Goal: Task Accomplishment & Management: Complete application form

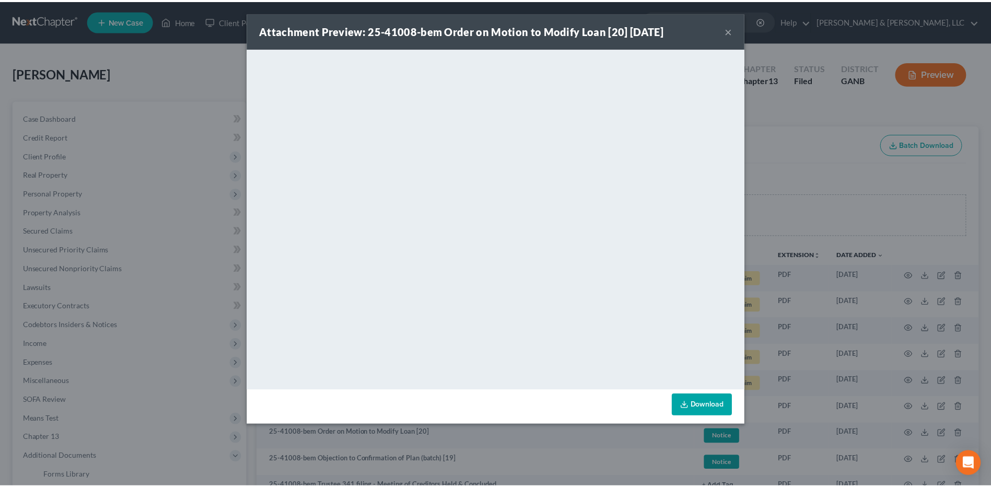
scroll to position [261, 0]
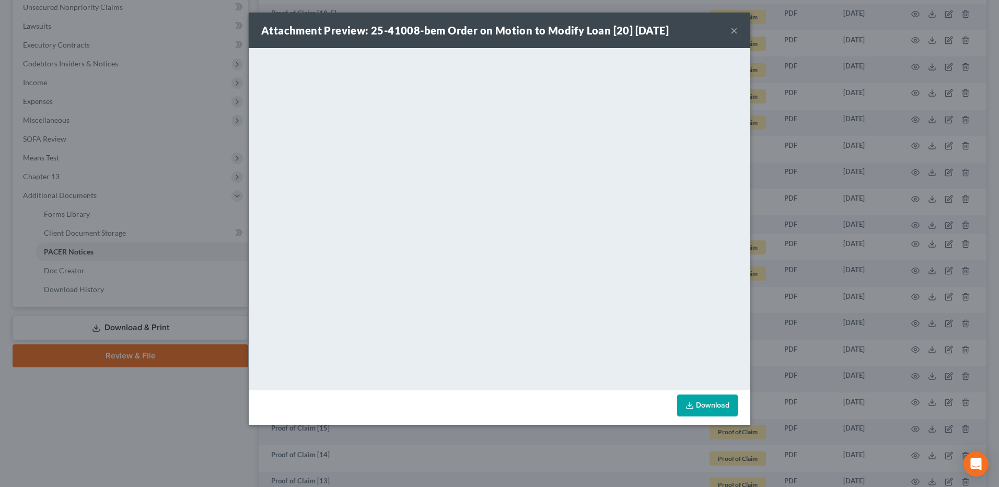
click at [733, 30] on button "×" at bounding box center [734, 30] width 7 height 13
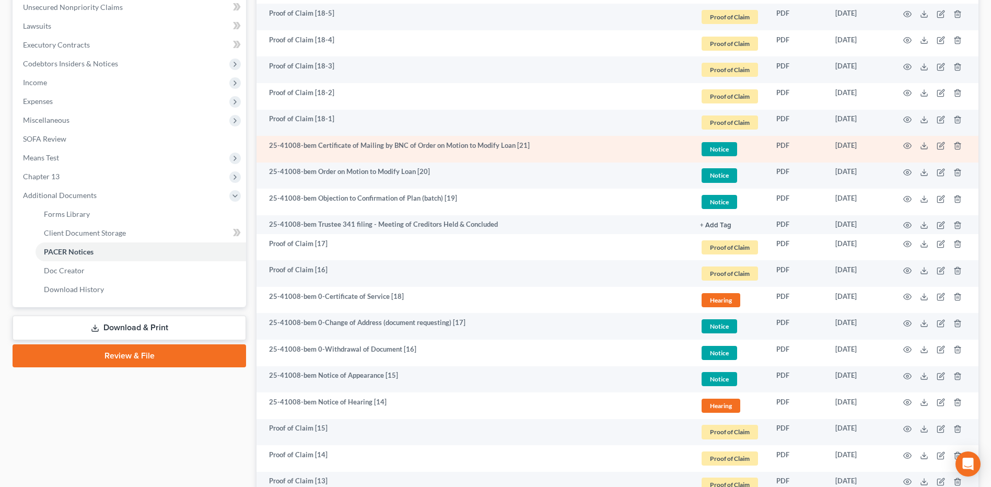
scroll to position [0, 0]
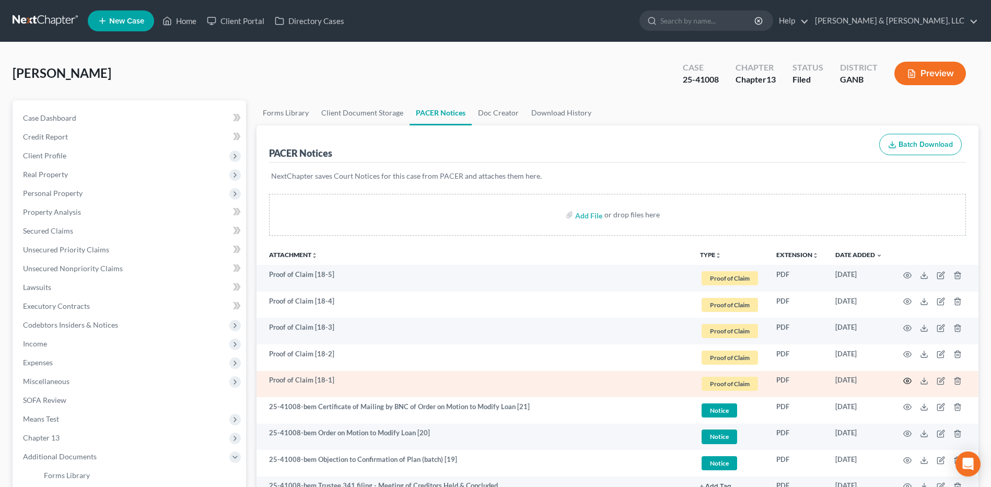
click at [909, 377] on icon "button" at bounding box center [908, 381] width 8 height 8
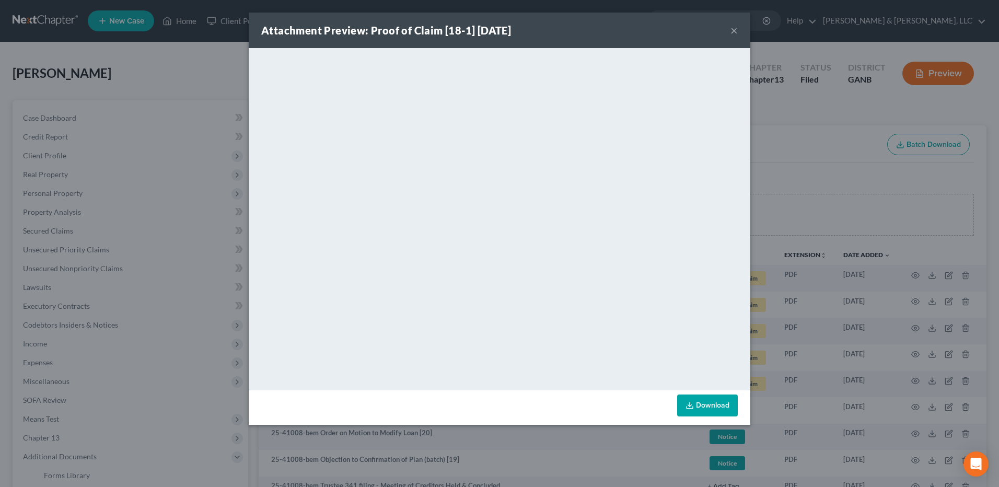
click at [735, 33] on button "×" at bounding box center [734, 30] width 7 height 13
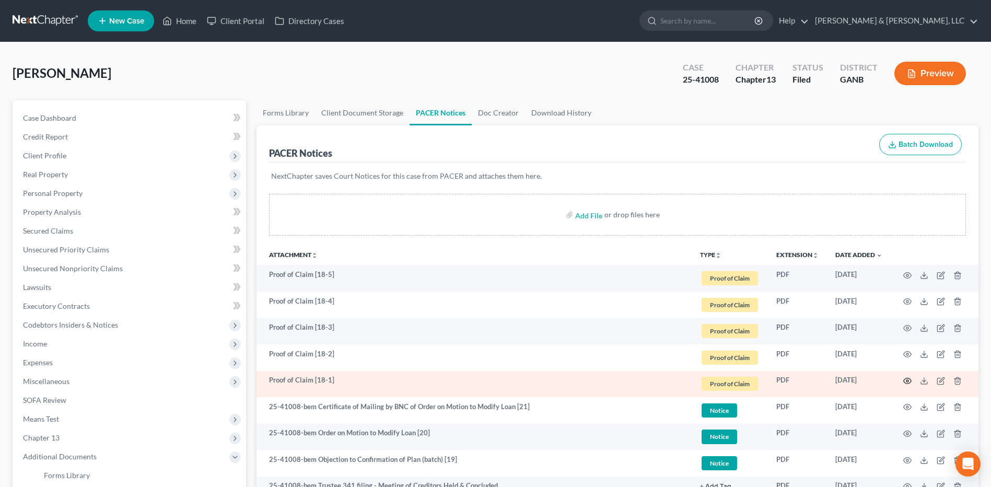
click at [908, 385] on icon "button" at bounding box center [908, 381] width 8 height 8
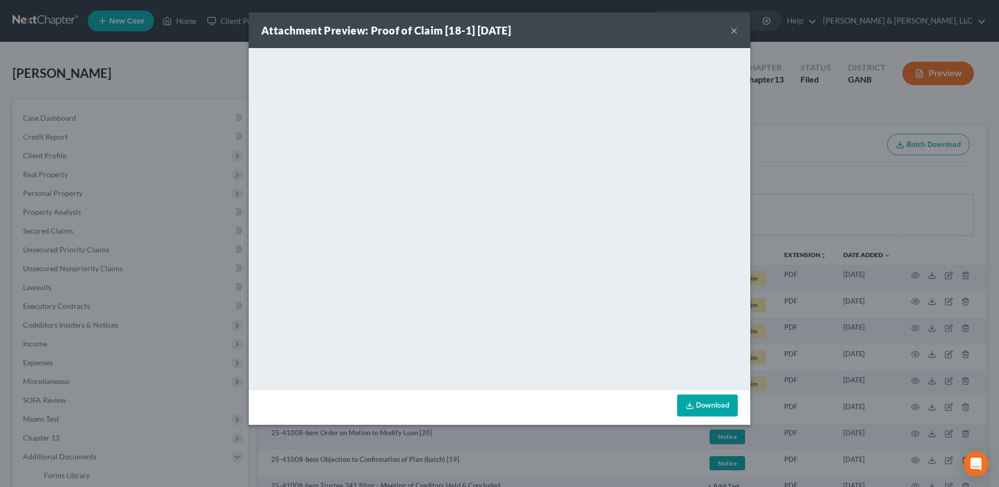
click at [733, 32] on button "×" at bounding box center [734, 30] width 7 height 13
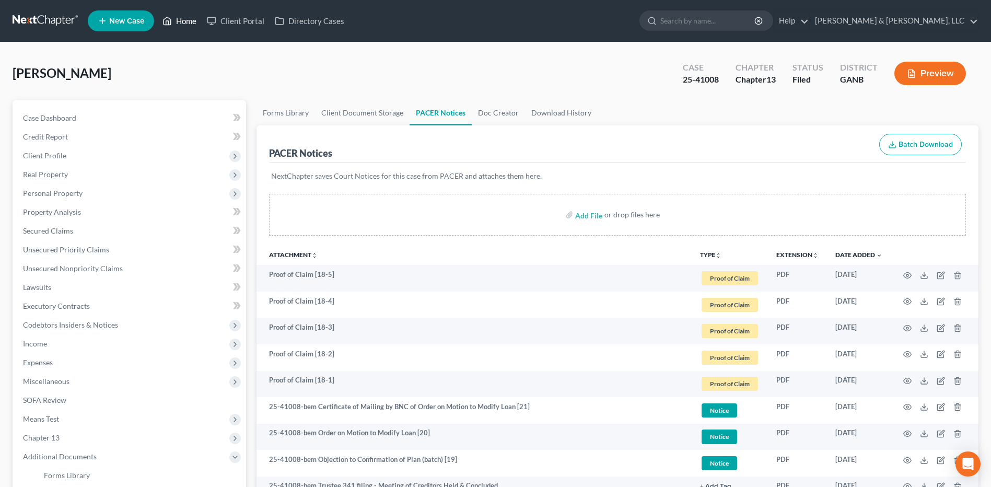
click at [185, 17] on link "Home" at bounding box center [179, 20] width 44 height 19
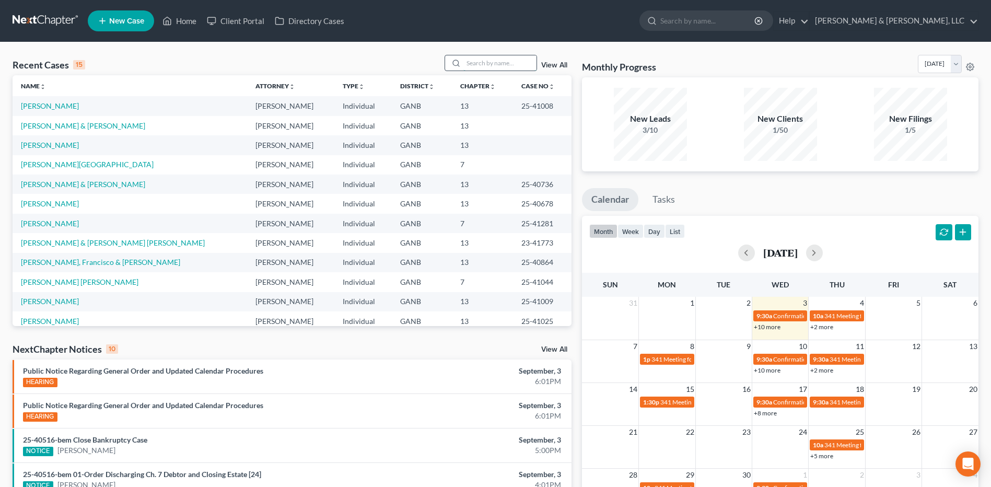
click at [495, 67] on input "search" at bounding box center [500, 62] width 73 height 15
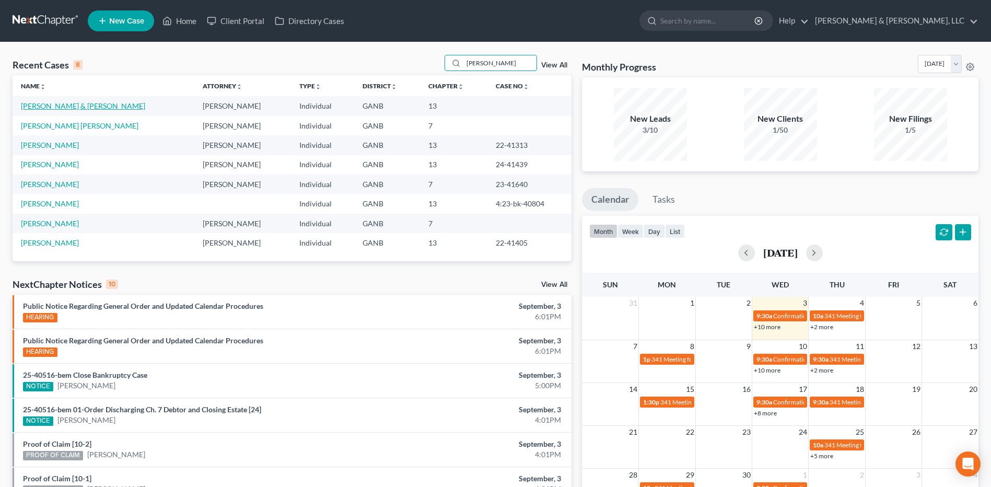
type input "[PERSON_NAME]"
click at [93, 108] on link "[PERSON_NAME] & [PERSON_NAME]" at bounding box center [83, 105] width 124 height 9
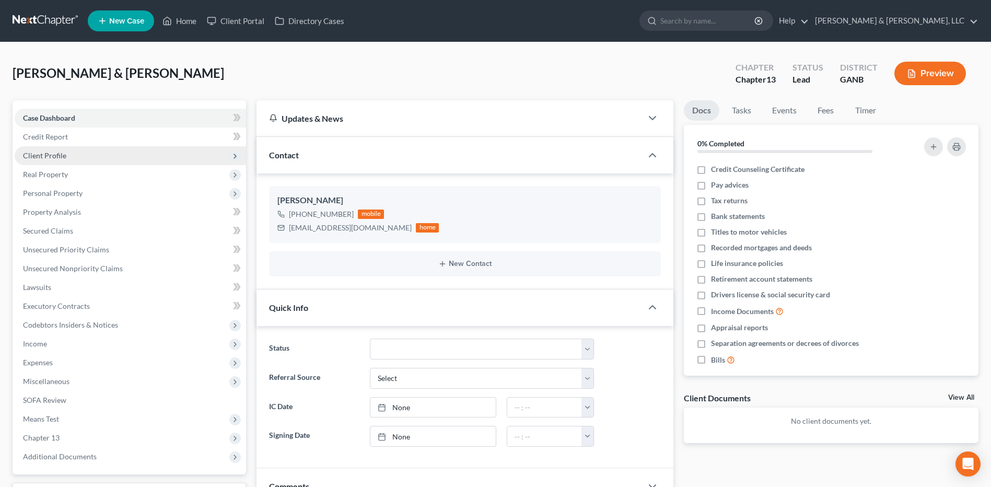
click at [101, 161] on span "Client Profile" at bounding box center [131, 155] width 232 height 19
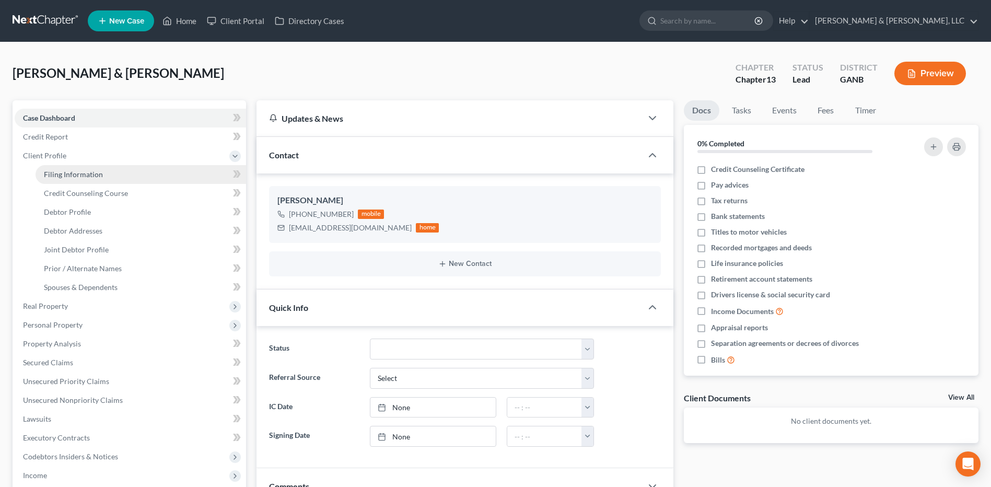
click at [94, 172] on span "Filing Information" at bounding box center [73, 174] width 59 height 9
select select "1"
select select "3"
select select "10"
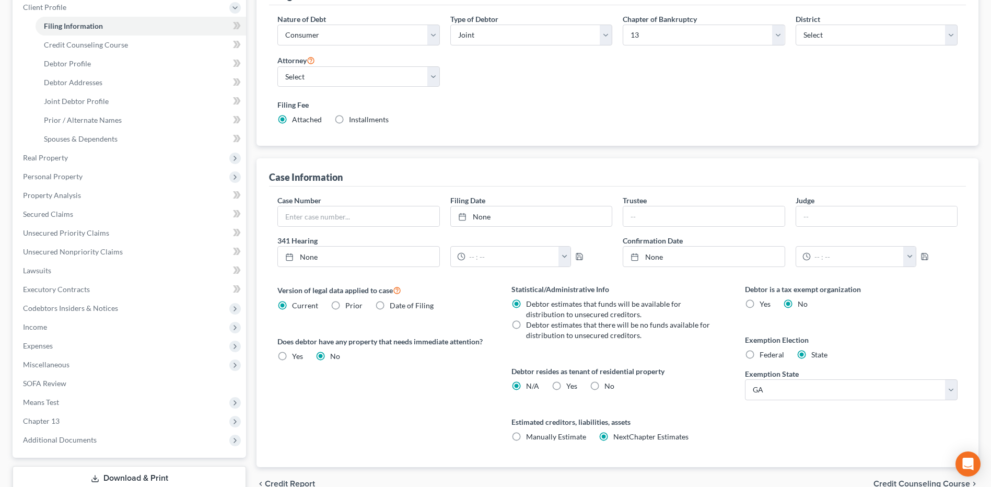
scroll to position [149, 0]
click at [567, 389] on label "Yes Yes" at bounding box center [572, 385] width 11 height 10
click at [571, 387] on input "Yes Yes" at bounding box center [574, 383] width 7 height 7
radio input "true"
radio input "false"
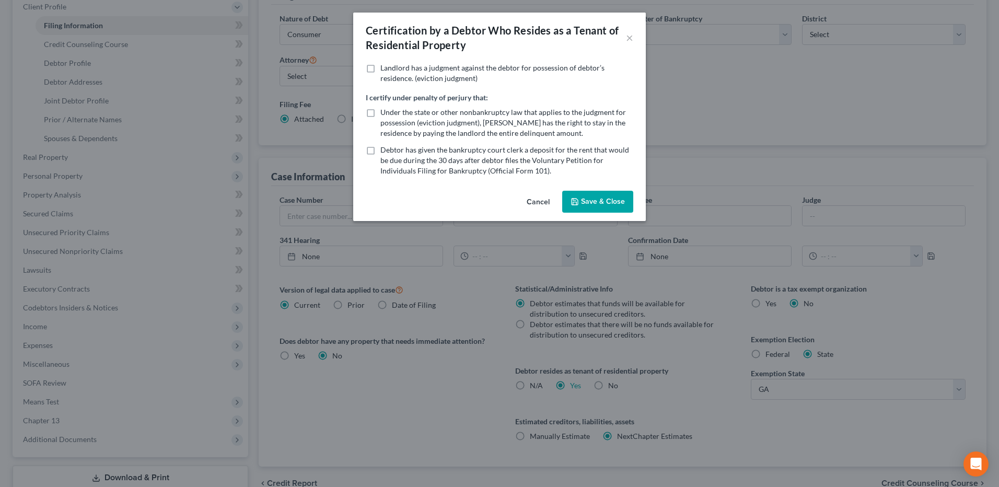
click at [584, 204] on button "Save & Close" at bounding box center [597, 202] width 71 height 22
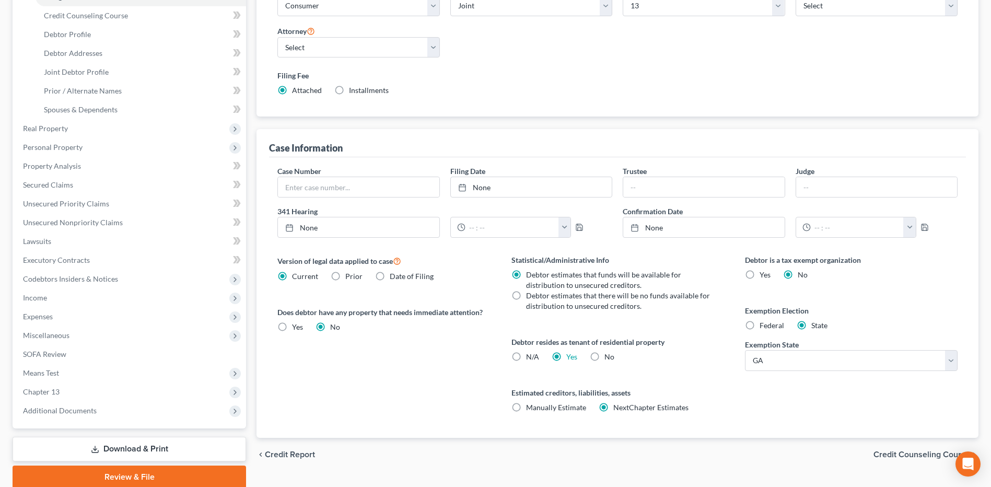
scroll to position [181, 0]
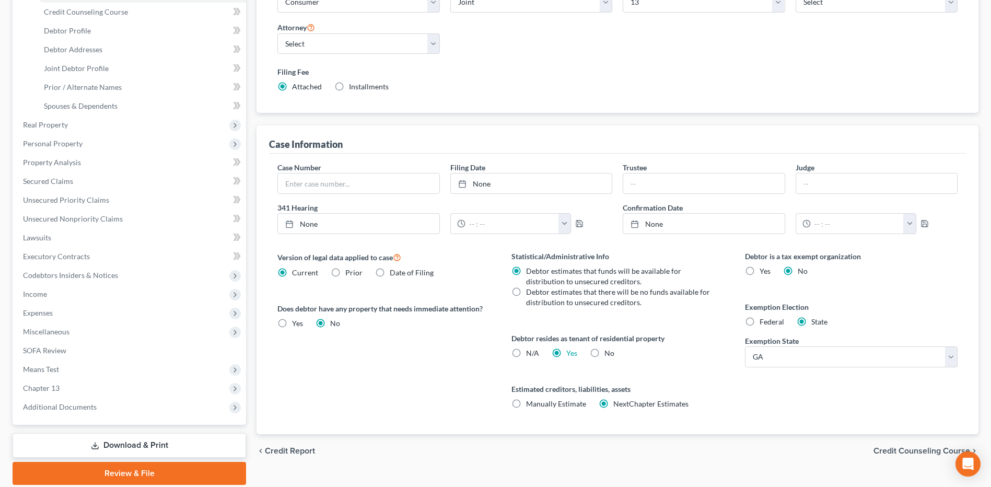
click at [906, 447] on span "Credit Counseling Course" at bounding box center [922, 451] width 97 height 8
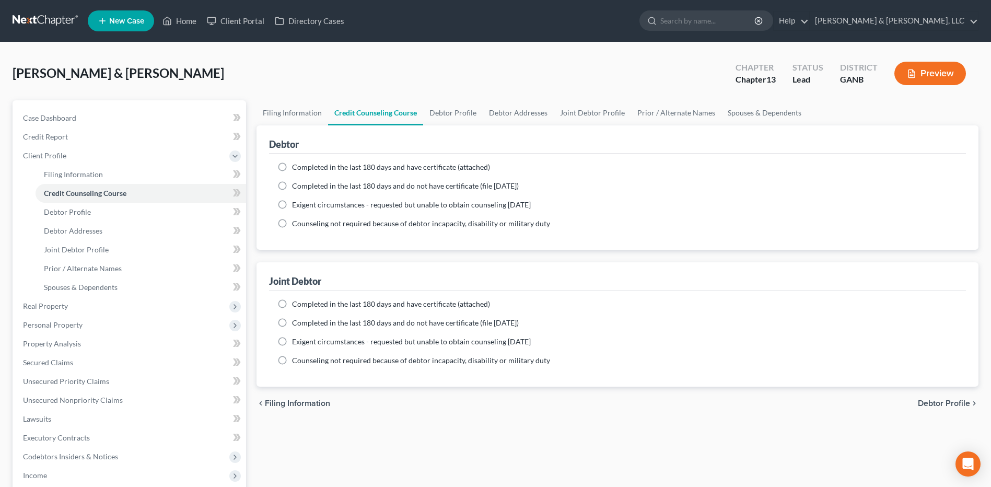
click at [455, 169] on span "Completed in the last 180 days and have certificate (attached)" at bounding box center [391, 167] width 198 height 9
click at [303, 169] on input "Completed in the last 180 days and have certificate (attached)" at bounding box center [299, 165] width 7 height 7
radio input "true"
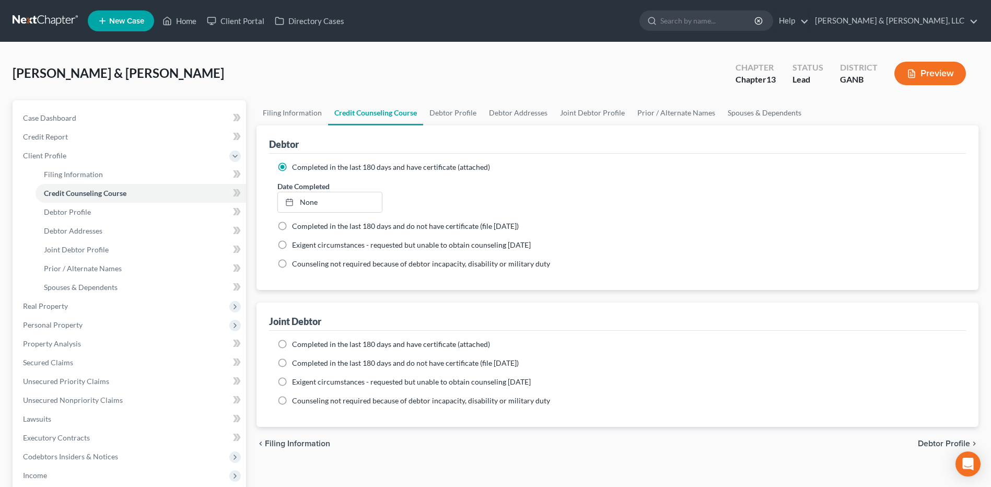
click at [411, 344] on span "Completed in the last 180 days and have certificate (attached)" at bounding box center [391, 344] width 198 height 9
click at [303, 344] on input "Completed in the last 180 days and have certificate (attached)" at bounding box center [299, 342] width 7 height 7
radio input "true"
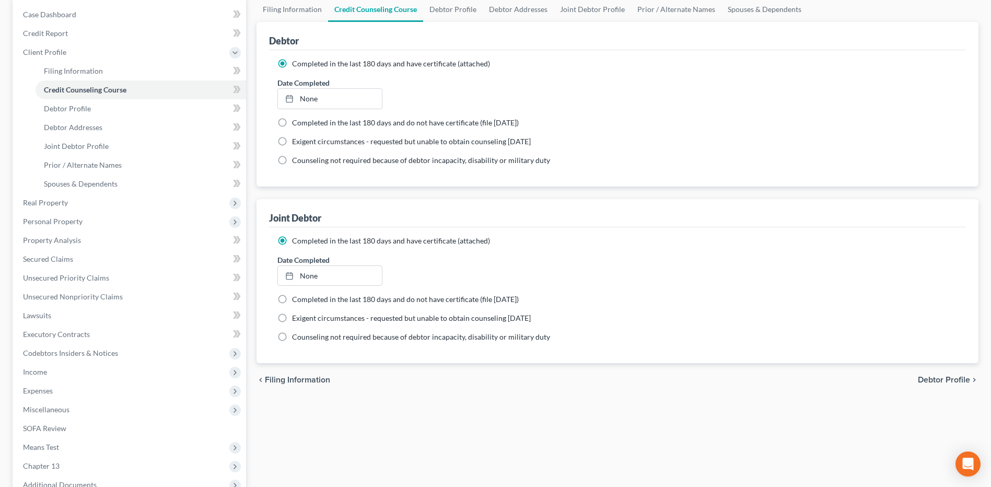
scroll to position [107, 0]
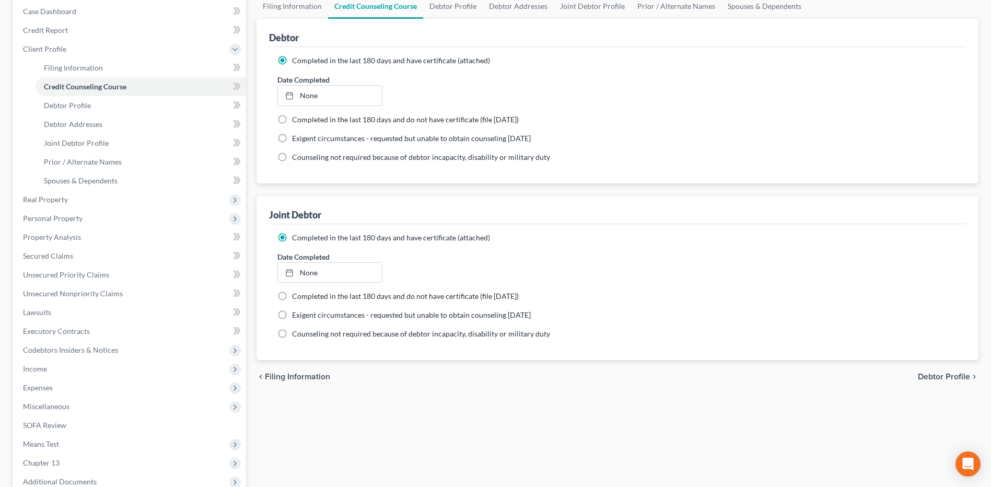
click at [941, 379] on span "Debtor Profile" at bounding box center [944, 377] width 52 height 8
select select "1"
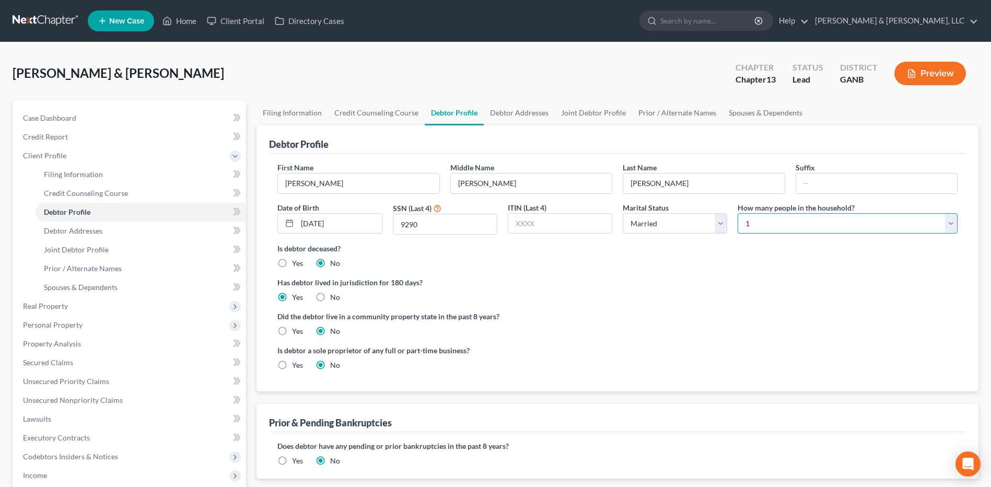
click at [804, 226] on select "Select 1 2 3 4 5 6 7 8 9 10 11 12 13 14 15 16 17 18 19 20" at bounding box center [848, 223] width 220 height 21
select select "1"
click at [738, 213] on select "Select 1 2 3 4 5 6 7 8 9 10 11 12 13 14 15 16 17 18 19 20" at bounding box center [848, 223] width 220 height 21
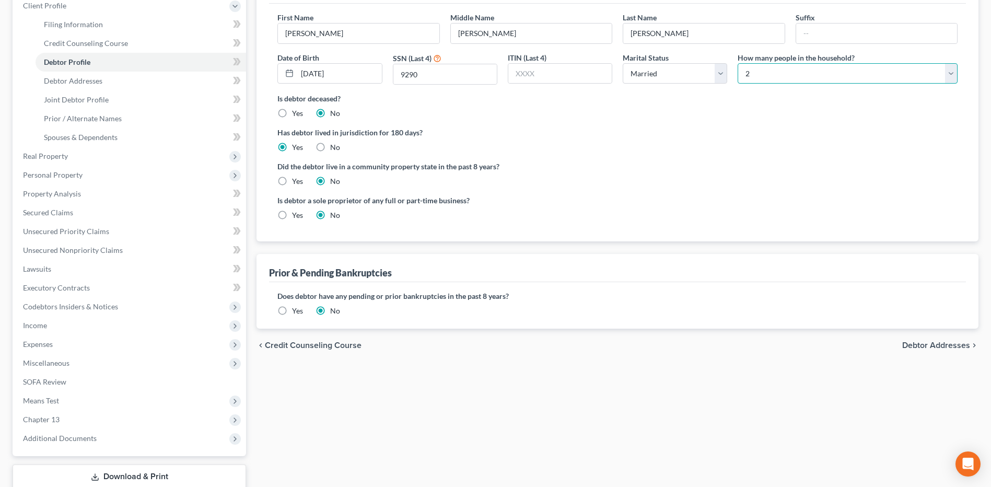
scroll to position [151, 0]
click at [292, 312] on label "Yes" at bounding box center [297, 310] width 11 height 10
click at [296, 312] on input "Yes" at bounding box center [299, 308] width 7 height 7
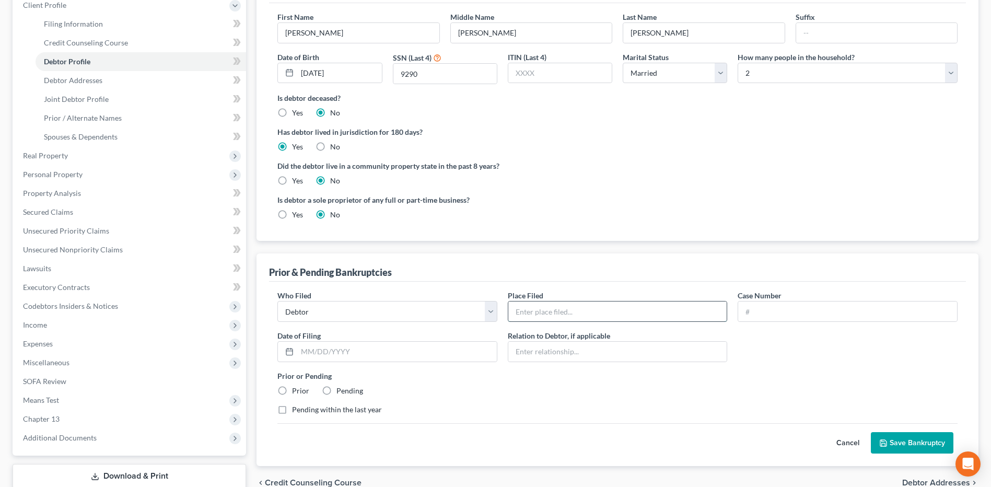
click at [534, 308] on input "text" at bounding box center [618, 312] width 219 height 20
type input "NDGA"
click at [793, 308] on input "text" at bounding box center [847, 312] width 219 height 20
type input "18-42779"
click at [422, 352] on input "text" at bounding box center [397, 352] width 200 height 20
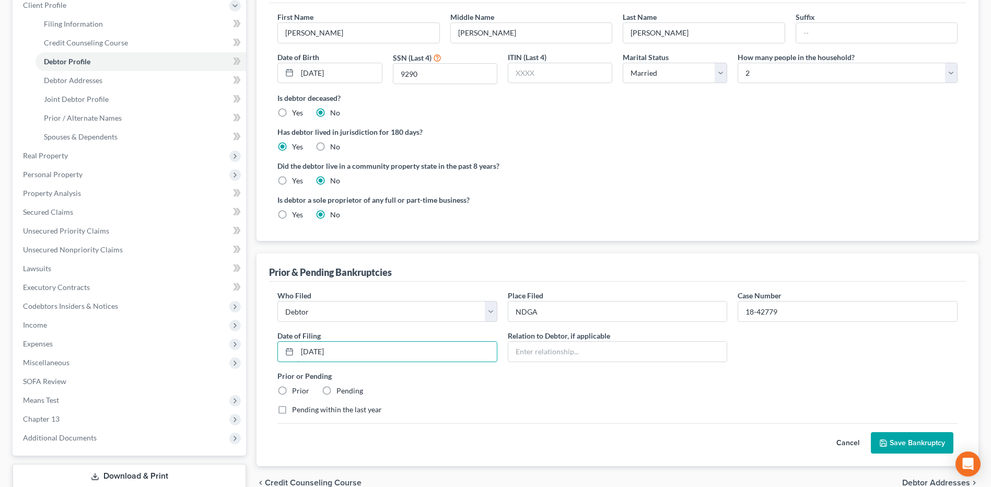
type input "[DATE]"
click at [307, 391] on label "Prior" at bounding box center [300, 391] width 17 height 10
click at [303, 391] on input "Prior" at bounding box center [299, 389] width 7 height 7
radio input "true"
click at [903, 447] on button "Save Bankruptcy" at bounding box center [912, 443] width 83 height 22
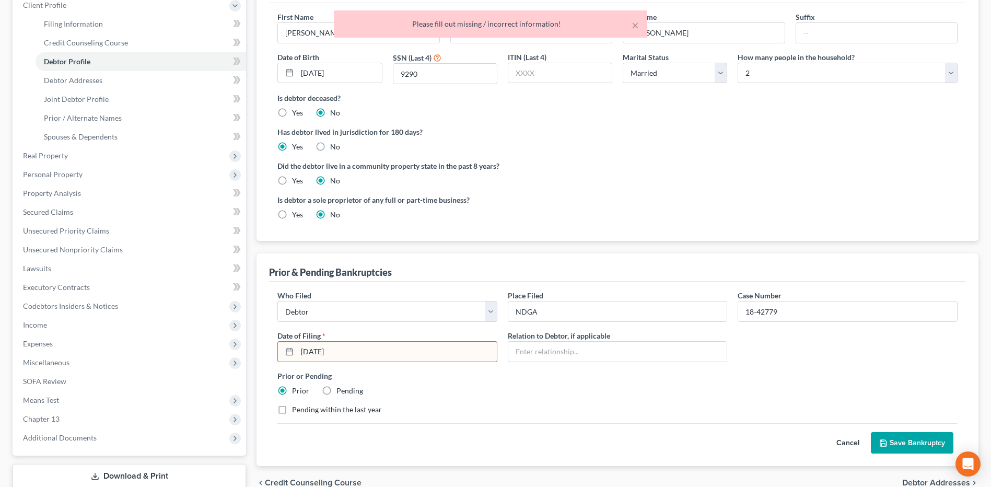
click at [346, 353] on input "[DATE]" at bounding box center [397, 352] width 200 height 20
drag, startPoint x: 346, startPoint y: 353, endPoint x: 269, endPoint y: 350, distance: 76.9
click at [269, 350] on div "Who Filed * Debtor Other Place Filed * NDGA Case Number 18-42779 Date of Filing…" at bounding box center [617, 374] width 697 height 184
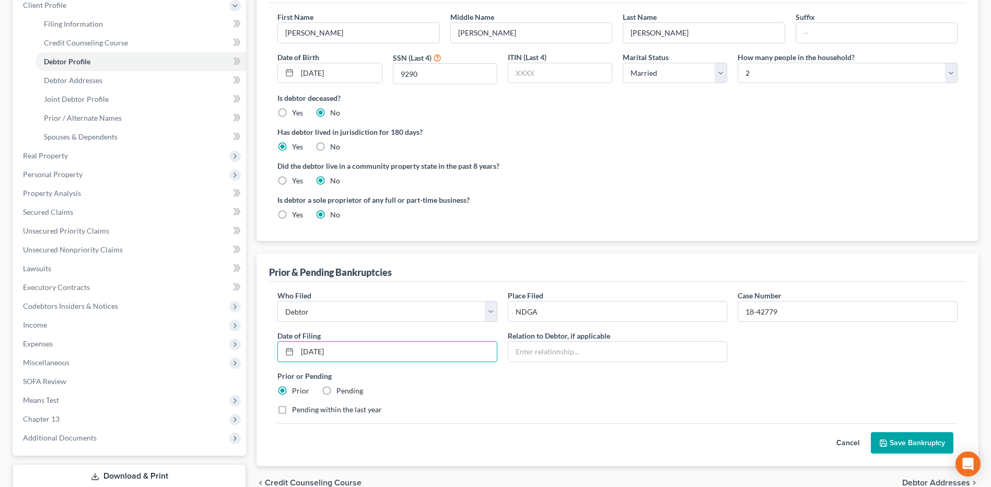
type input "[DATE]"
click at [892, 436] on button "Save Bankruptcy" at bounding box center [912, 443] width 83 height 22
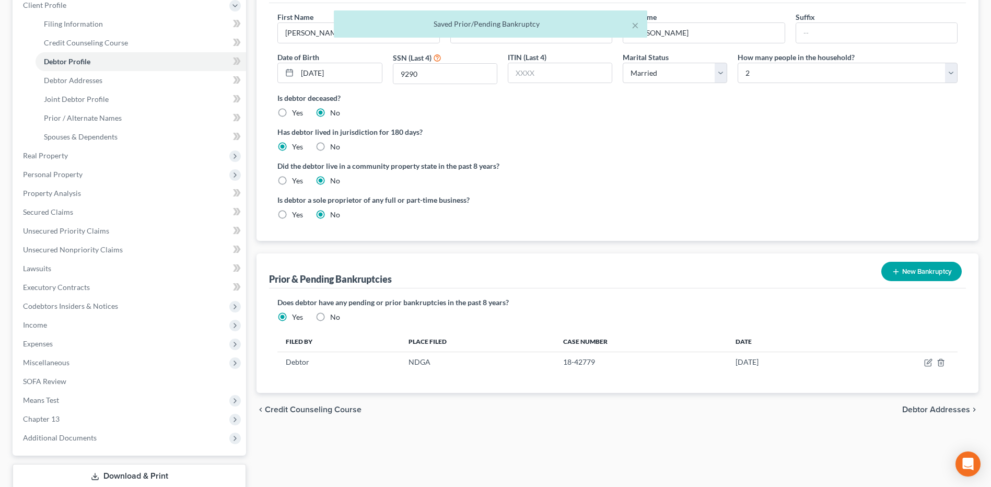
click at [902, 274] on button "New Bankruptcy" at bounding box center [922, 271] width 80 height 19
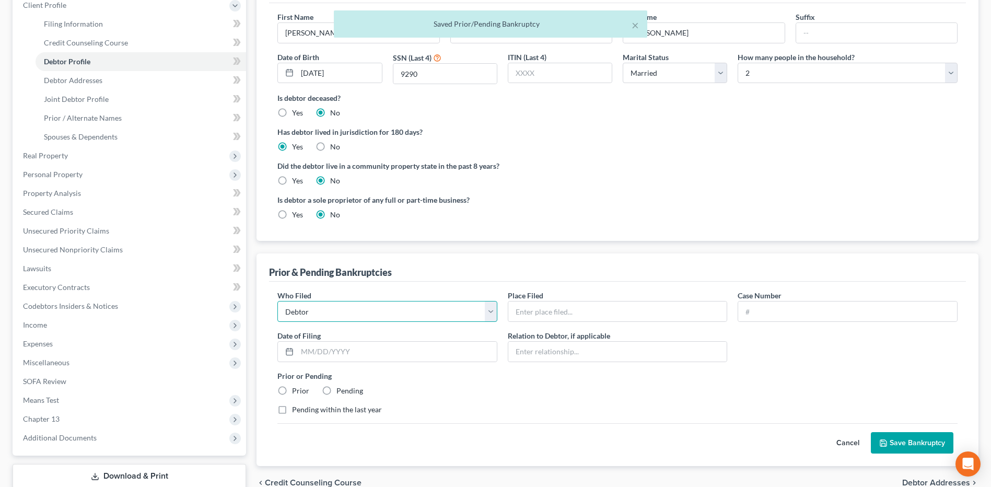
click at [442, 308] on select "Debtor Other" at bounding box center [388, 311] width 220 height 21
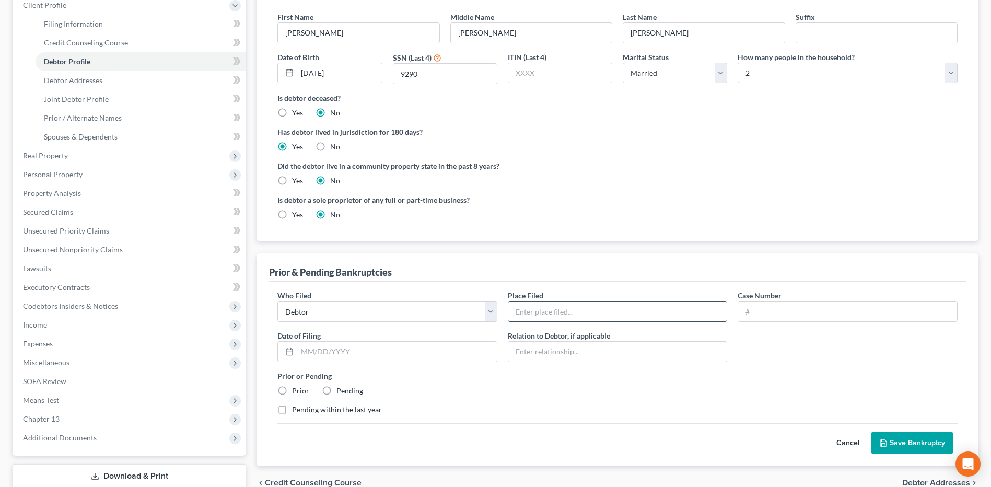
click at [579, 314] on input "text" at bounding box center [618, 312] width 219 height 20
type input "NDGA"
click at [771, 307] on input "text" at bounding box center [847, 312] width 219 height 20
type input "17-42493"
click at [383, 350] on input "text" at bounding box center [397, 352] width 200 height 20
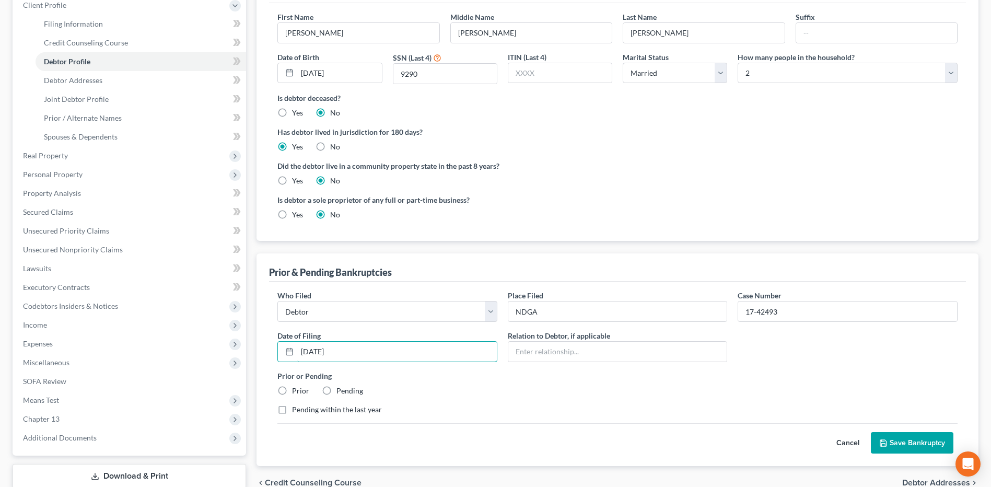
type input "[DATE]"
click at [302, 391] on label "Prior" at bounding box center [300, 391] width 17 height 10
click at [302, 391] on input "Prior" at bounding box center [299, 389] width 7 height 7
radio input "true"
click at [907, 441] on button "Save Bankruptcy" at bounding box center [912, 443] width 83 height 22
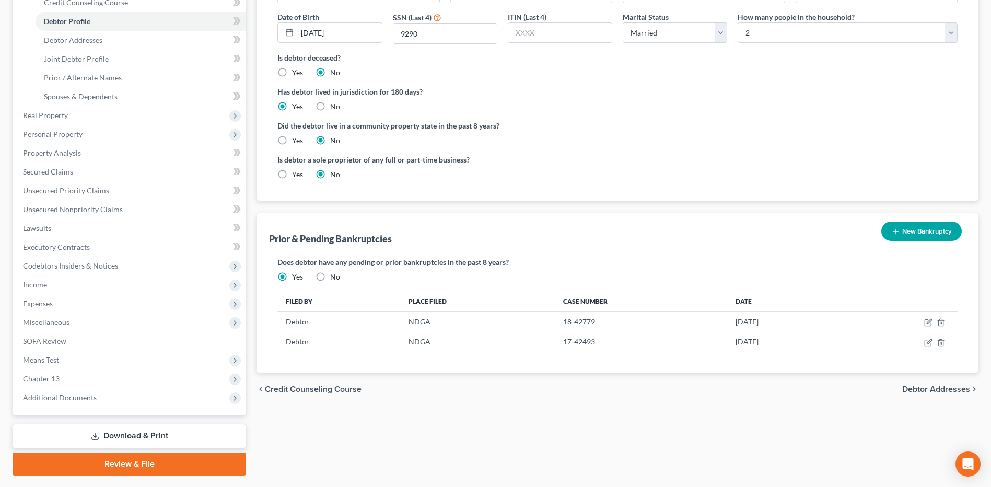
scroll to position [219, 0]
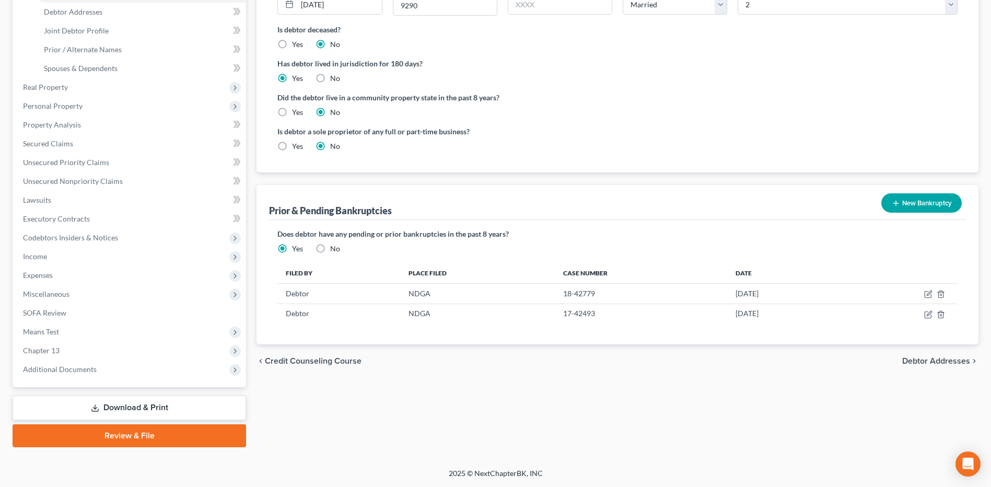
click at [957, 365] on span "Debtor Addresses" at bounding box center [937, 361] width 68 height 8
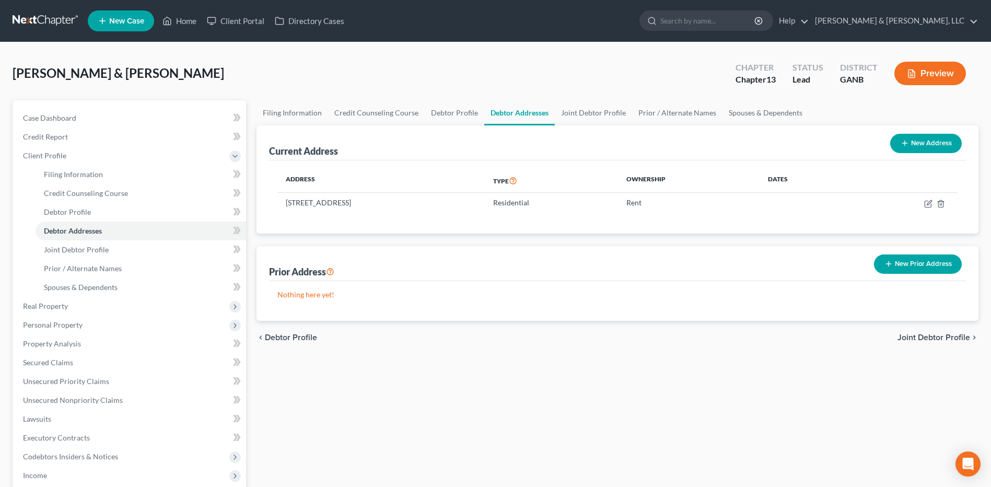
click at [938, 340] on span "Joint Debtor Profile" at bounding box center [934, 337] width 73 height 8
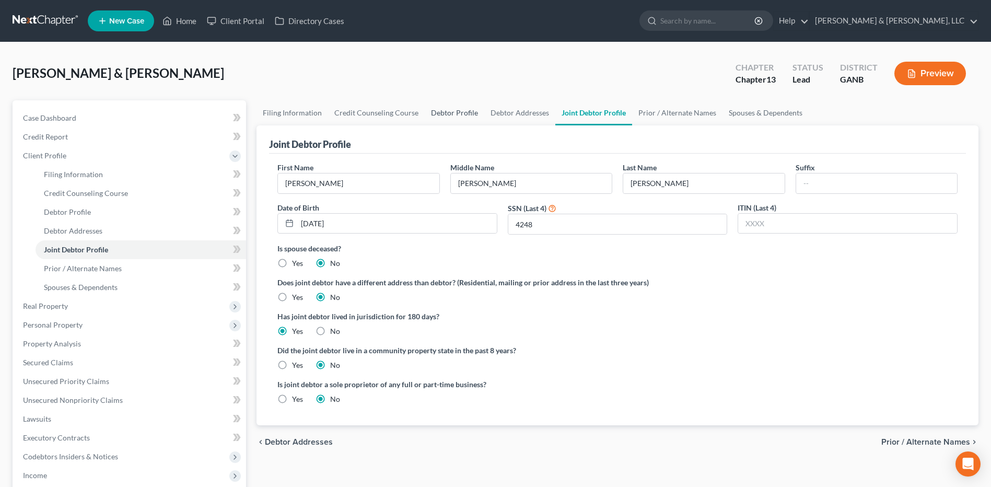
click at [430, 101] on link "Debtor Profile" at bounding box center [455, 112] width 60 height 25
select select "1"
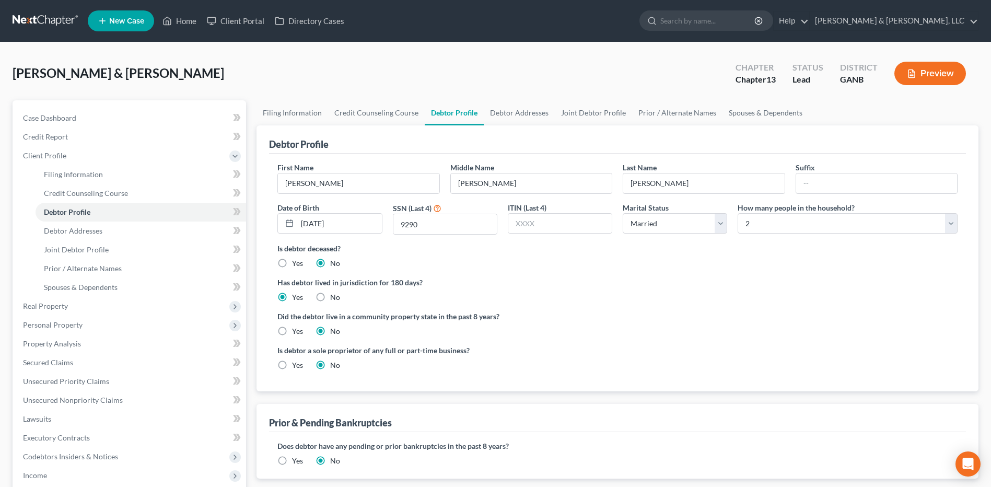
radio input "true"
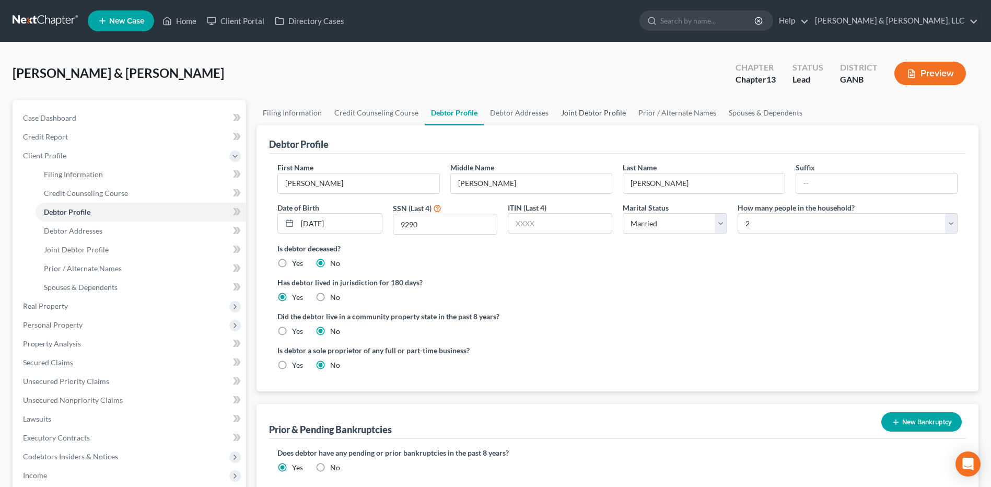
click at [609, 119] on link "Joint Debtor Profile" at bounding box center [593, 112] width 77 height 25
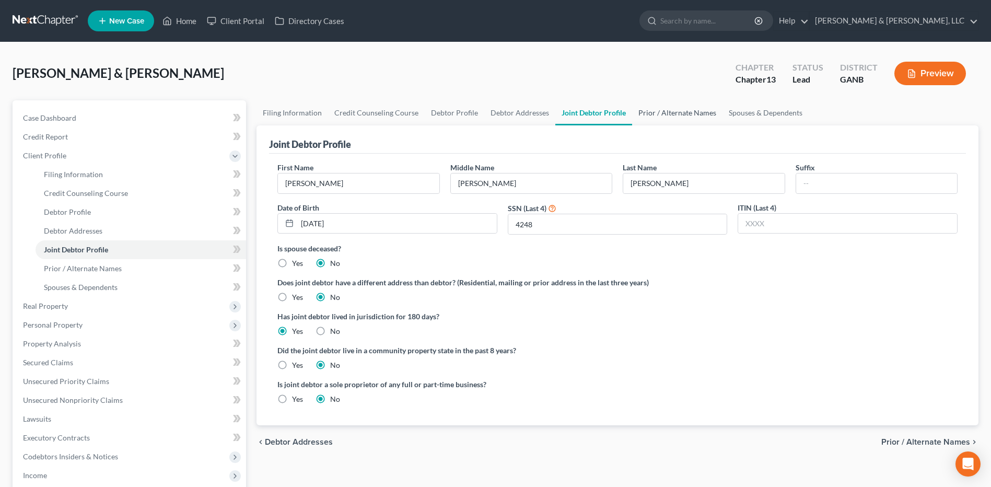
click at [661, 115] on link "Prior / Alternate Names" at bounding box center [677, 112] width 90 height 25
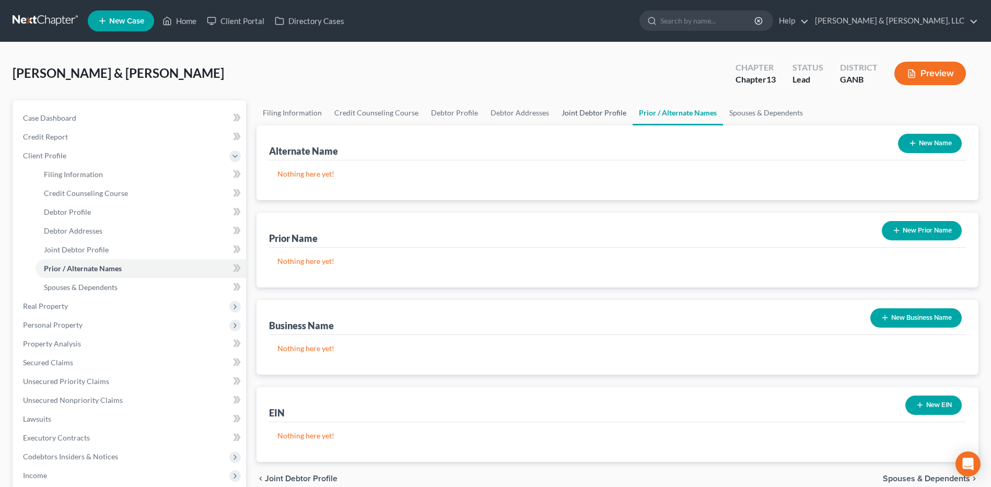
click at [600, 110] on link "Joint Debtor Profile" at bounding box center [594, 112] width 77 height 25
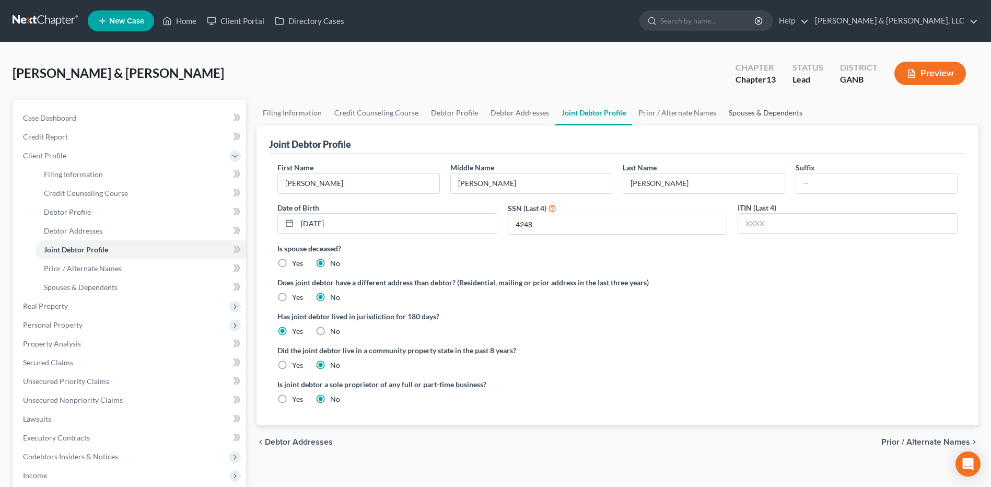
click at [765, 121] on link "Spouses & Dependents" at bounding box center [766, 112] width 86 height 25
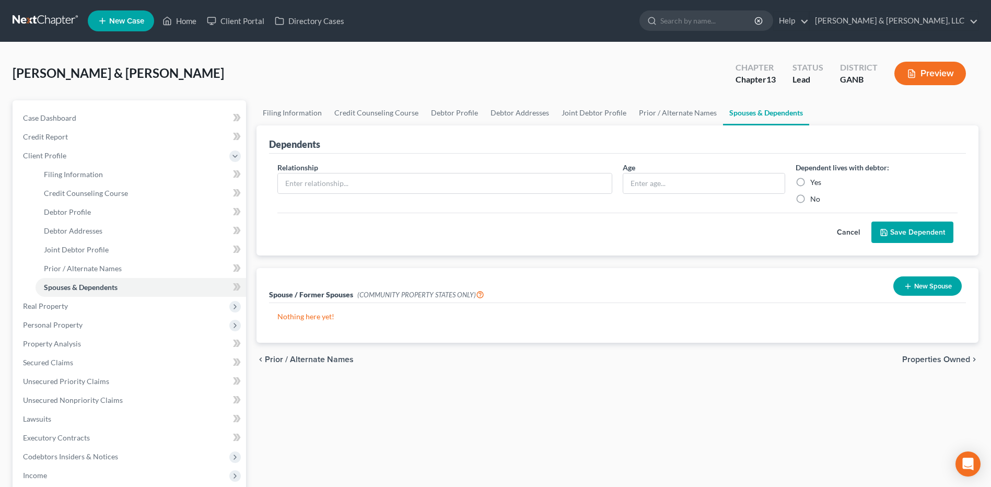
click at [941, 364] on span "Properties Owned" at bounding box center [937, 359] width 68 height 8
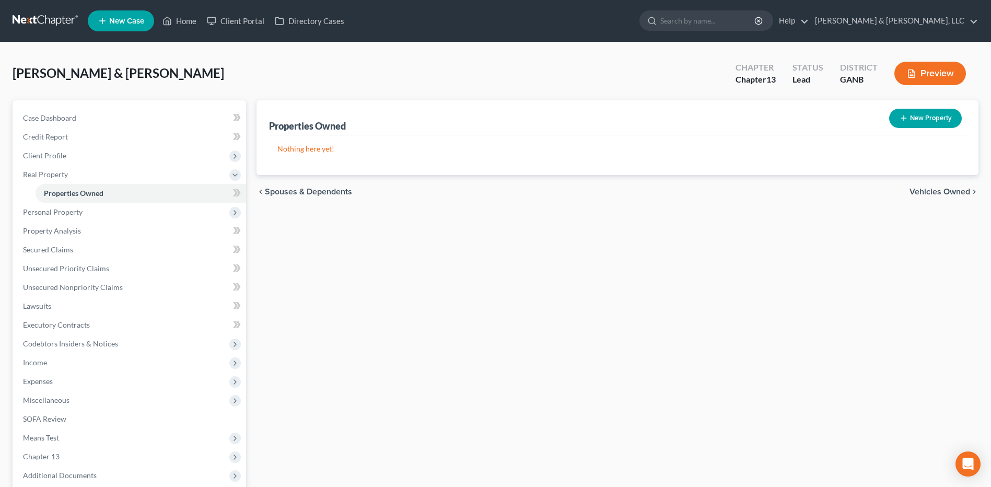
click at [933, 195] on span "Vehicles Owned" at bounding box center [940, 192] width 61 height 8
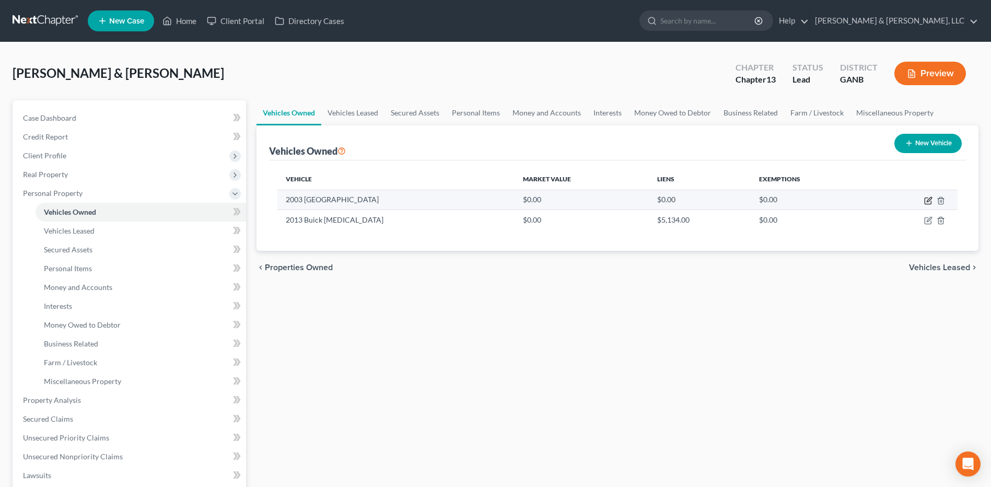
click at [927, 199] on icon "button" at bounding box center [929, 201] width 8 height 8
select select "0"
select select "23"
select select "2"
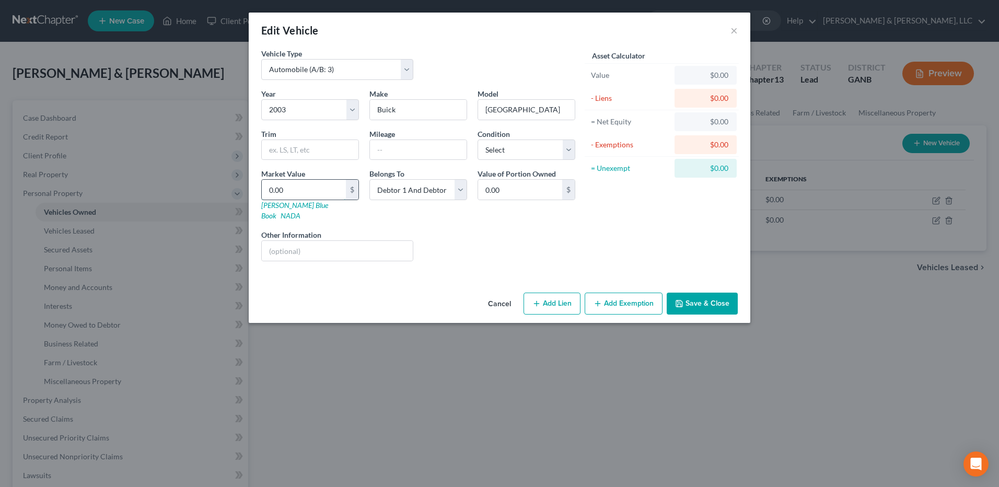
click at [320, 183] on input "0.00" at bounding box center [304, 190] width 84 height 20
type input "2"
type input "2.00"
type input "20"
type input "20.00"
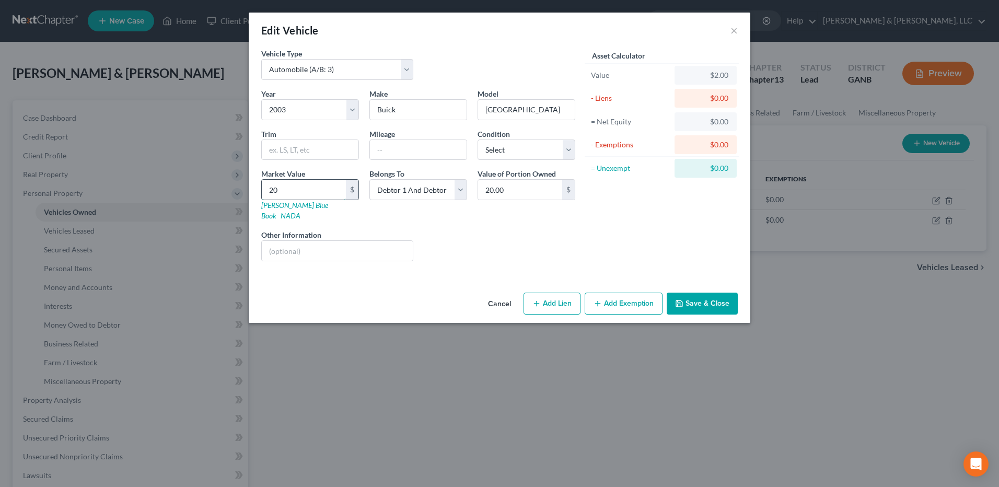
type input "200"
type input "200.00"
type input "2000"
type input "2,000.00"
type input "2,000"
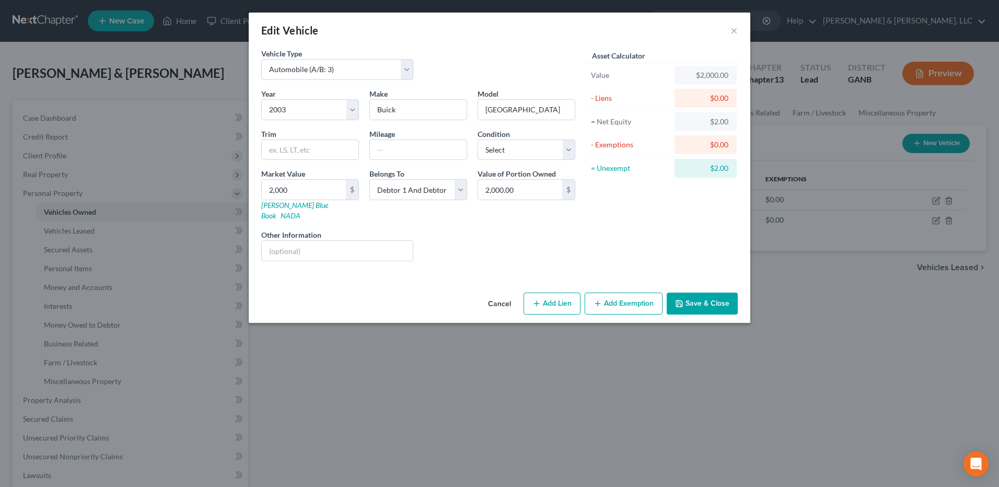
click at [629, 293] on button "Add Exemption" at bounding box center [624, 304] width 78 height 22
select select "2"
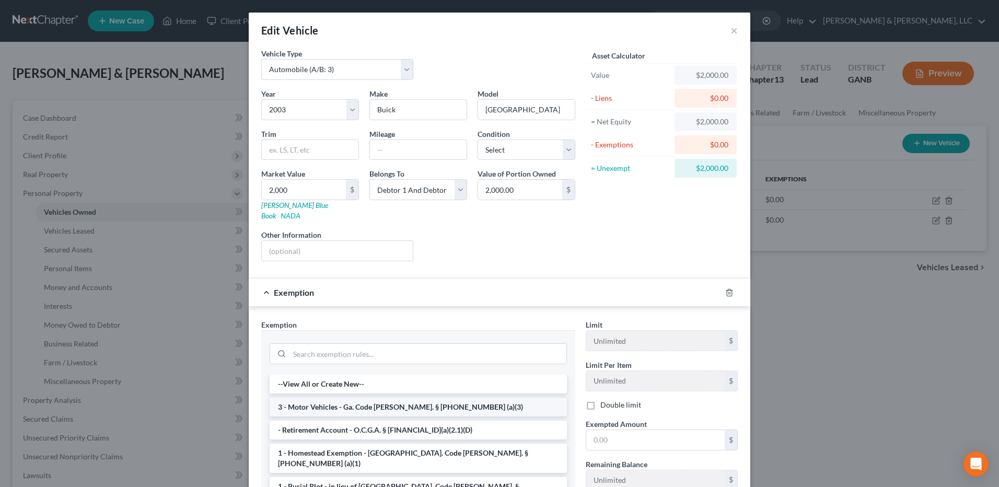
click at [455, 398] on li "3 - Motor Vehicles - Ga. Code [PERSON_NAME]. § [PHONE_NUMBER] (a)(3)" at bounding box center [418, 407] width 297 height 19
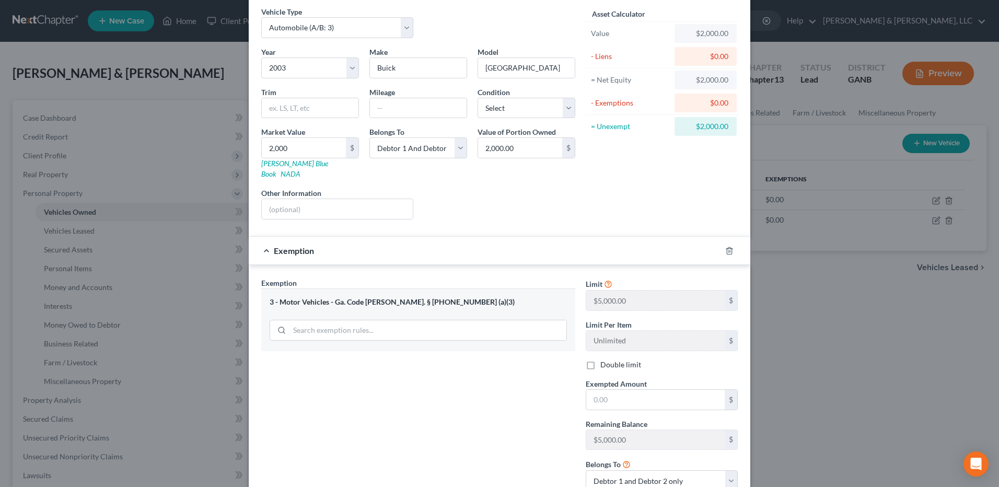
scroll to position [47, 0]
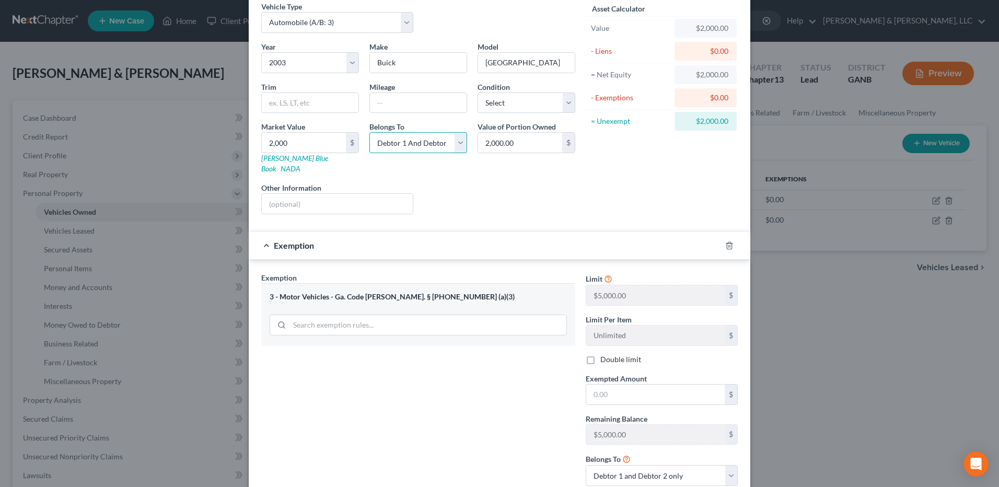
click at [444, 135] on select "Select Debtor 1 Only Debtor 2 Only Debtor 1 And Debtor 2 Only At Least One Of T…" at bounding box center [418, 142] width 98 height 21
select select "1"
click at [369, 132] on select "Select Debtor 1 Only Debtor 2 Only Debtor 1 And Debtor 2 Only At Least One Of T…" at bounding box center [418, 142] width 98 height 21
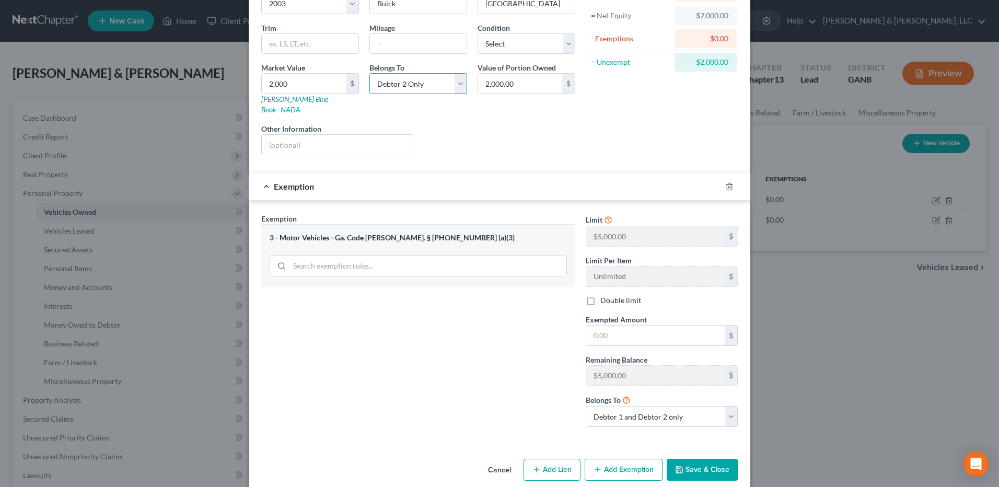
scroll to position [108, 0]
click at [673, 405] on select "Debtor 1 only Debtor 2 only Debtor 1 and Debtor 2 only" at bounding box center [662, 415] width 152 height 21
select select "1"
click at [586, 405] on select "Debtor 1 only Debtor 2 only Debtor 1 and Debtor 2 only" at bounding box center [662, 415] width 152 height 21
click at [646, 328] on input "text" at bounding box center [655, 334] width 138 height 20
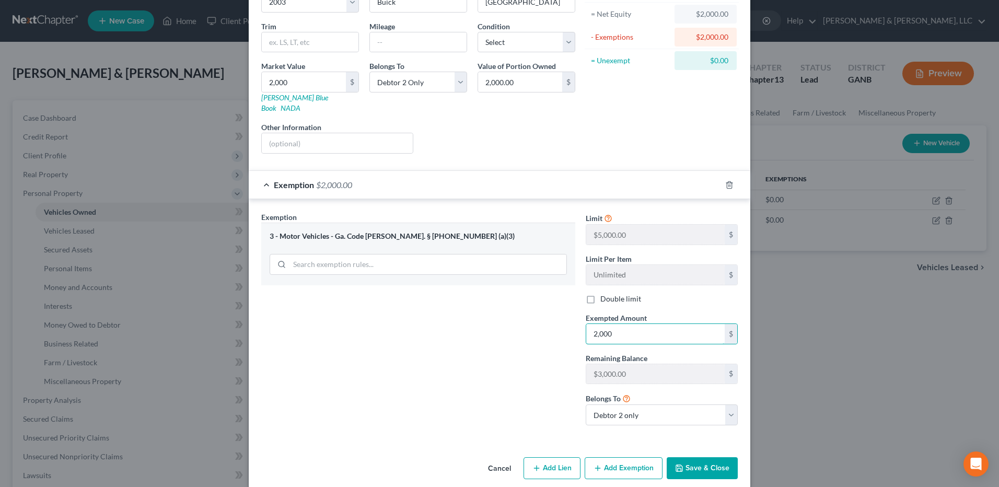
type input "2,000"
click at [687, 460] on button "Save & Close" at bounding box center [702, 468] width 71 height 22
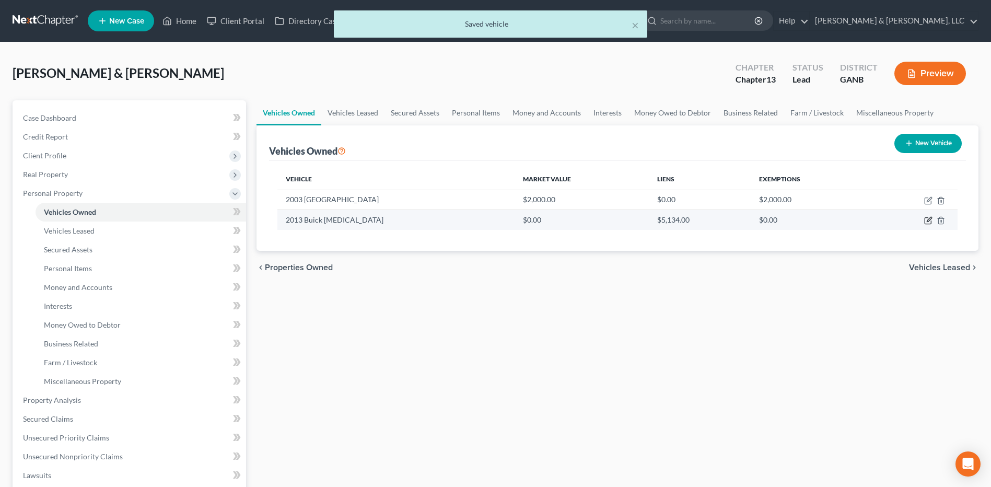
click at [926, 221] on icon "button" at bounding box center [929, 220] width 8 height 8
select select "0"
select select "13"
select select "2"
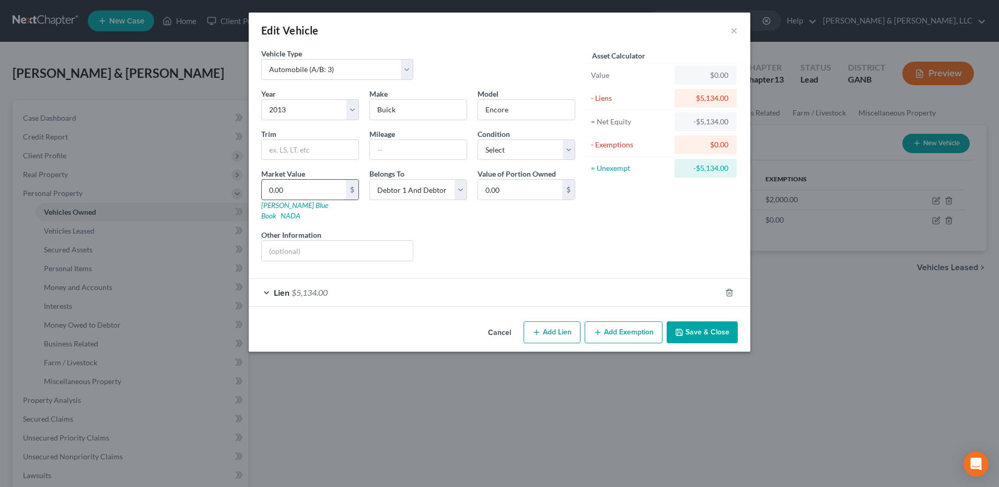
click at [326, 188] on input "0.00" at bounding box center [304, 190] width 84 height 20
type input "5"
type input "5.00"
type input "50"
type input "50.00"
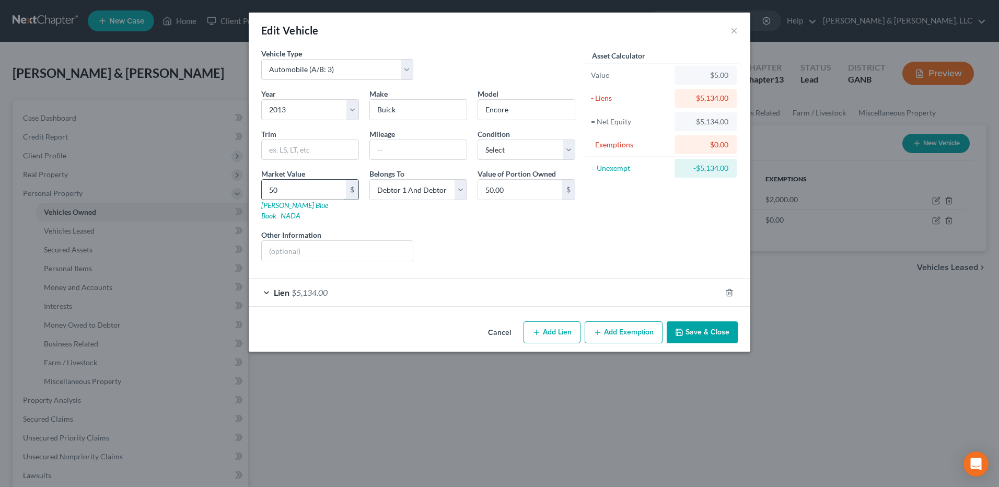
type input "500"
type input "500.00"
type input "5000"
type input "5,000.00"
type input "5,000"
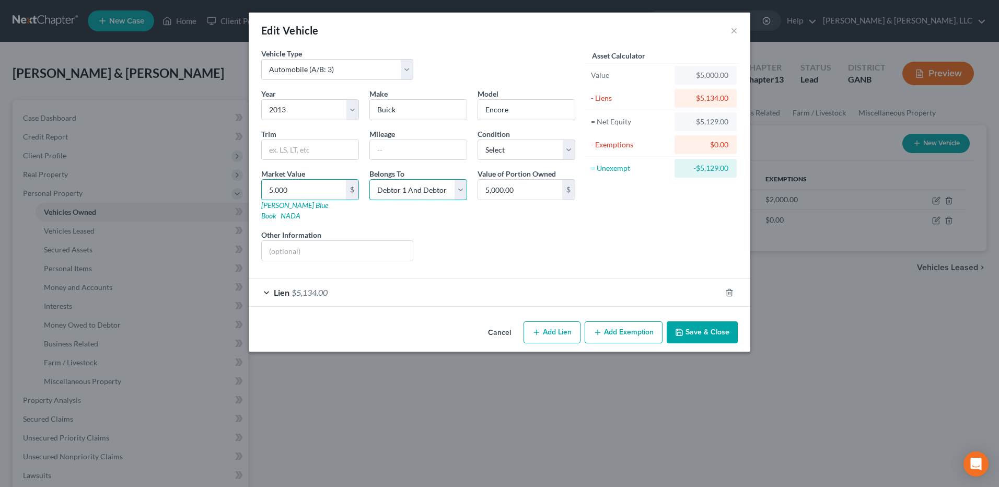
click at [457, 182] on select "Select Debtor 1 Only Debtor 2 Only Debtor 1 And Debtor 2 Only At Least One Of T…" at bounding box center [418, 189] width 98 height 21
select select "0"
click at [369, 179] on select "Select Debtor 1 Only Debtor 2 Only Debtor 1 And Debtor 2 Only At Least One Of T…" at bounding box center [418, 189] width 98 height 21
click at [596, 283] on div "Lien $5,134.00" at bounding box center [485, 293] width 472 height 28
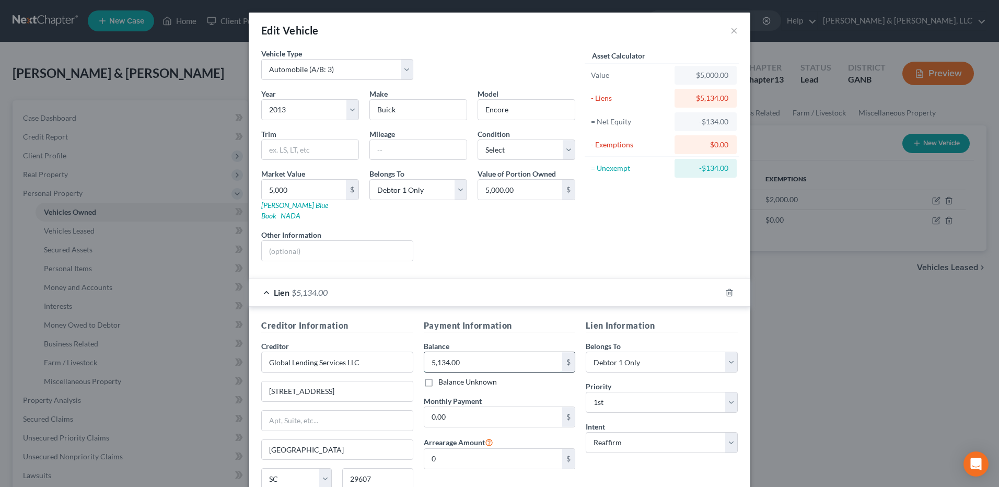
click at [488, 352] on input "5,134.00" at bounding box center [493, 362] width 138 height 20
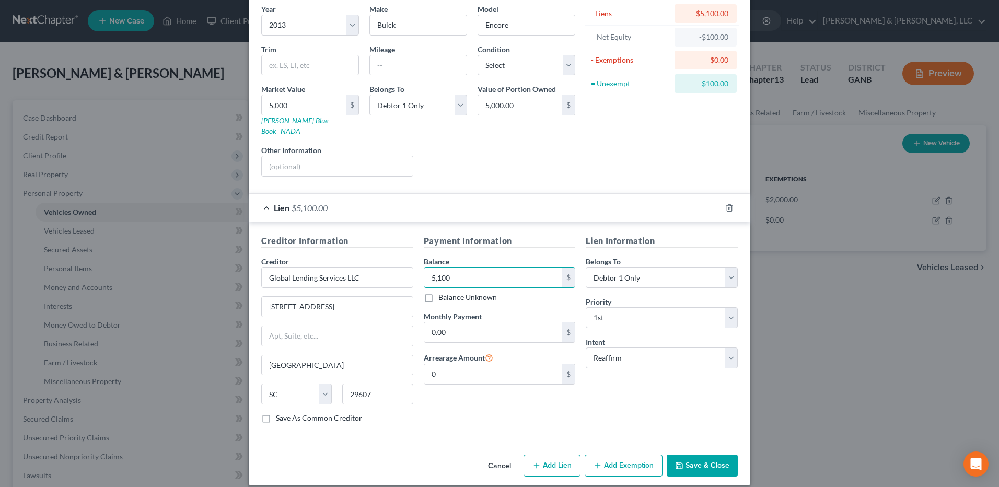
type input "5,100"
click at [707, 455] on button "Save & Close" at bounding box center [702, 466] width 71 height 22
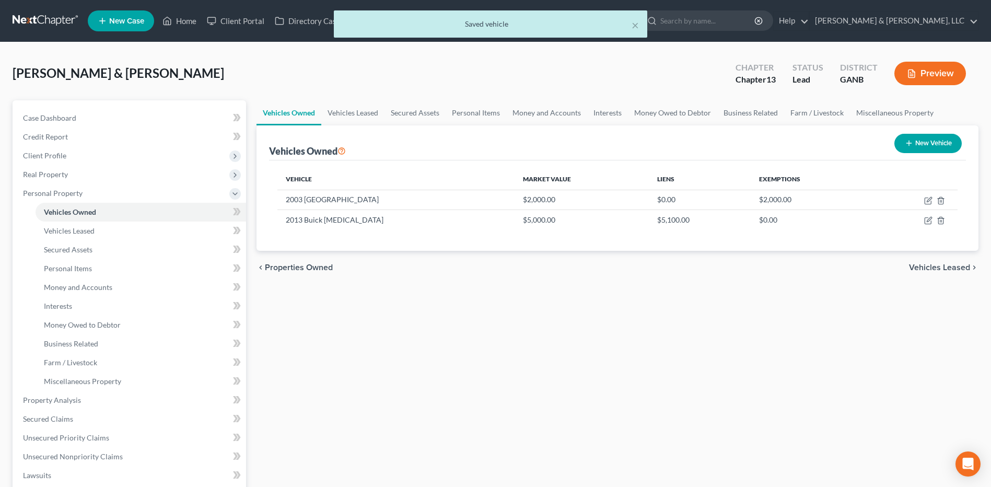
click at [958, 267] on span "Vehicles Leased" at bounding box center [939, 267] width 61 height 8
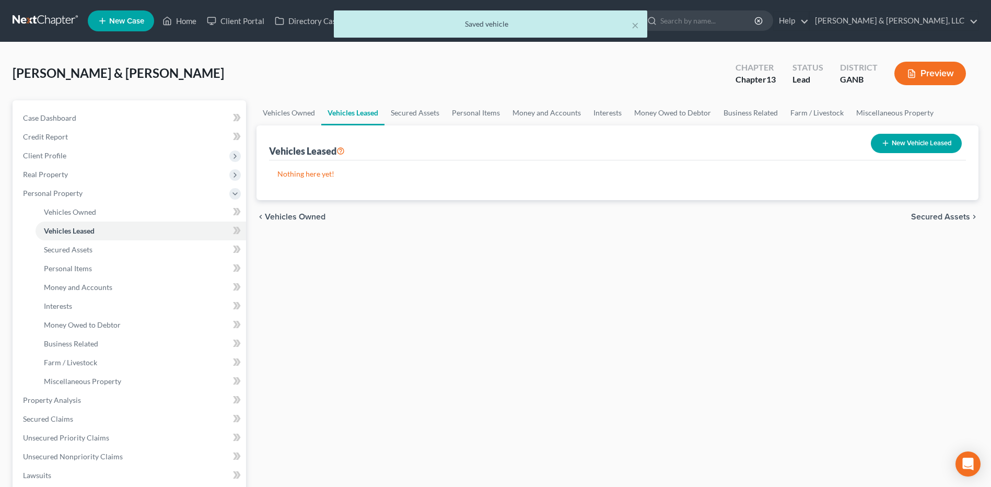
click at [941, 216] on span "Secured Assets" at bounding box center [940, 217] width 59 height 8
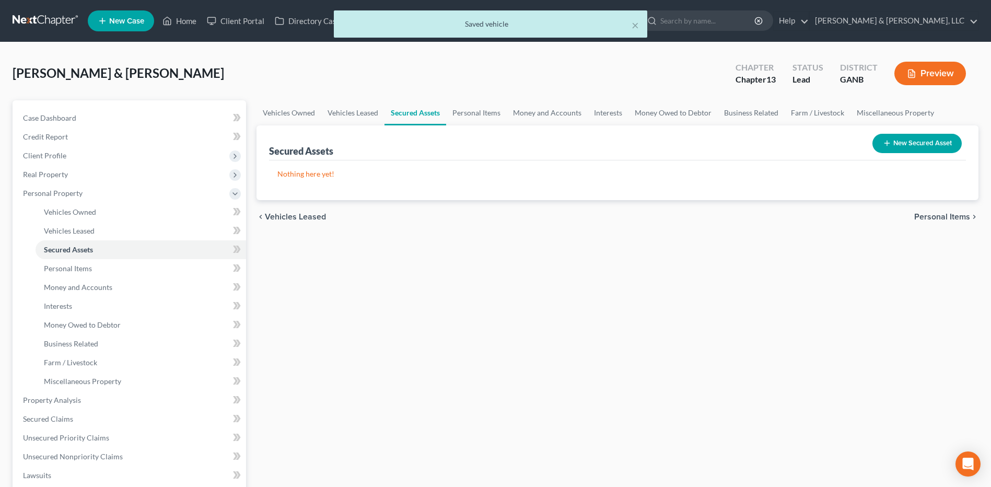
click at [941, 216] on span "Personal Items" at bounding box center [943, 217] width 56 height 8
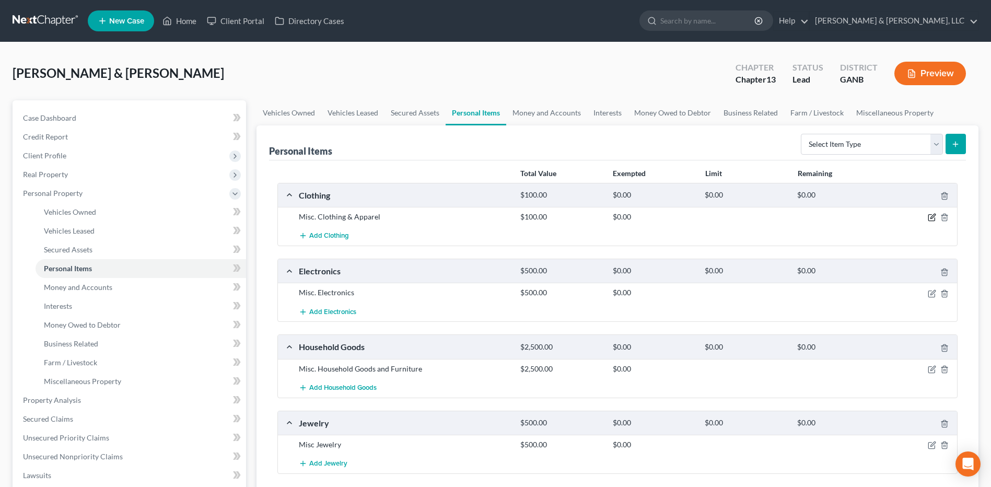
click at [932, 217] on icon "button" at bounding box center [933, 216] width 5 height 5
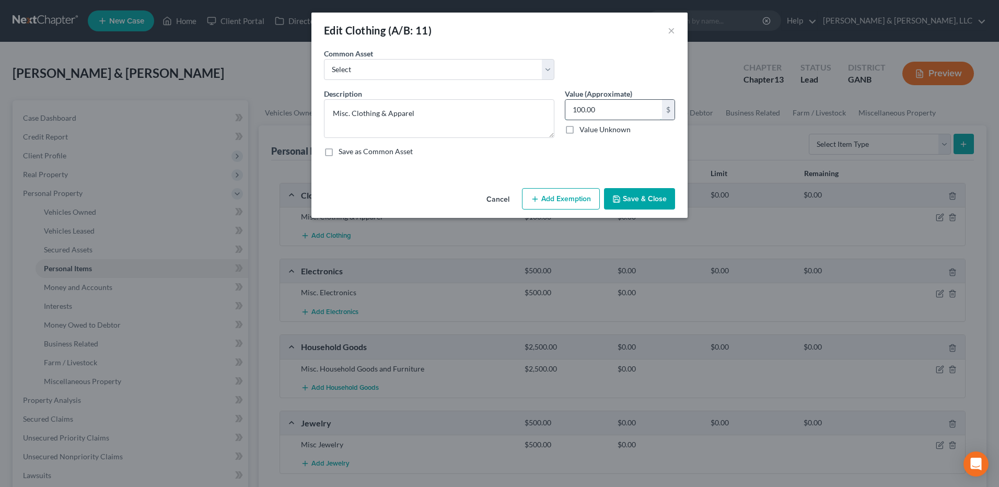
click at [593, 107] on input "100.00" at bounding box center [613, 110] width 97 height 20
type input "200"
click at [546, 198] on button "Add Exemption" at bounding box center [561, 199] width 78 height 22
select select "2"
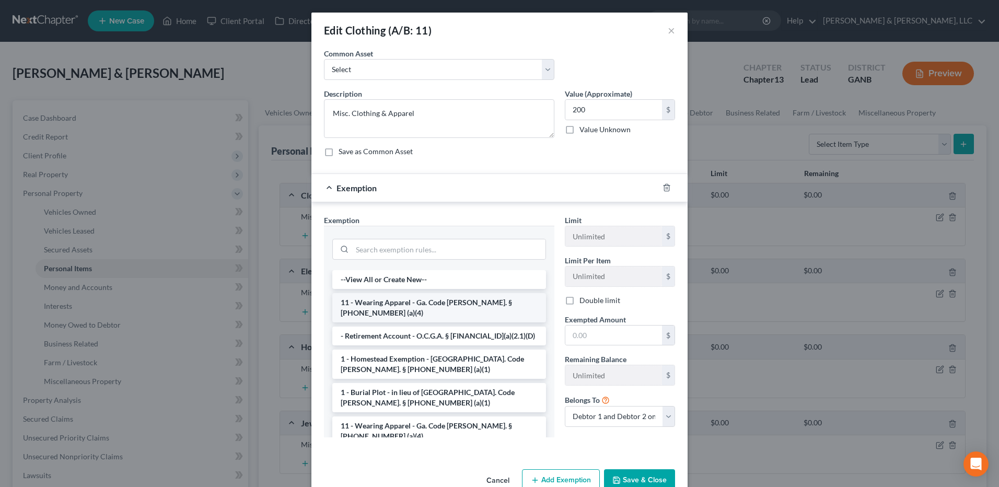
click at [449, 296] on li "11 - Wearing Apparel - Ga. Code [PERSON_NAME]. § [PHONE_NUMBER] (a)(4)" at bounding box center [439, 307] width 214 height 29
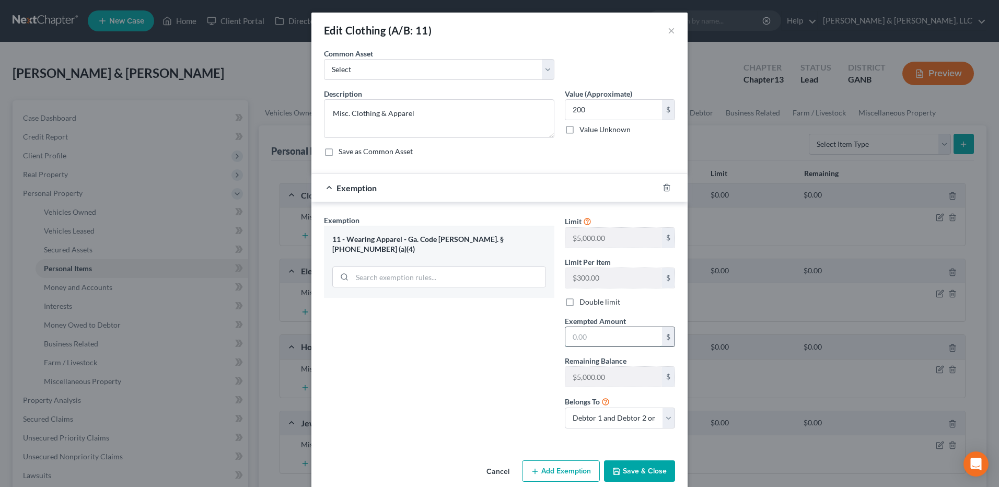
click at [568, 336] on input "text" at bounding box center [613, 337] width 97 height 20
type input "200"
click at [626, 467] on button "Save & Close" at bounding box center [639, 471] width 71 height 22
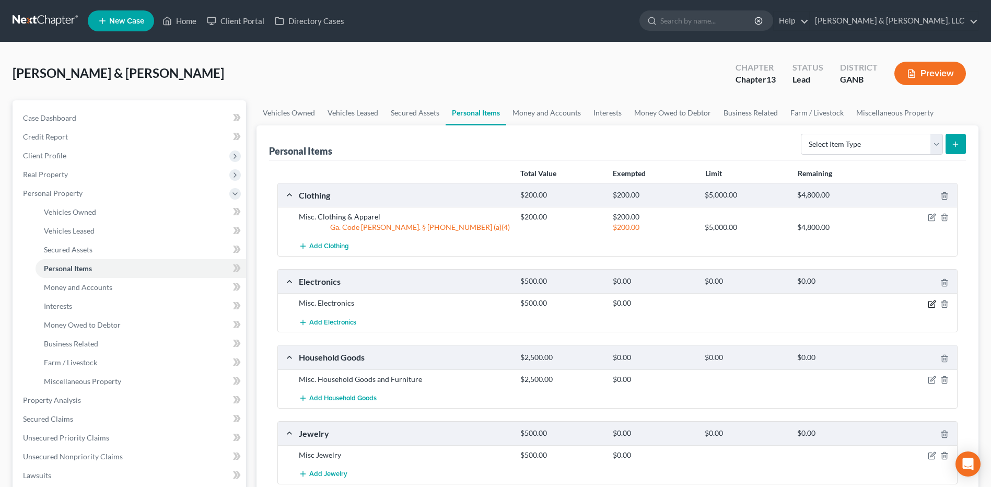
click at [929, 308] on icon "button" at bounding box center [932, 304] width 8 height 8
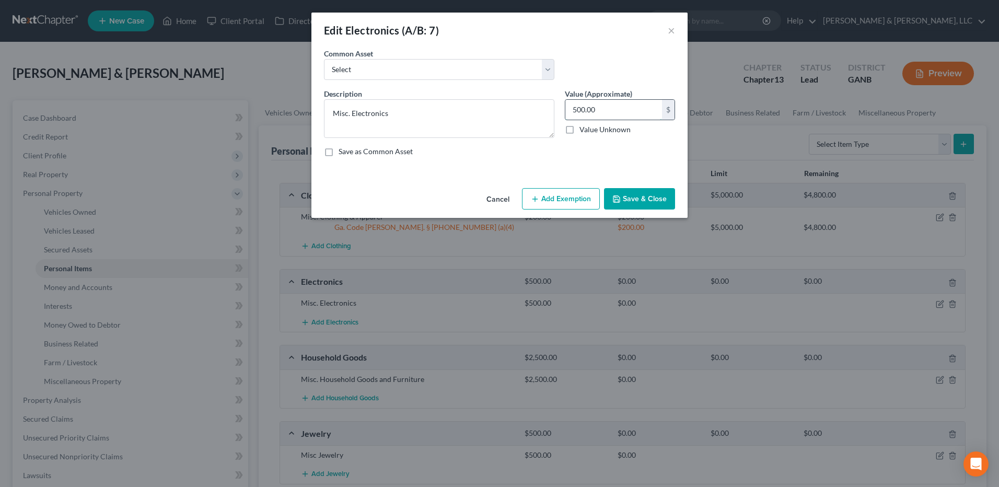
click at [653, 107] on input "500.00" at bounding box center [613, 110] width 97 height 20
type input "1,000"
click at [581, 192] on button "Add Exemption" at bounding box center [561, 199] width 78 height 22
select select "2"
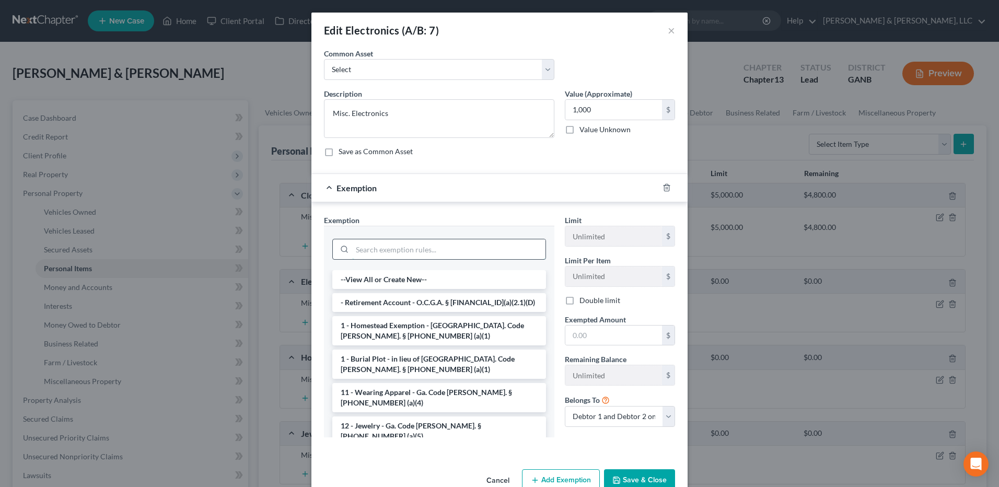
click at [461, 249] on input "search" at bounding box center [448, 249] width 193 height 20
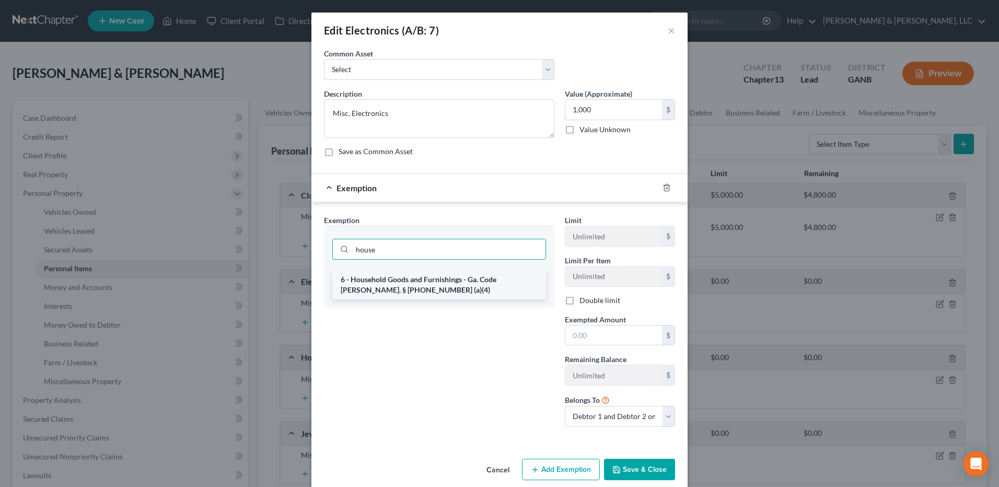
type input "house"
click at [450, 275] on li "6 - Household Goods and Furnishings - Ga. Code [PERSON_NAME]. § [PHONE_NUMBER] …" at bounding box center [439, 284] width 214 height 29
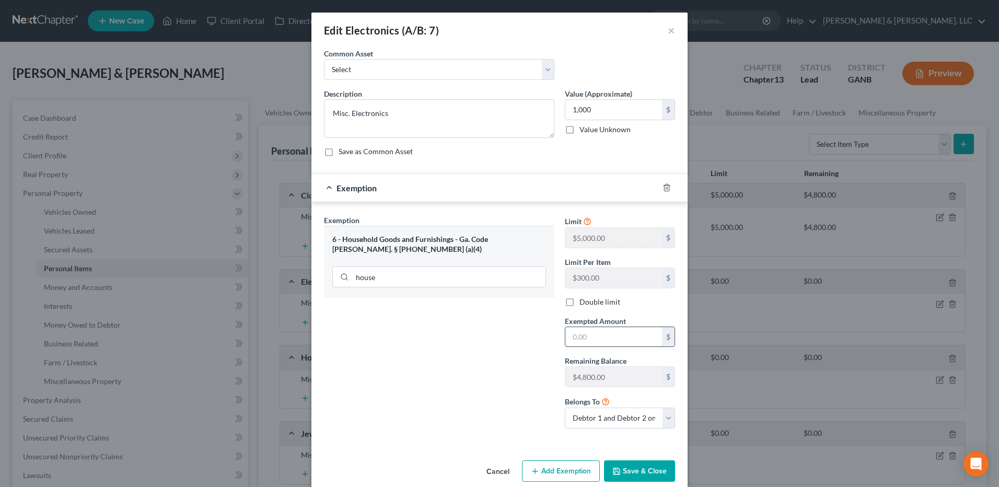
click at [613, 332] on input "text" at bounding box center [613, 337] width 97 height 20
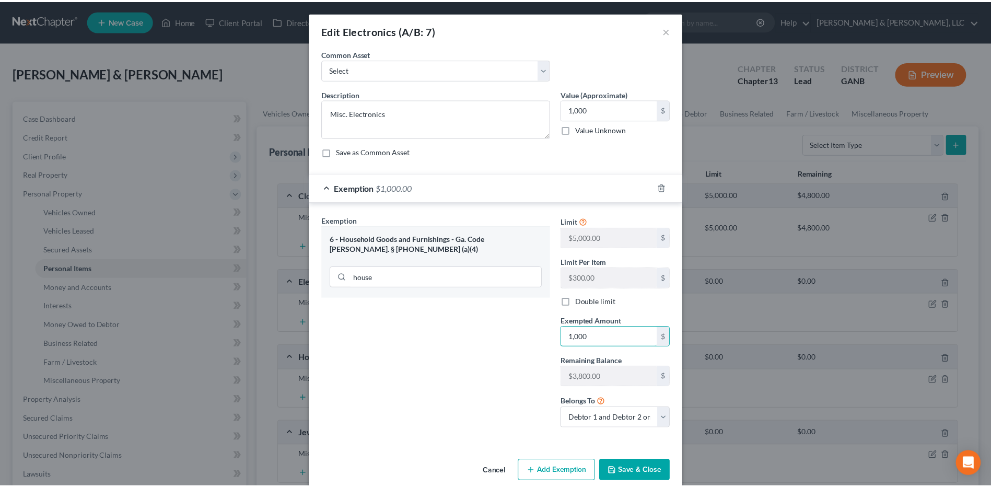
scroll to position [16, 0]
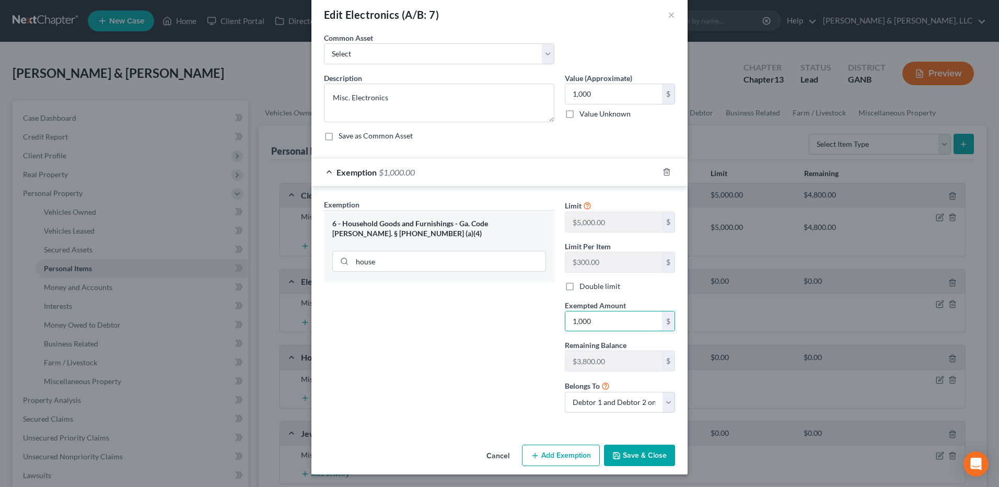
type input "1,000"
click at [639, 452] on button "Save & Close" at bounding box center [639, 456] width 71 height 22
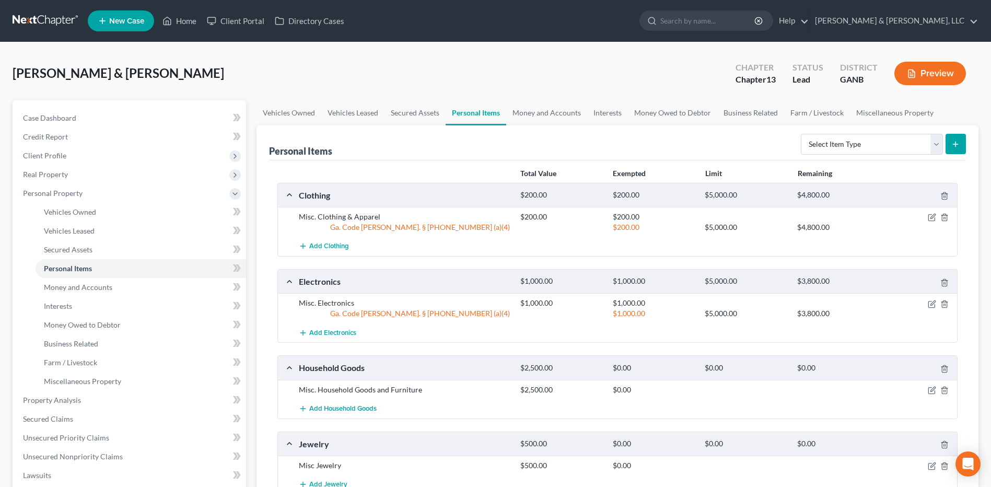
click at [934, 395] on div at bounding box center [922, 390] width 74 height 10
click at [933, 392] on icon "button" at bounding box center [932, 390] width 8 height 8
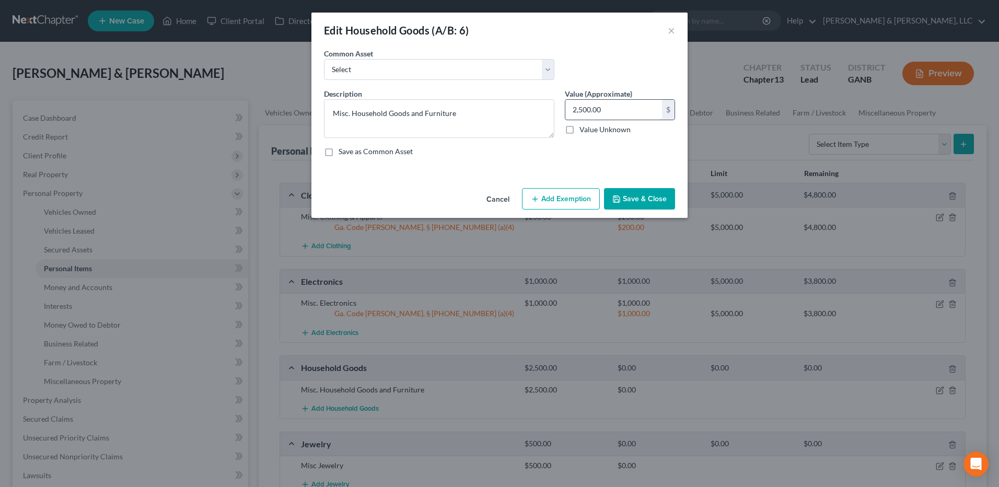
click at [621, 103] on input "2,500.00" at bounding box center [613, 110] width 97 height 20
type input "2,000"
click at [556, 194] on button "Add Exemption" at bounding box center [561, 199] width 78 height 22
select select "2"
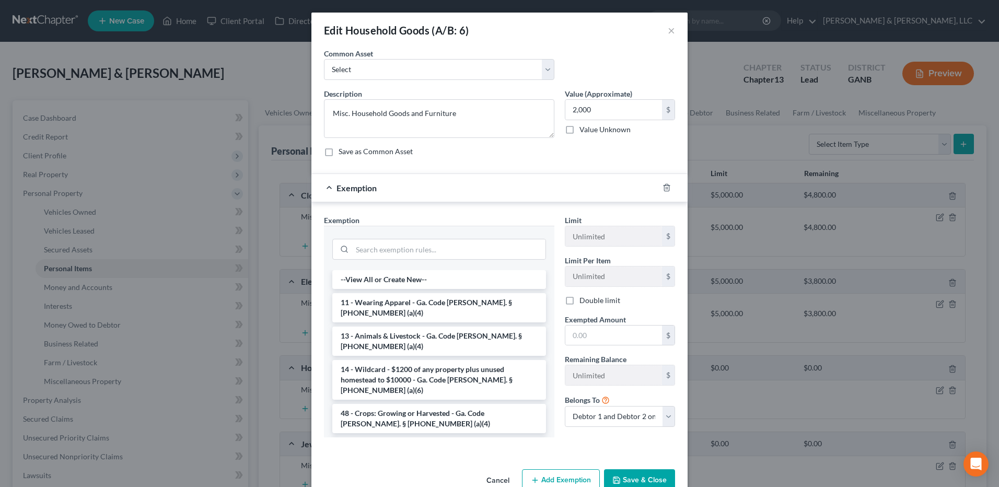
click at [424, 437] on li "6 - Household Goods and Furnishings - Ga. Code [PERSON_NAME]. § [PHONE_NUMBER] …" at bounding box center [439, 451] width 214 height 29
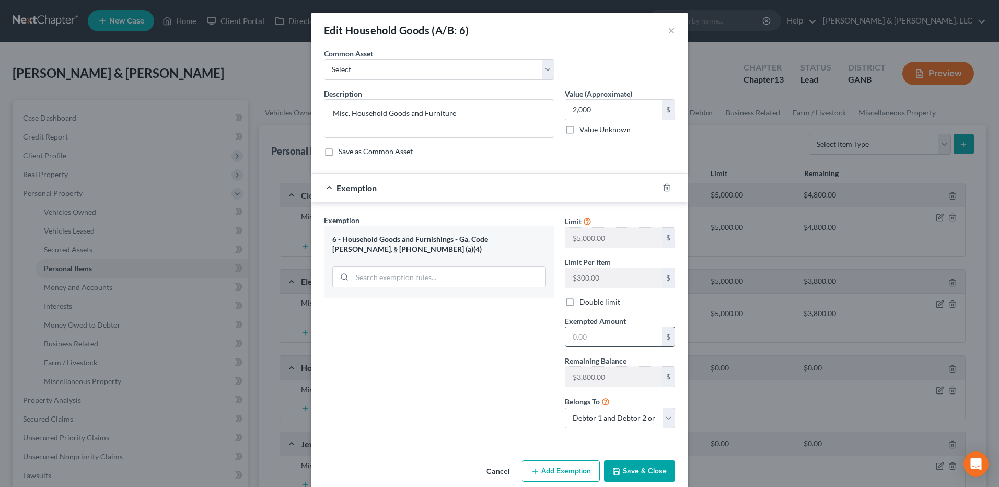
click at [596, 345] on input "text" at bounding box center [613, 337] width 97 height 20
type input "2,000"
click at [636, 466] on button "Save & Close" at bounding box center [639, 471] width 71 height 22
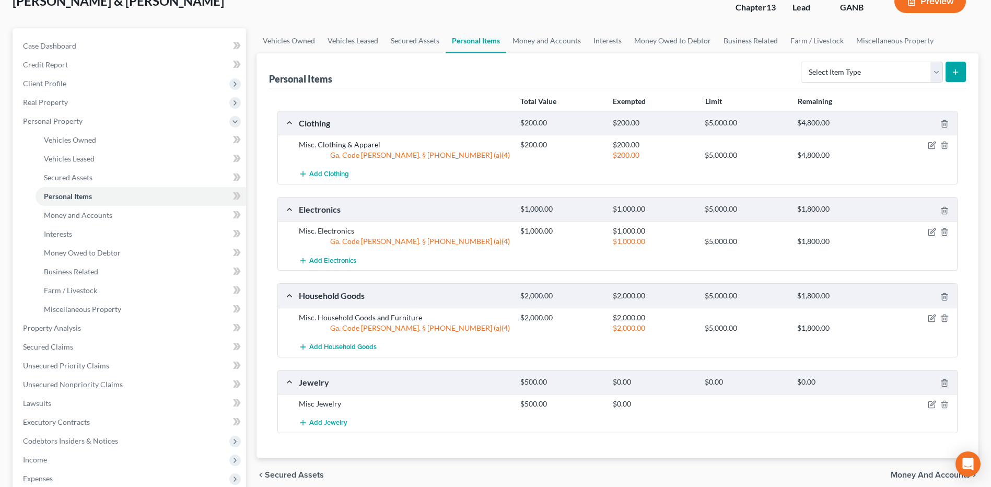
scroll to position [129, 0]
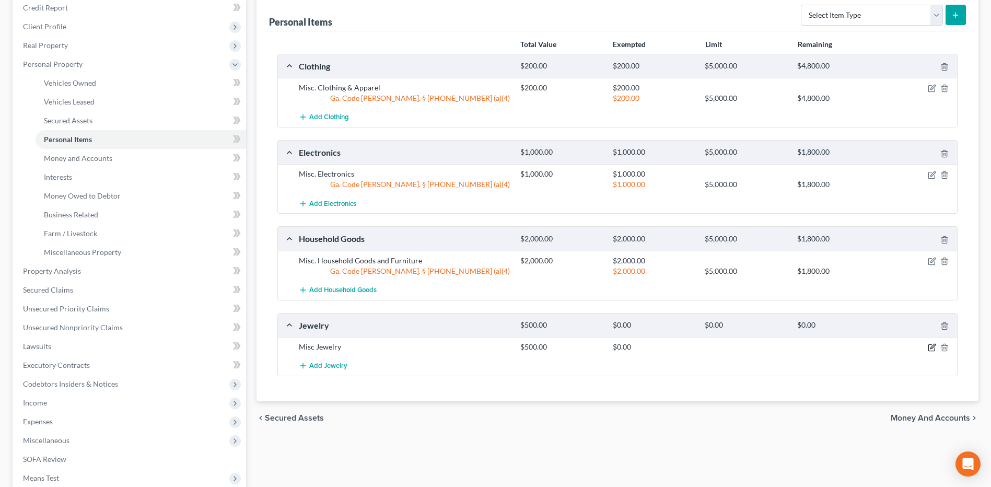
click at [931, 349] on icon "button" at bounding box center [933, 346] width 5 height 5
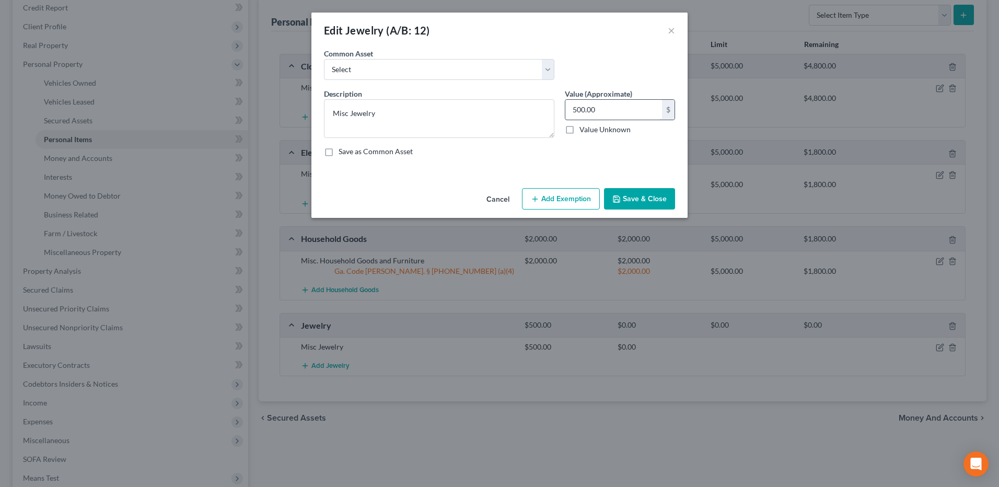
click at [614, 106] on input "500.00" at bounding box center [613, 110] width 97 height 20
type input "100"
click at [563, 191] on button "Add Exemption" at bounding box center [561, 199] width 78 height 22
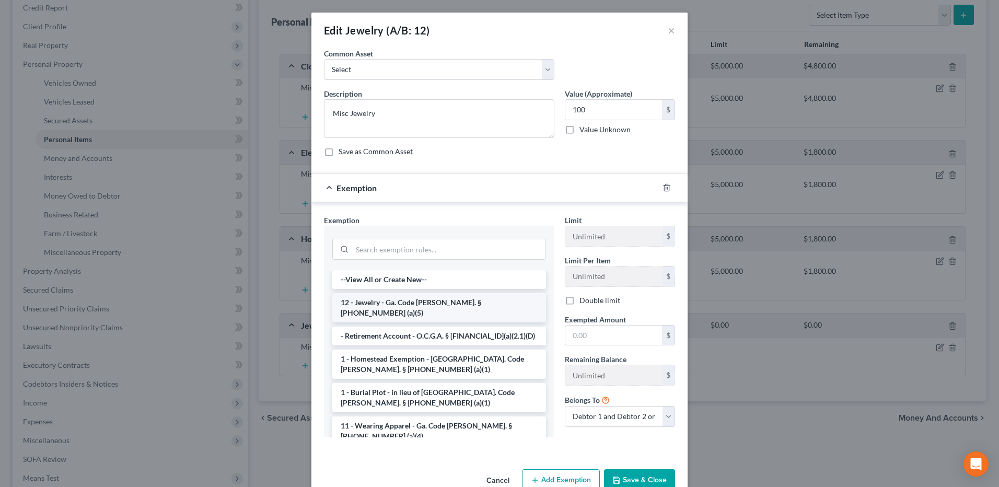
click at [424, 303] on li "12 - Jewelry - Ga. Code [PERSON_NAME]. § [PHONE_NUMBER] (a)(5)" at bounding box center [439, 307] width 214 height 29
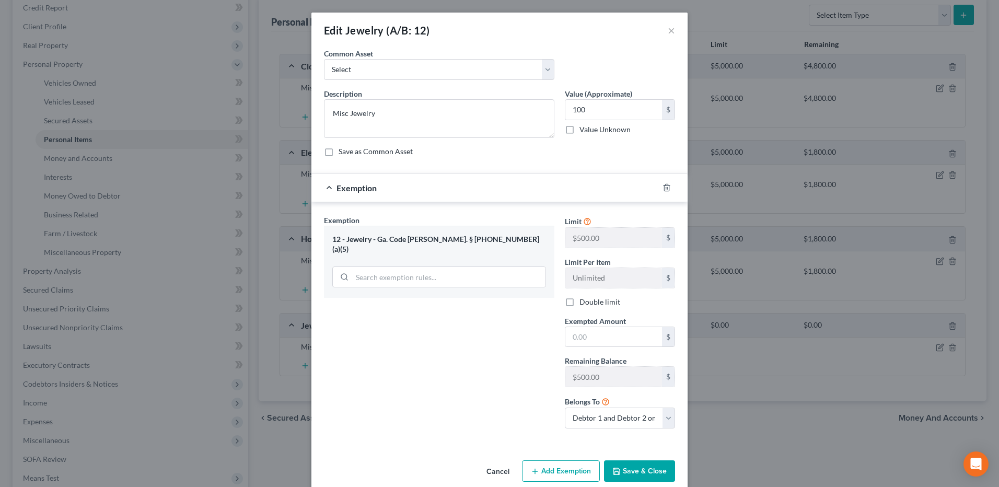
click at [592, 408] on div "Belongs To * Debtor 1 only Debtor 2 only Debtor 1 and Debtor 2 only" at bounding box center [620, 412] width 121 height 33
click at [592, 410] on select "Debtor 1 only Debtor 2 only Debtor 1 and Debtor 2 only" at bounding box center [620, 418] width 110 height 21
select select "1"
click at [565, 408] on select "Debtor 1 only Debtor 2 only Debtor 1 and Debtor 2 only" at bounding box center [620, 418] width 110 height 21
click at [629, 472] on button "Save & Close" at bounding box center [639, 471] width 71 height 22
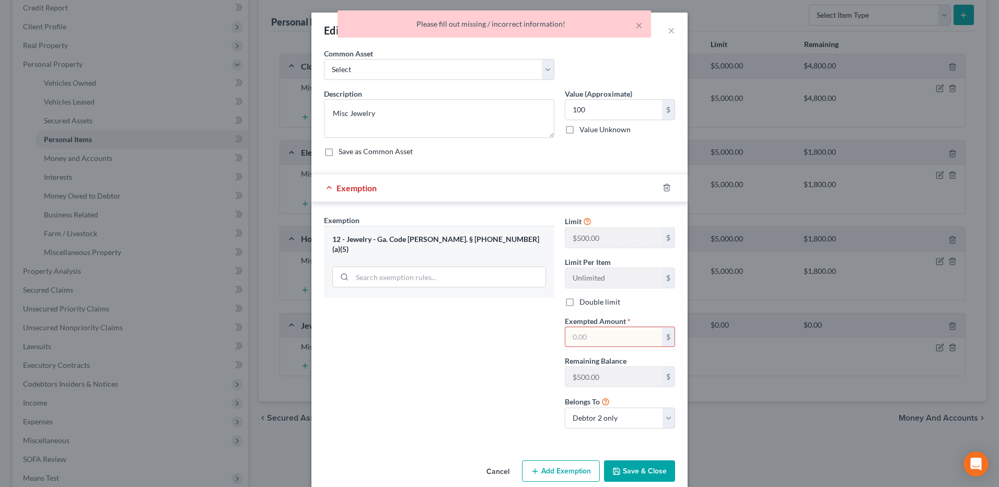
click at [572, 342] on input "text" at bounding box center [613, 337] width 97 height 20
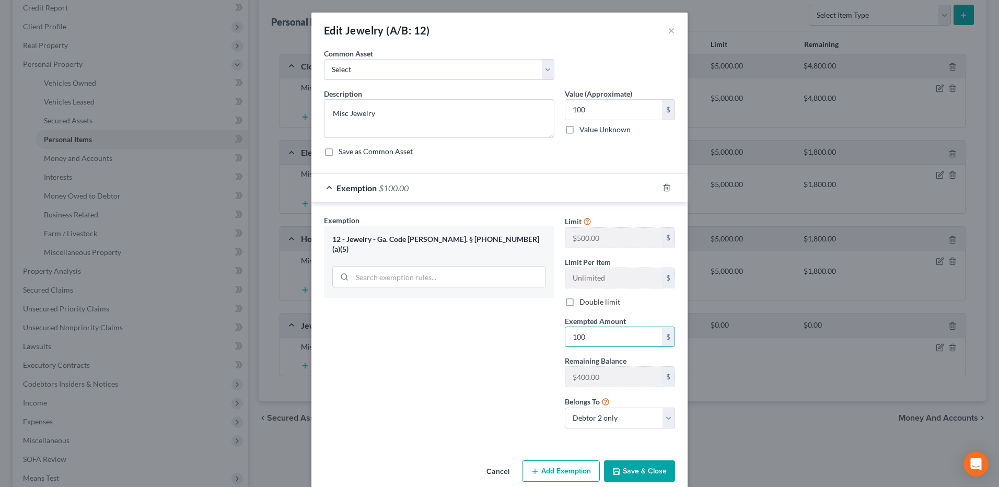
type input "100"
click at [625, 463] on button "Save & Close" at bounding box center [639, 471] width 71 height 22
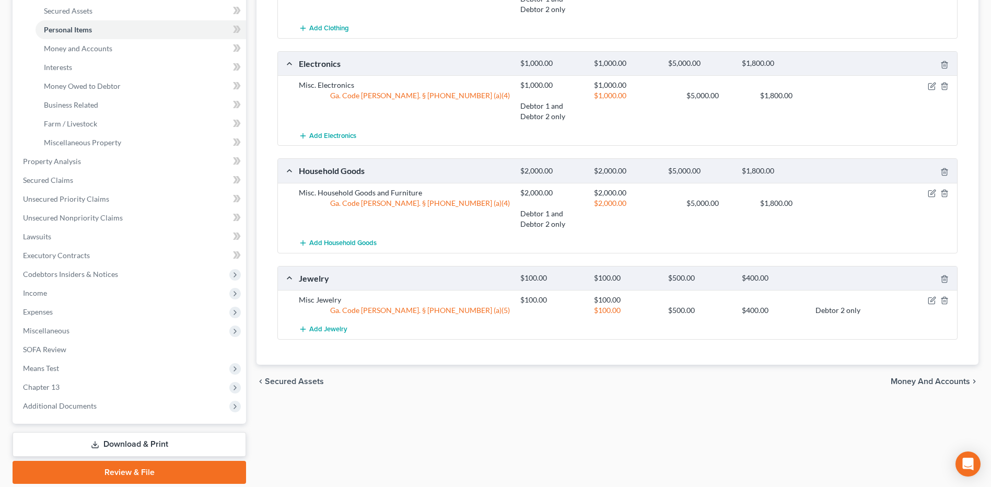
scroll to position [239, 0]
click at [913, 384] on span "Money and Accounts" at bounding box center [930, 381] width 79 height 8
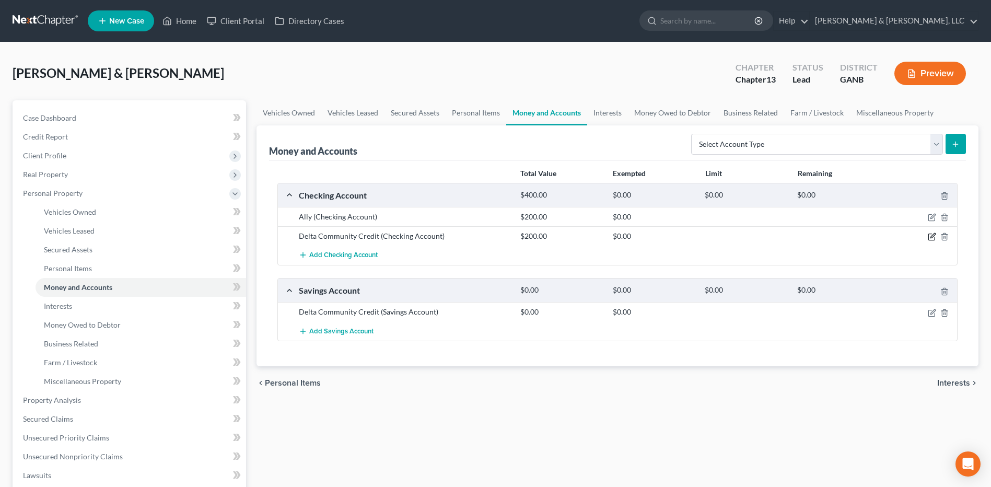
click at [932, 238] on icon "button" at bounding box center [933, 236] width 5 height 5
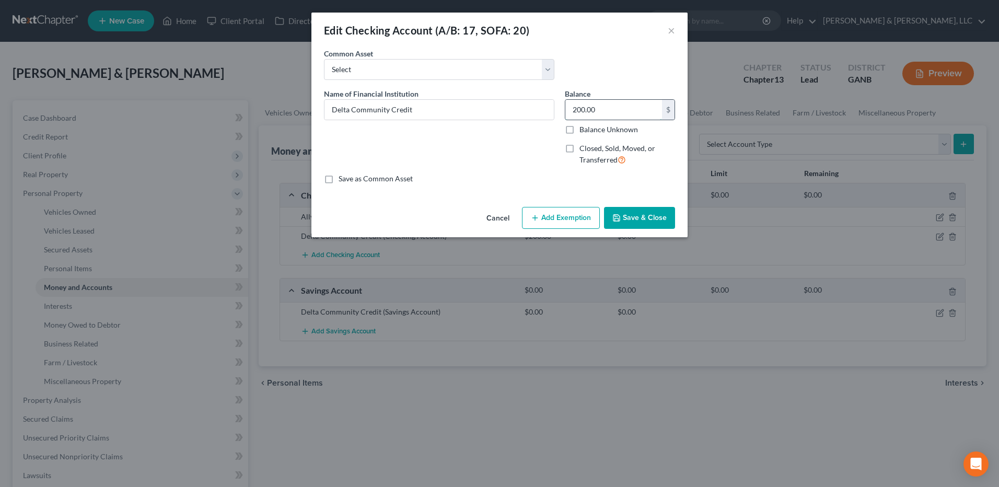
click at [640, 113] on input "200.00" at bounding box center [613, 110] width 97 height 20
type input "1,000"
click at [550, 210] on button "Add Exemption" at bounding box center [561, 218] width 78 height 22
select select "2"
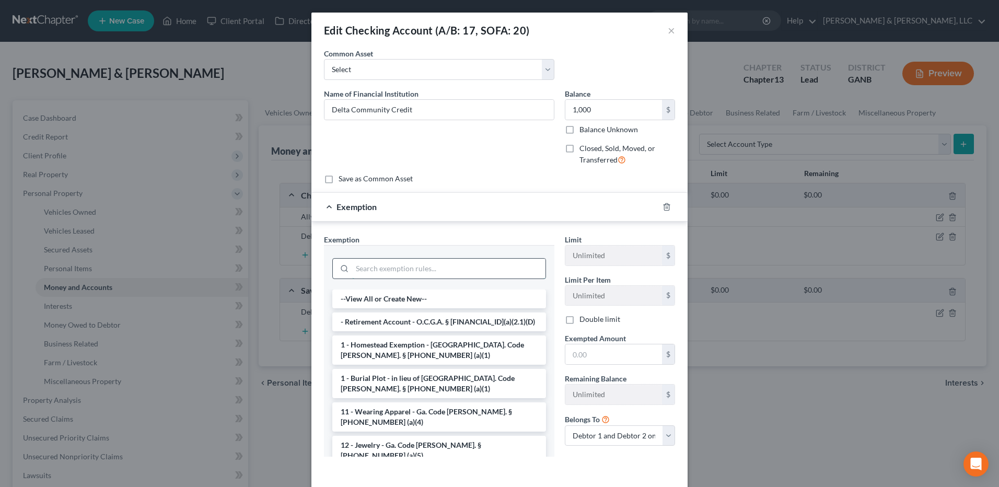
click at [440, 272] on input "search" at bounding box center [448, 269] width 193 height 20
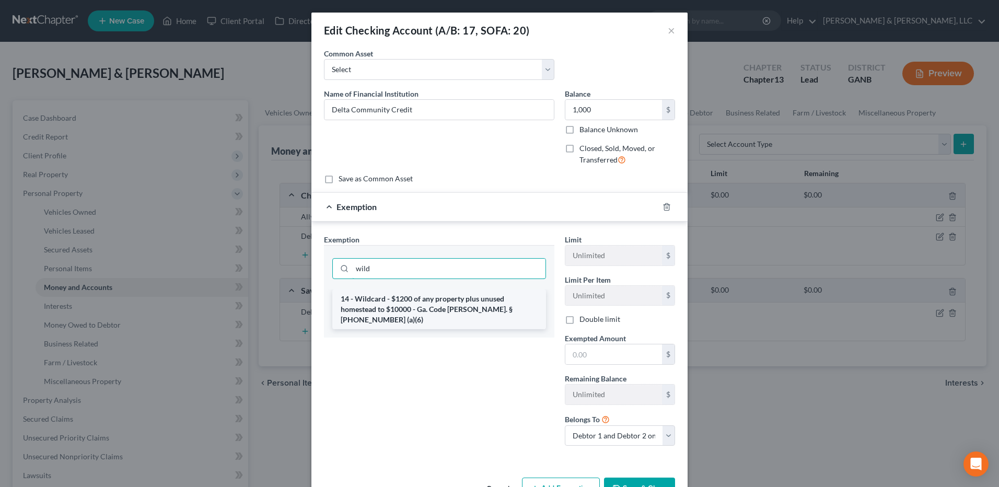
type input "wild"
click at [424, 301] on li "14 - Wildcard - $1200 of any property plus unused homestead to $10000 - Ga. Cod…" at bounding box center [439, 310] width 214 height 40
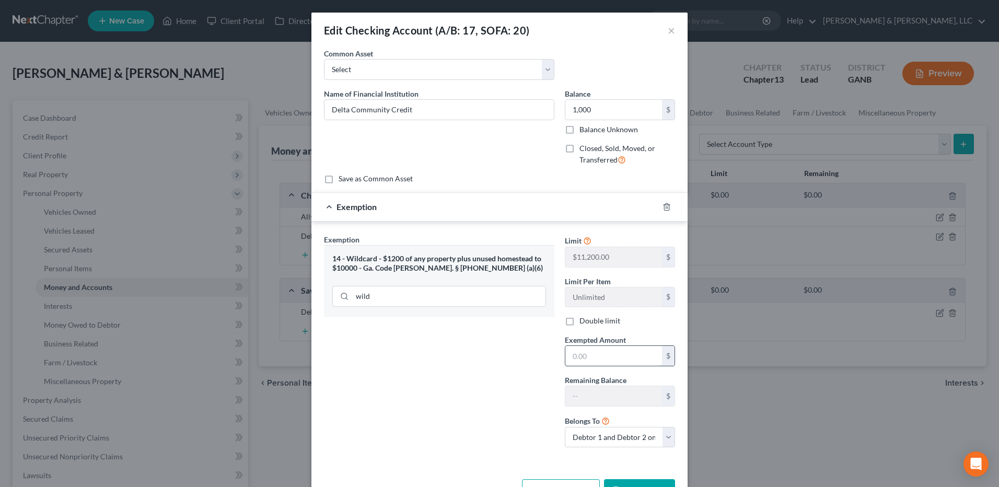
click at [572, 351] on input "text" at bounding box center [613, 356] width 97 height 20
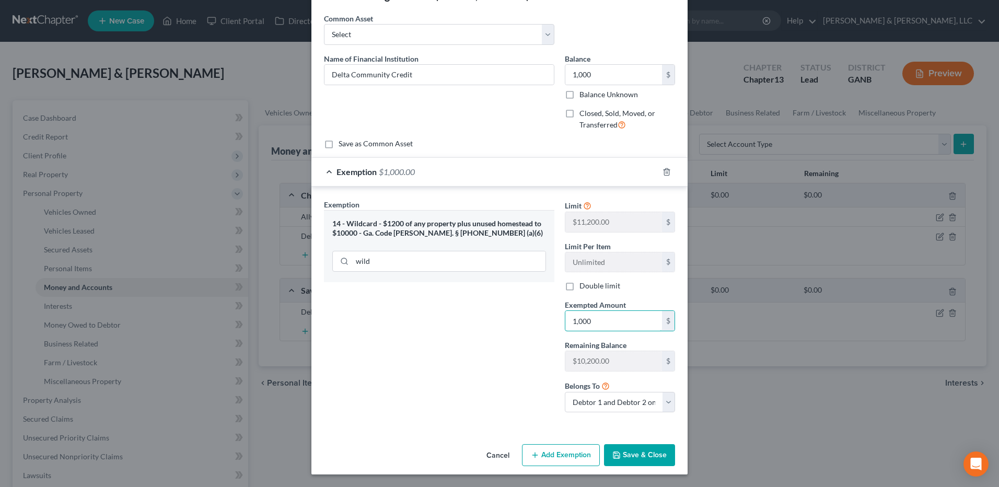
type input "1,000"
click at [648, 447] on button "Save & Close" at bounding box center [639, 455] width 71 height 22
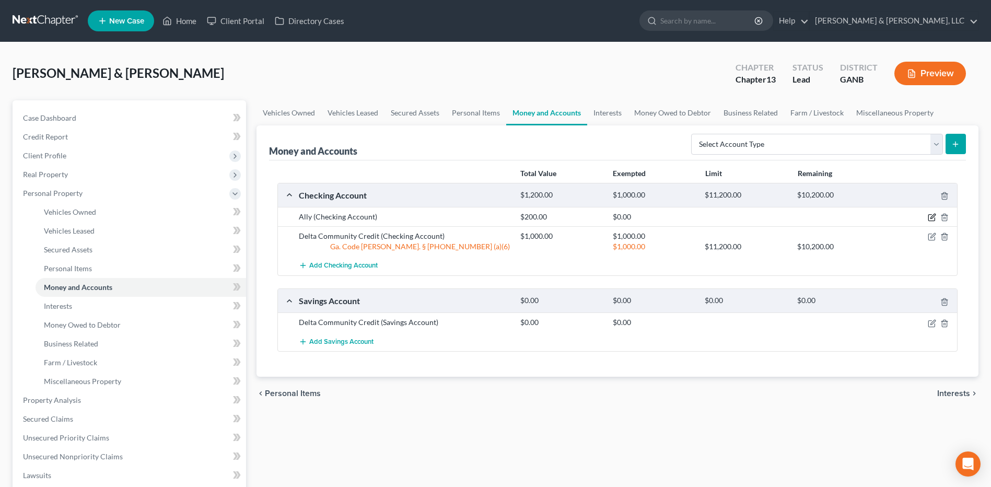
click at [929, 220] on icon "button" at bounding box center [932, 217] width 8 height 8
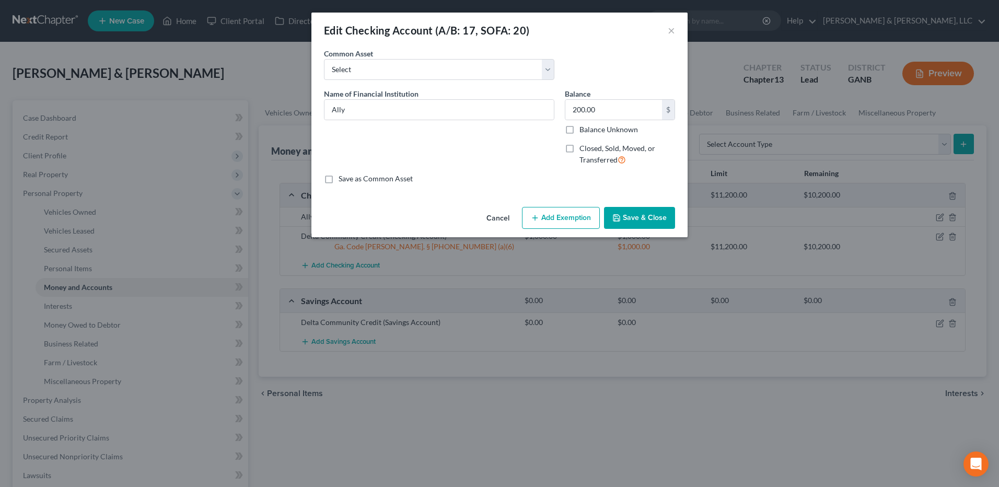
click at [552, 216] on button "Add Exemption" at bounding box center [561, 218] width 78 height 22
select select "2"
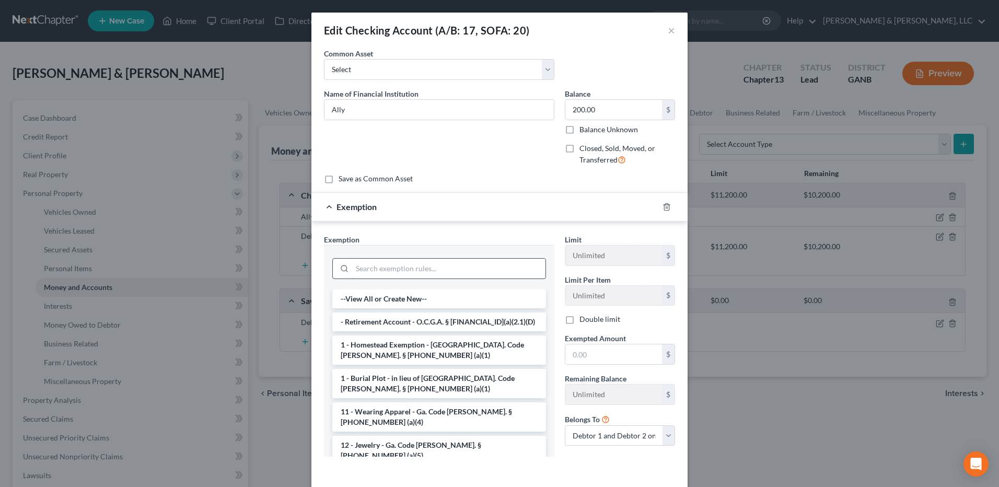
click at [448, 268] on input "search" at bounding box center [448, 269] width 193 height 20
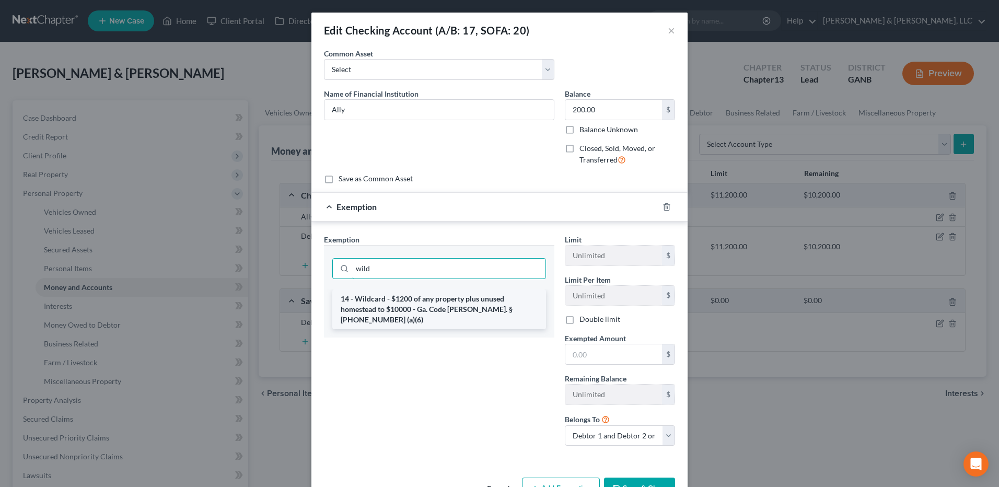
type input "wild"
click at [432, 296] on li "14 - Wildcard - $1200 of any property plus unused homestead to $10000 - Ga. Cod…" at bounding box center [439, 310] width 214 height 40
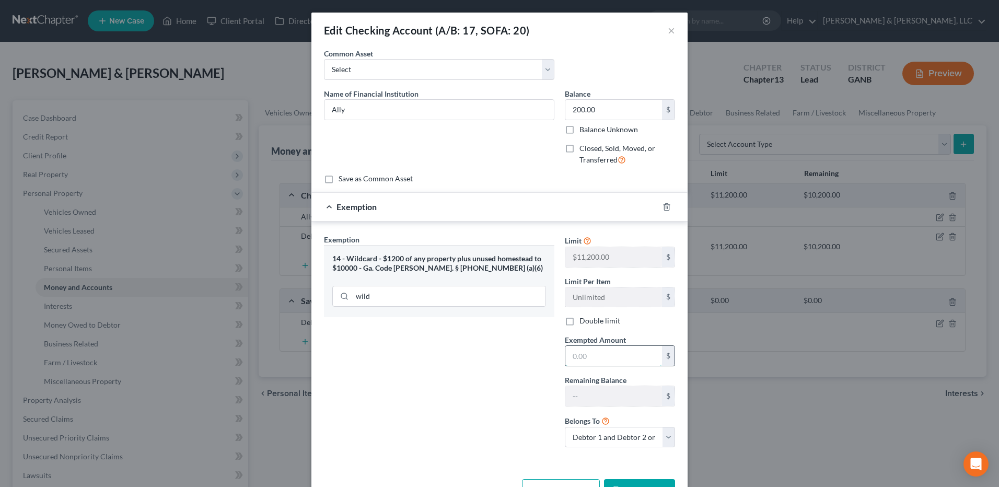
click at [617, 359] on input "text" at bounding box center [613, 356] width 97 height 20
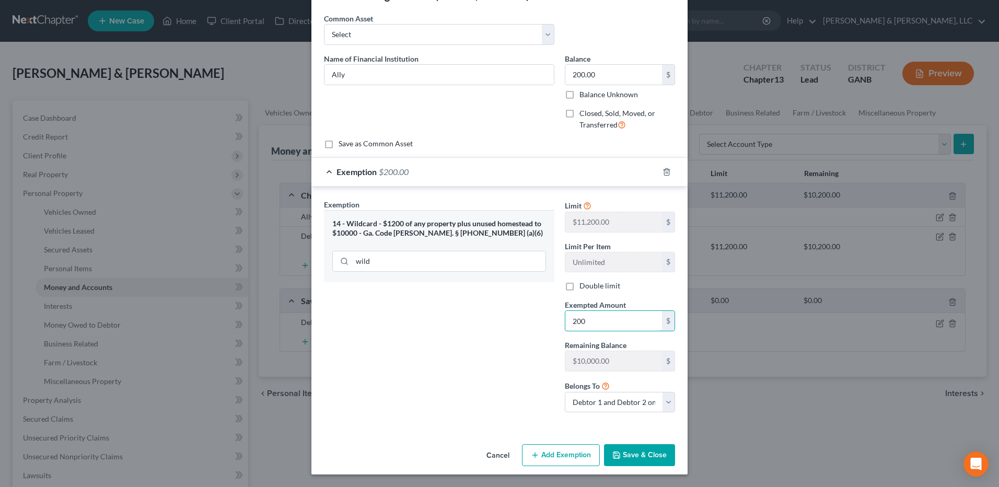
type input "200"
click at [645, 450] on button "Save & Close" at bounding box center [639, 455] width 71 height 22
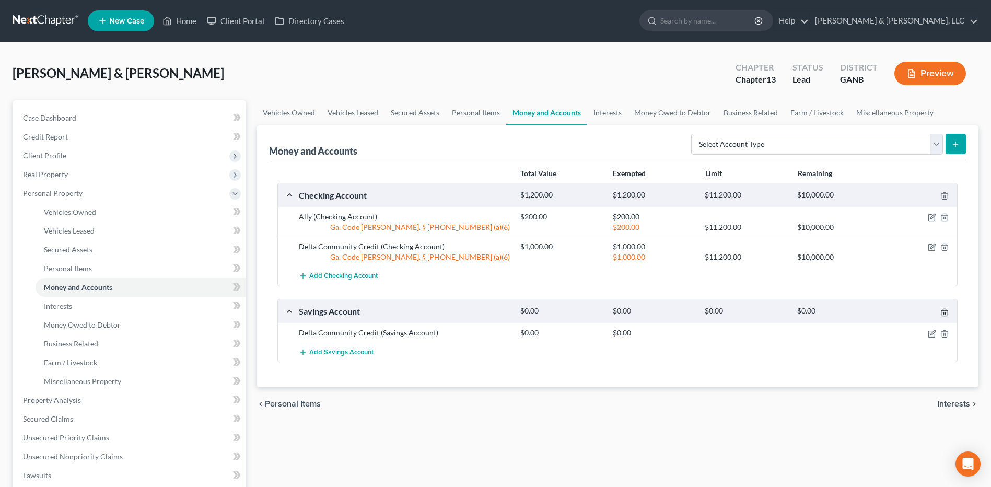
click at [947, 311] on icon "button" at bounding box center [944, 312] width 5 height 7
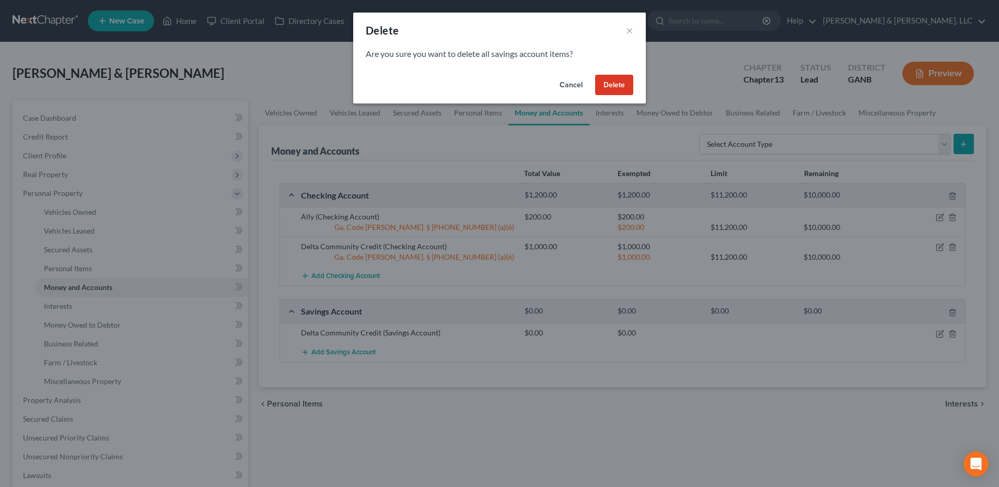
click at [611, 82] on button "Delete" at bounding box center [614, 85] width 38 height 21
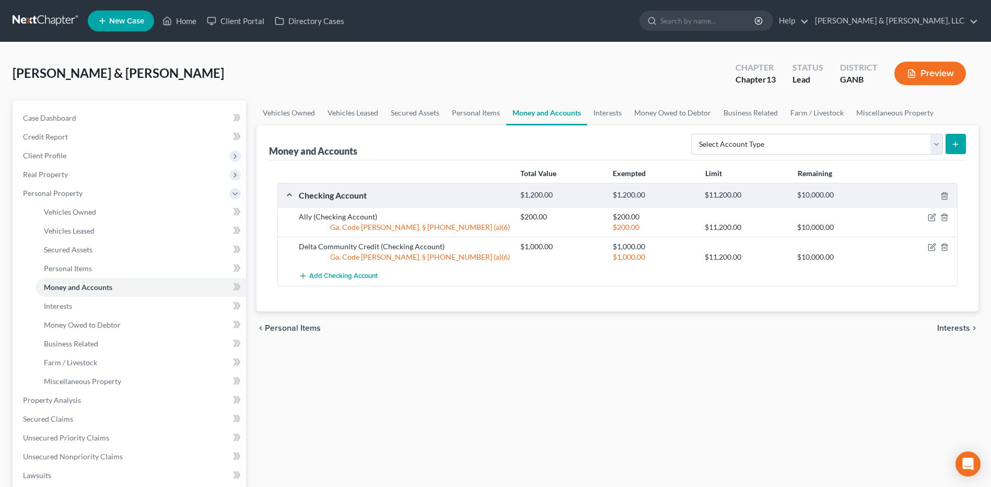
click at [945, 331] on span "Interests" at bounding box center [954, 328] width 33 height 8
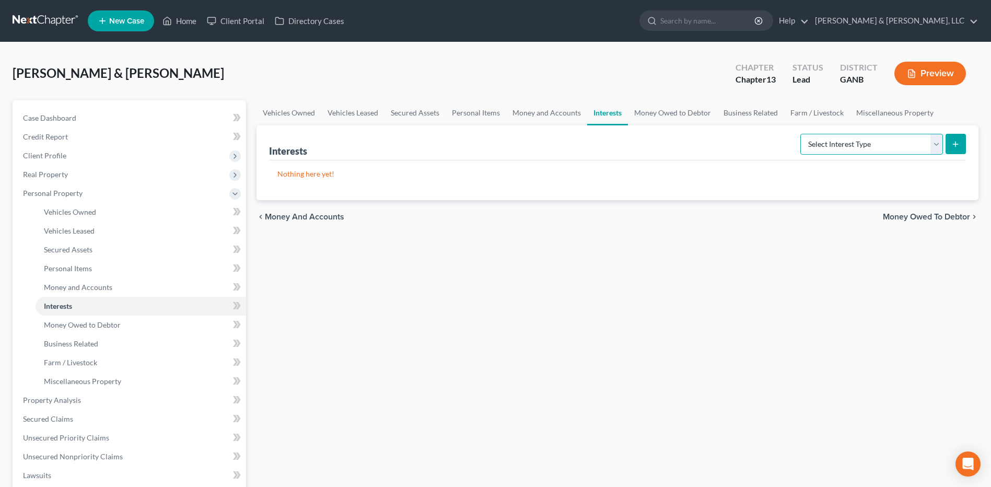
click at [844, 152] on select "Select Interest Type 401K (A/B: 21) Annuity (A/B: 23) Bond (A/B: 18) Education …" at bounding box center [872, 144] width 143 height 21
select select "401k"
click at [802, 134] on select "Select Interest Type 401K (A/B: 21) Annuity (A/B: 23) Bond (A/B: 18) Education …" at bounding box center [872, 144] width 143 height 21
click at [950, 146] on button "submit" at bounding box center [956, 144] width 20 height 20
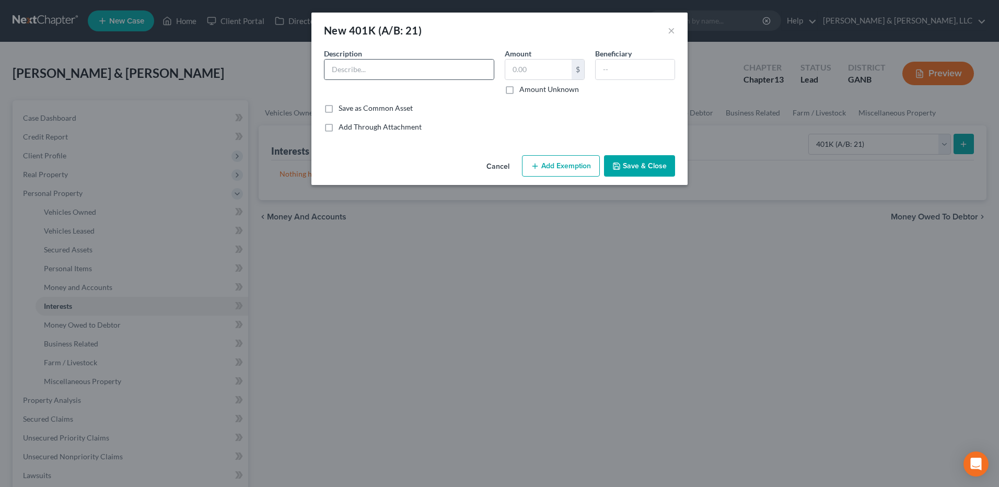
click at [467, 59] on div at bounding box center [409, 69] width 170 height 21
click at [450, 73] on input "text" at bounding box center [409, 70] width 169 height 20
type input "Home Depot 401k"
type input "14,000"
click at [557, 159] on button "Add Exemption" at bounding box center [561, 166] width 78 height 22
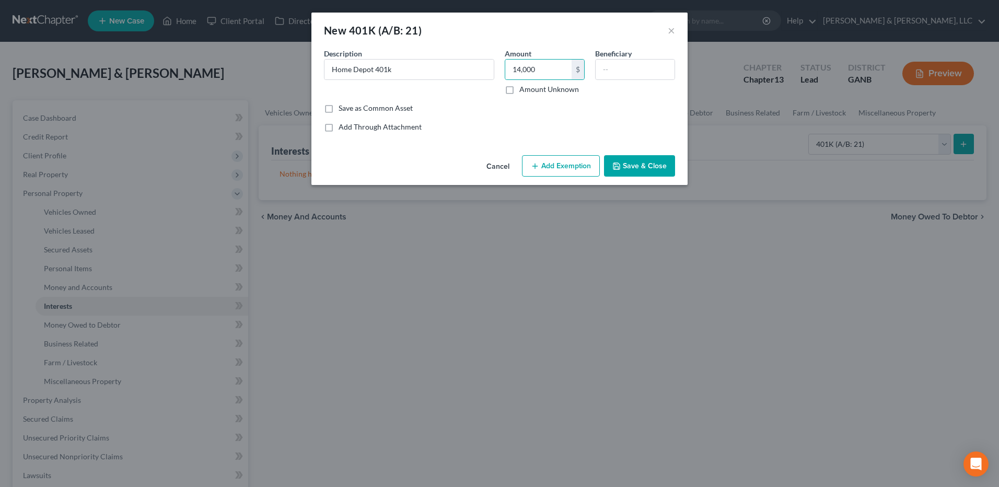
select select "2"
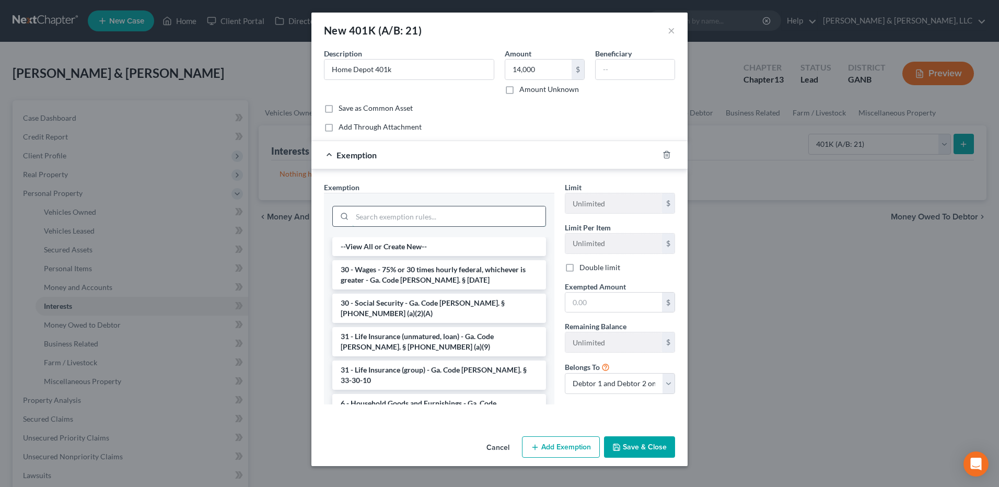
click at [458, 215] on input "search" at bounding box center [448, 216] width 193 height 20
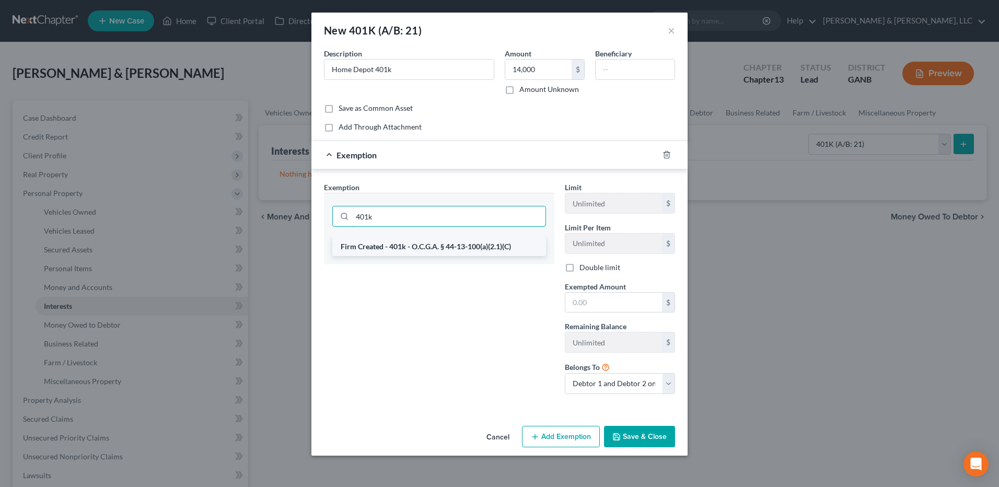
type input "401k"
click at [453, 241] on li "Firm Created - 401k - O.C.G.A. § 44-13-100(a)(2.1)(C)" at bounding box center [439, 246] width 214 height 19
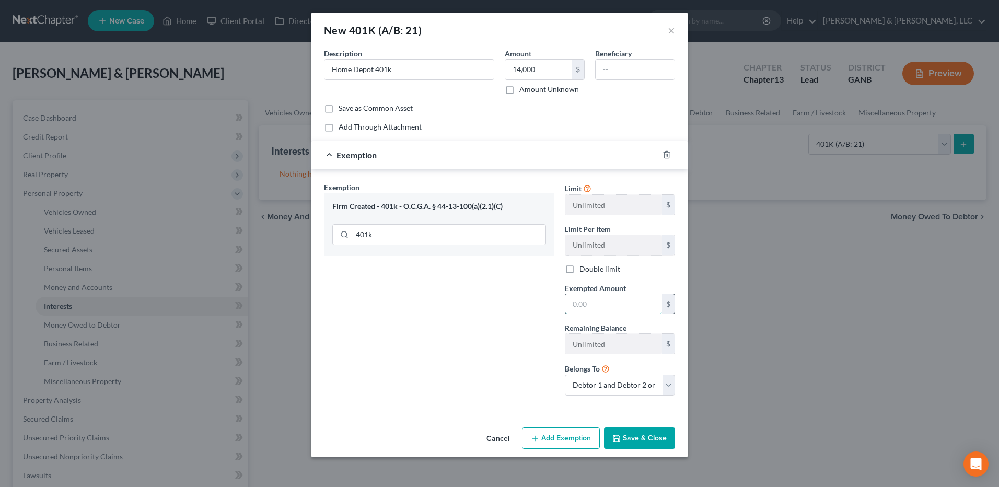
click at [585, 311] on input "text" at bounding box center [613, 304] width 97 height 20
type input "14,000"
click at [603, 385] on select "Debtor 1 only Debtor 2 only Debtor 1 and Debtor 2 only" at bounding box center [620, 385] width 110 height 21
select select "0"
click at [565, 375] on select "Debtor 1 only Debtor 2 only Debtor 1 and Debtor 2 only" at bounding box center [620, 385] width 110 height 21
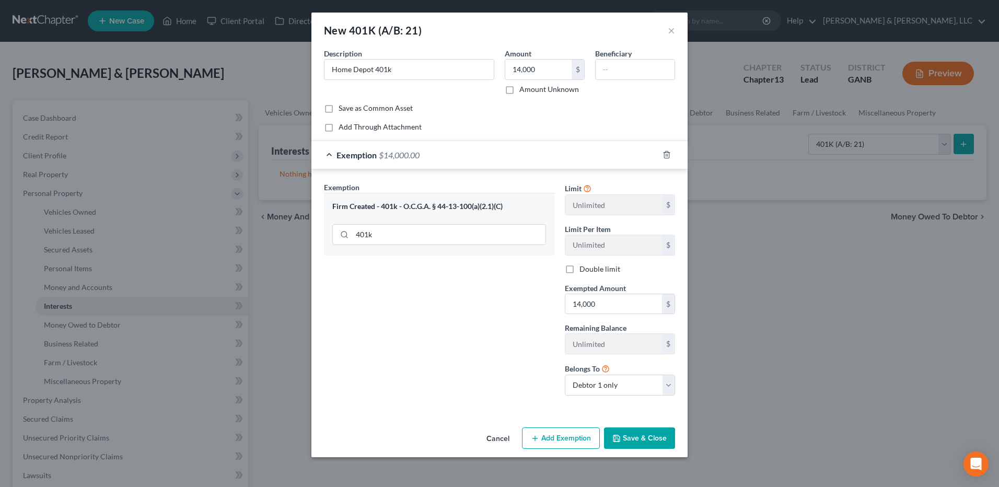
click at [627, 431] on button "Save & Close" at bounding box center [639, 439] width 71 height 22
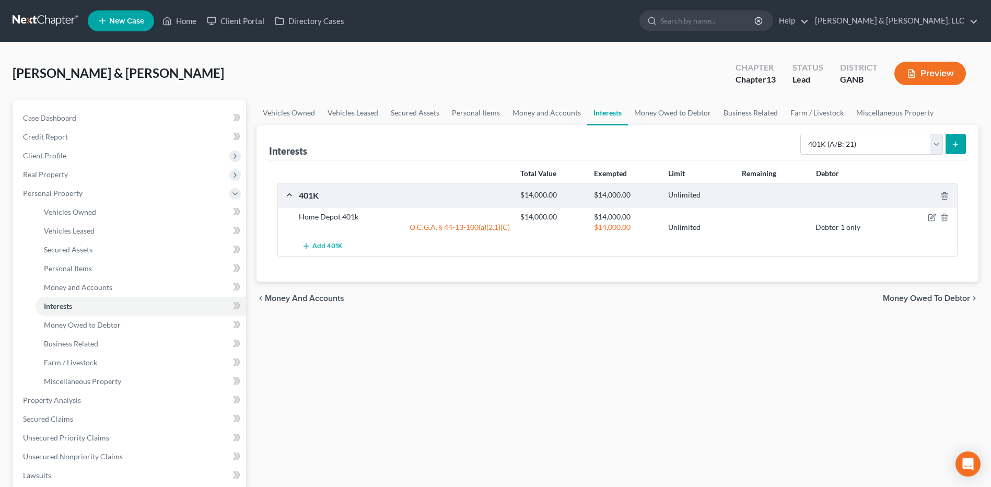
click at [914, 301] on span "Money Owed to Debtor" at bounding box center [926, 298] width 87 height 8
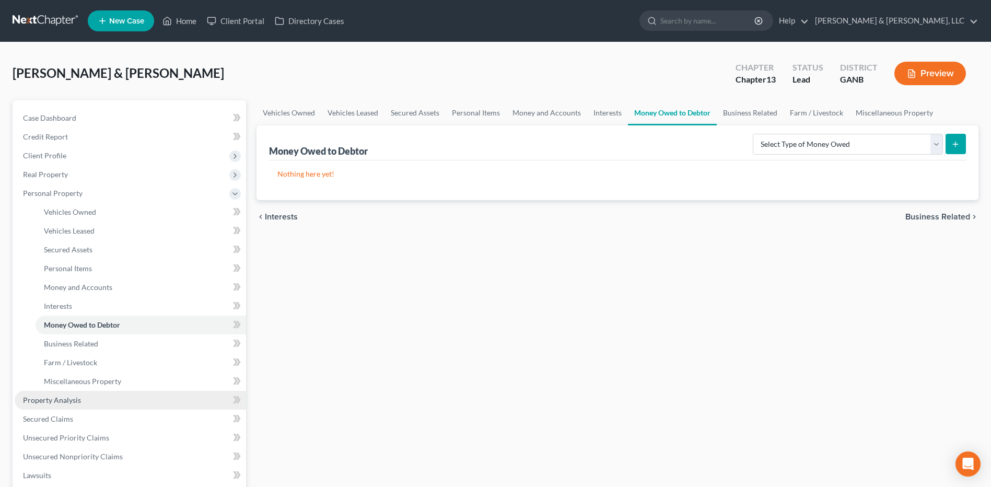
click at [125, 393] on link "Property Analysis" at bounding box center [131, 400] width 232 height 19
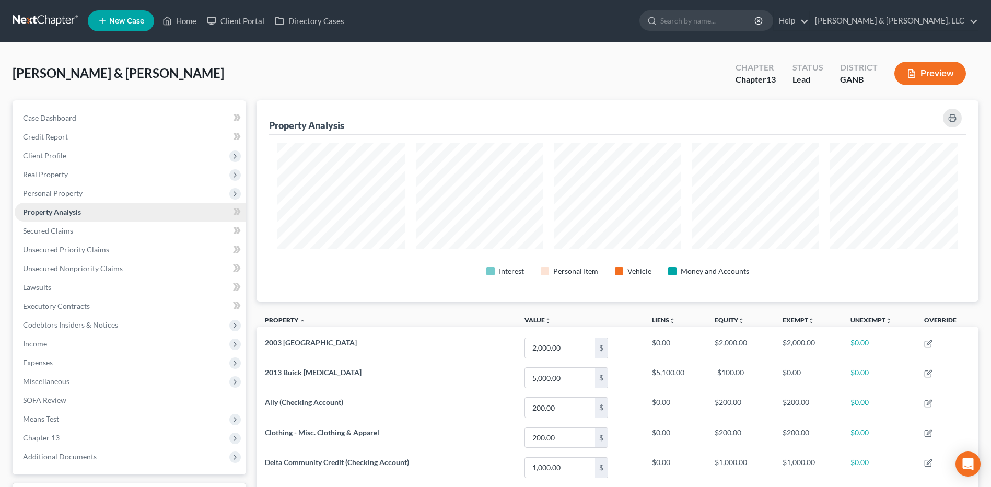
scroll to position [201, 722]
click at [103, 234] on link "Secured Claims" at bounding box center [131, 231] width 232 height 19
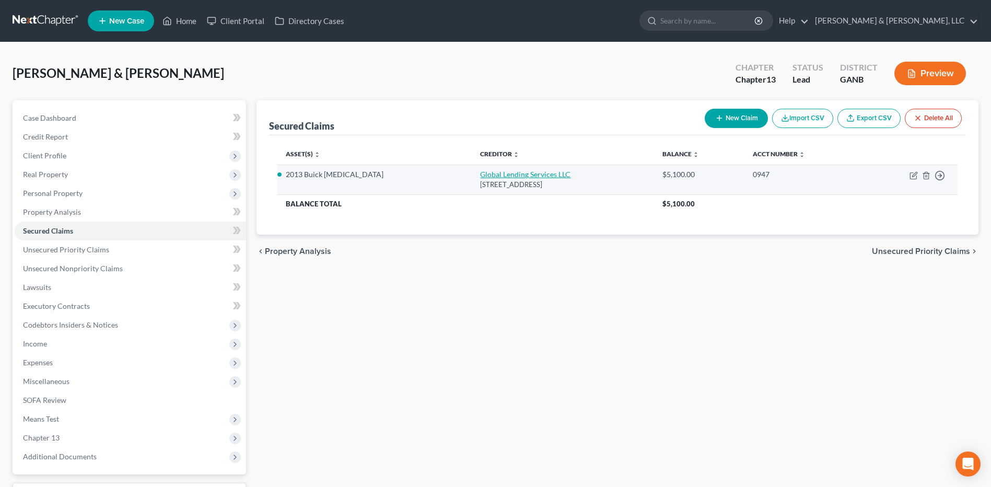
click at [480, 178] on link "Global Lending Services LLC" at bounding box center [525, 174] width 90 height 9
select select "42"
select select "2"
select select "0"
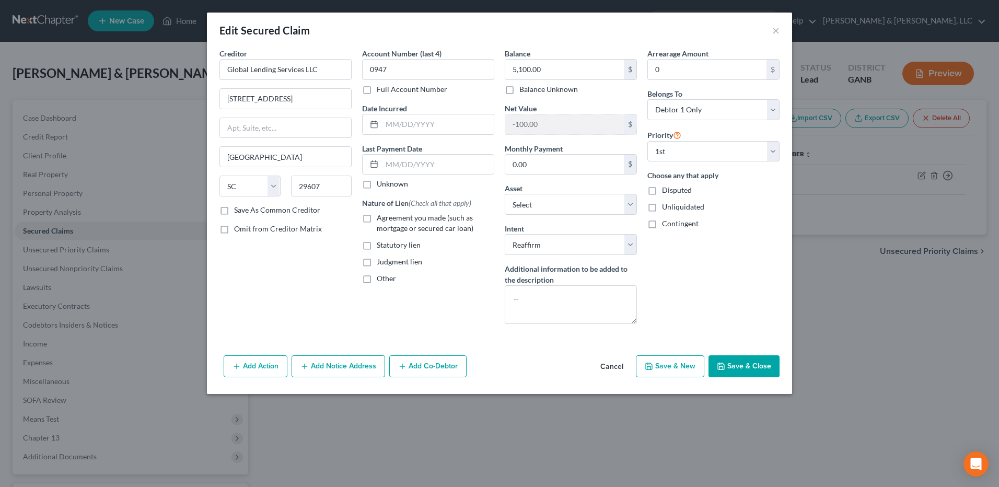
click at [414, 218] on span "Agreement you made (such as mortgage or secured car loan)" at bounding box center [425, 222] width 97 height 19
click at [388, 218] on input "Agreement you made (such as mortgage or secured car loan)" at bounding box center [384, 216] width 7 height 7
checkbox input "true"
click at [736, 365] on button "Save & Close" at bounding box center [744, 366] width 71 height 22
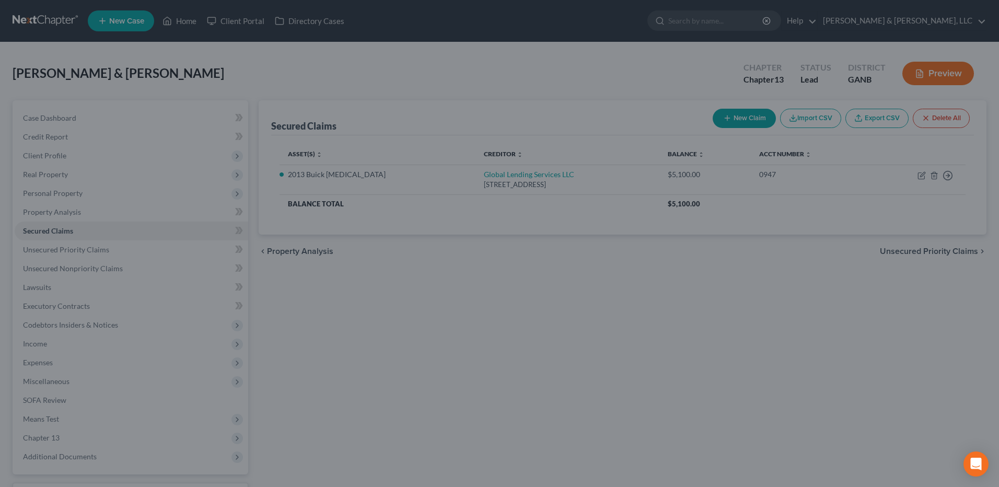
select select "6"
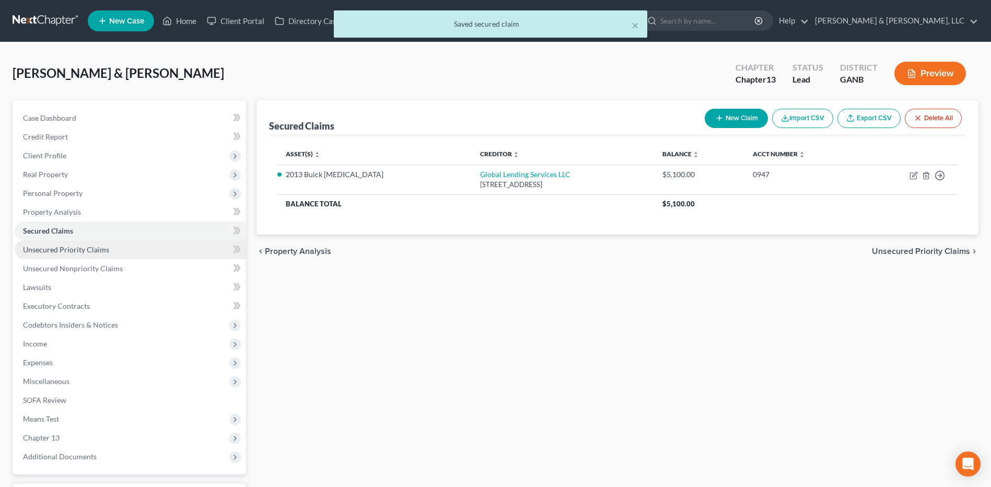
click at [181, 255] on link "Unsecured Priority Claims" at bounding box center [131, 249] width 232 height 19
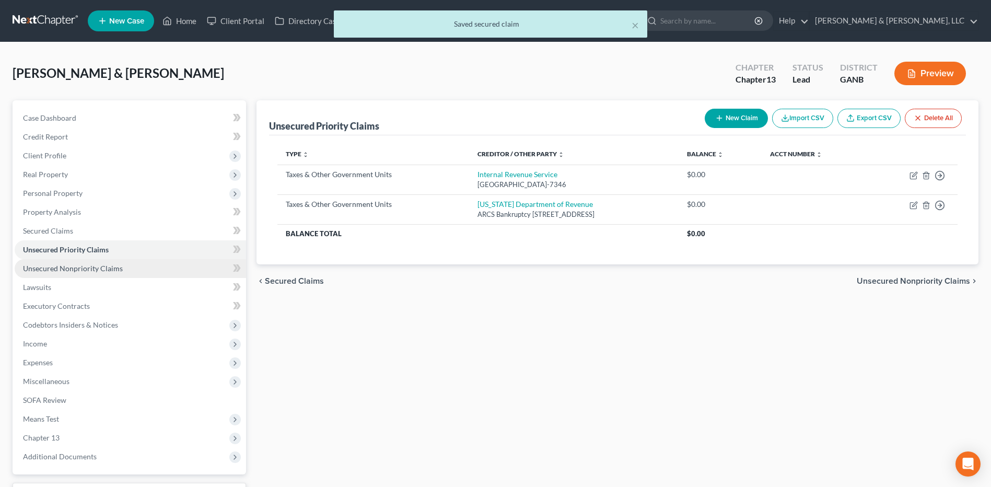
click at [180, 263] on link "Unsecured Nonpriority Claims" at bounding box center [131, 268] width 232 height 19
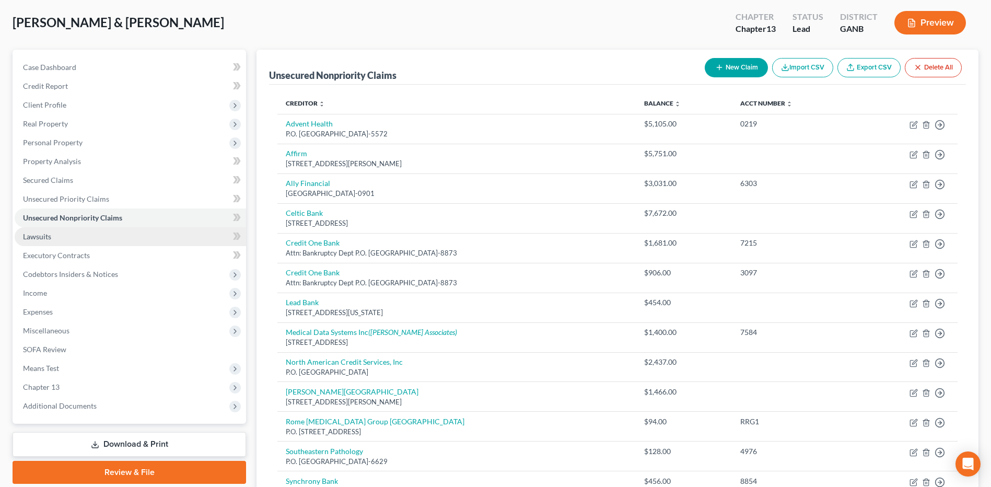
scroll to position [51, 0]
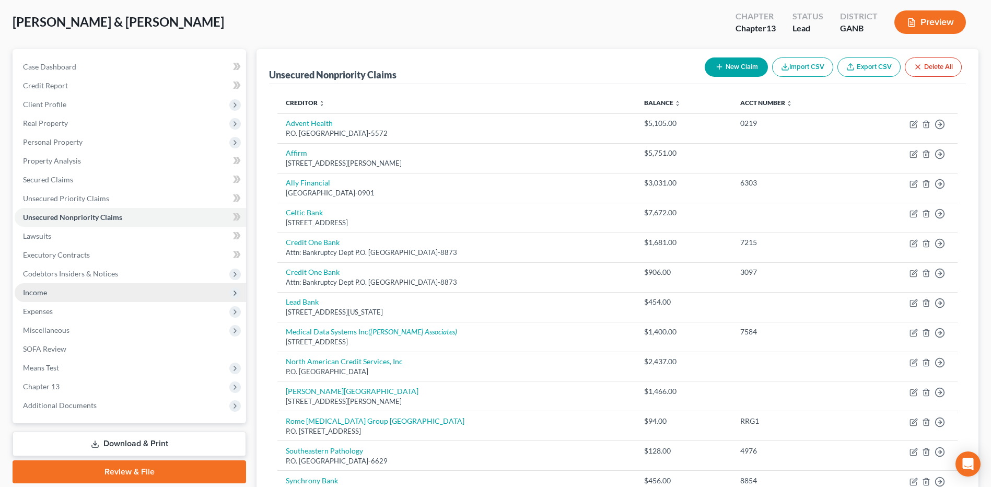
click at [111, 292] on span "Income" at bounding box center [131, 292] width 232 height 19
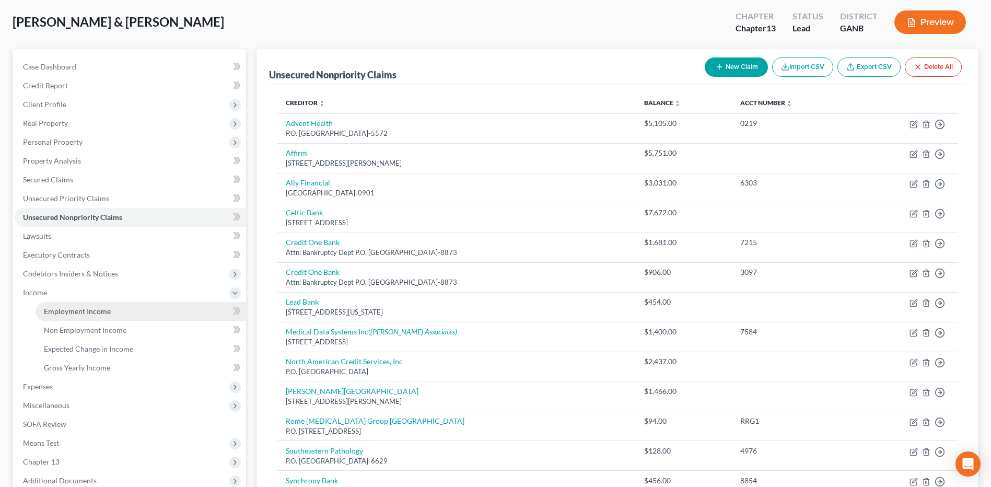
click at [102, 309] on span "Employment Income" at bounding box center [77, 311] width 67 height 9
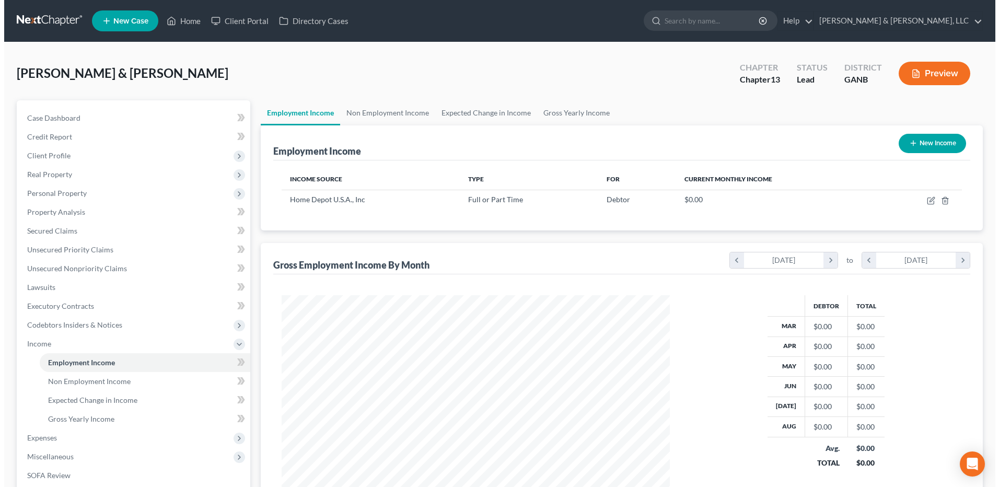
scroll to position [194, 409]
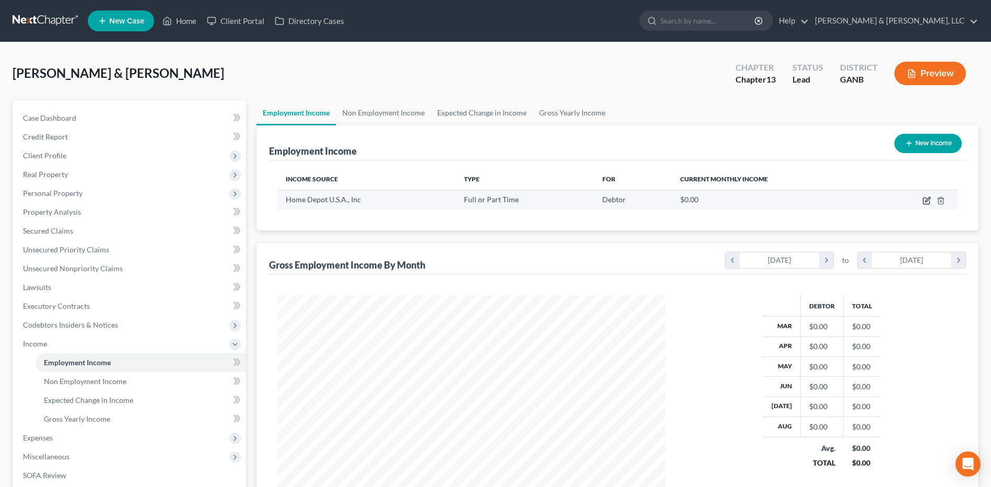
click at [930, 200] on icon "button" at bounding box center [927, 201] width 8 height 8
select select "0"
select select "10"
select select "2"
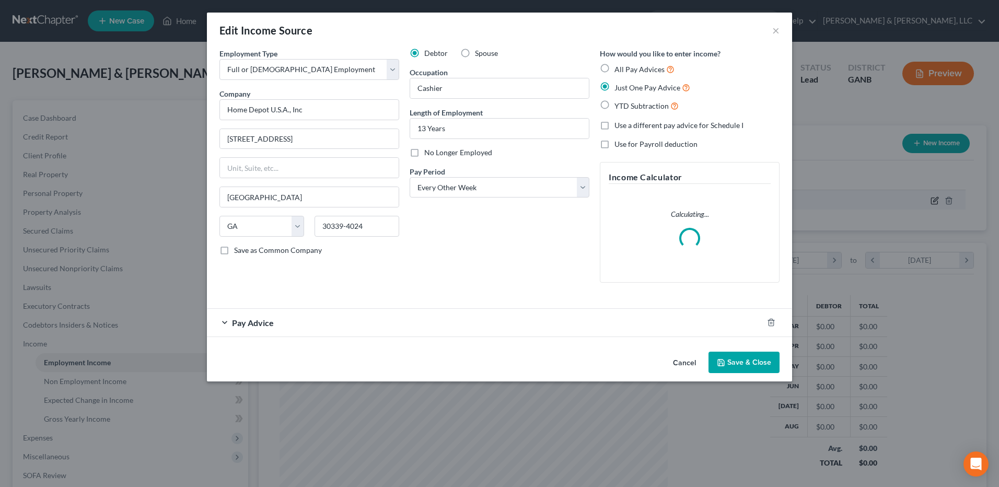
scroll to position [195, 413]
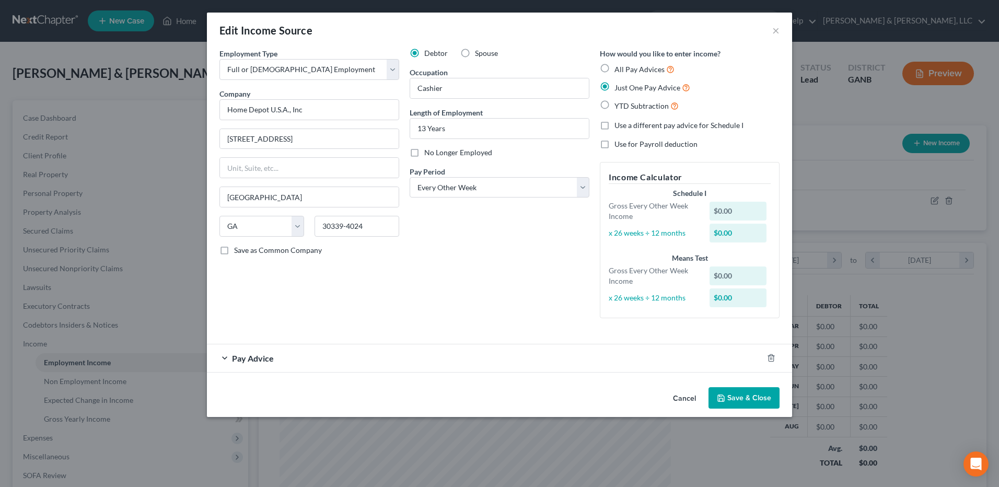
click at [293, 355] on div "Pay Advice" at bounding box center [485, 358] width 556 height 28
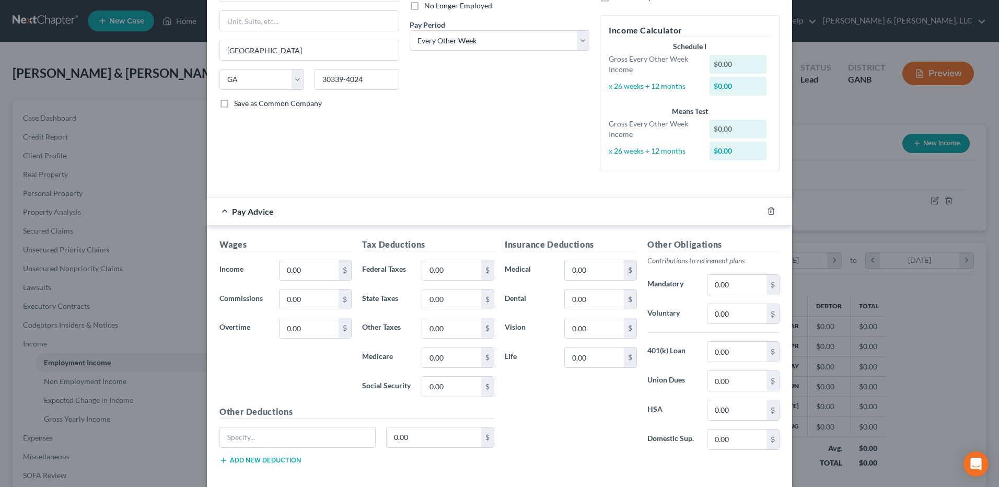
scroll to position [147, 0]
click at [321, 271] on input "0.00" at bounding box center [309, 270] width 59 height 20
type input "1,800"
type input "228"
click at [730, 352] on input "0.00" at bounding box center [737, 351] width 59 height 20
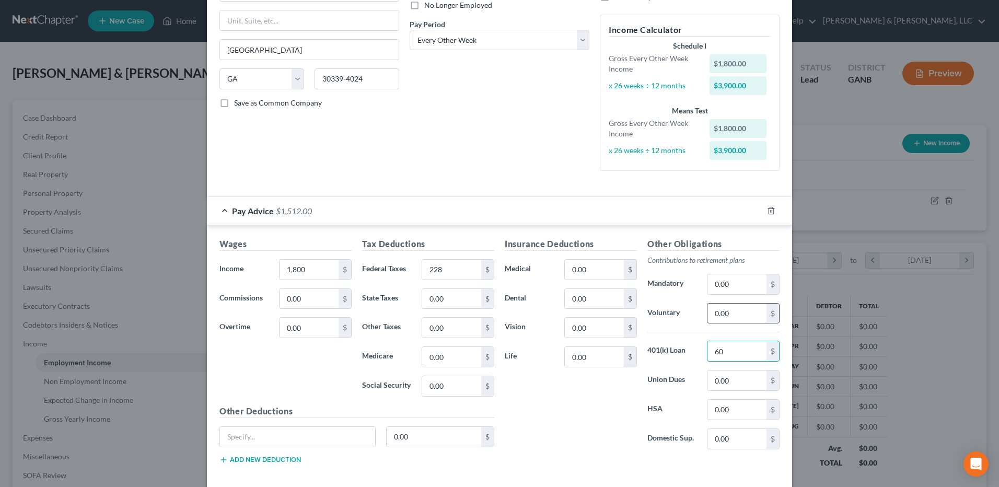
type input "60"
click at [742, 310] on input "0.00" at bounding box center [737, 314] width 59 height 20
type input "36"
click at [603, 260] on input "0.00" at bounding box center [594, 270] width 59 height 20
type input "264"
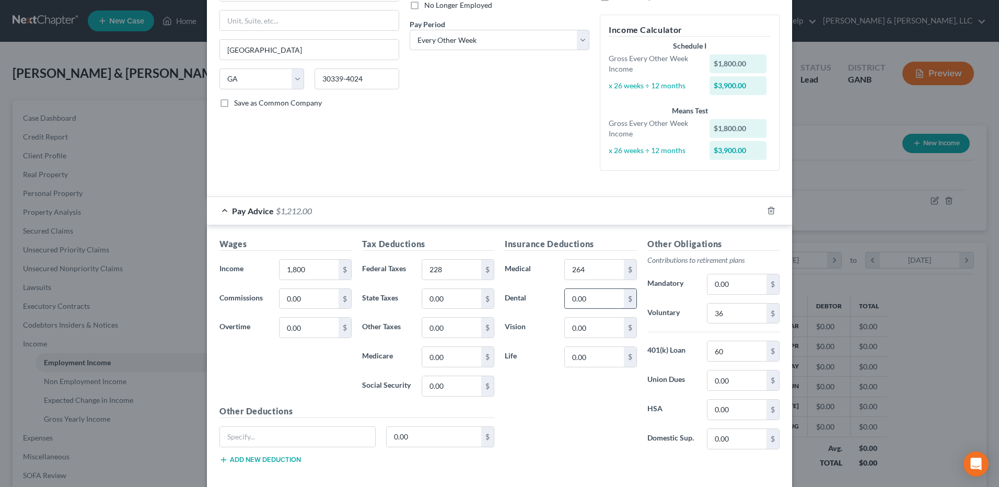
click at [595, 291] on input "0.00" at bounding box center [594, 299] width 59 height 20
type input "36"
click at [311, 264] on input "1,800" at bounding box center [309, 270] width 59 height 20
type input "1,824"
click at [382, 171] on div "Employment Type * Select Full or [DEMOGRAPHIC_DATA] Employment Self Employment …" at bounding box center [309, 40] width 190 height 279
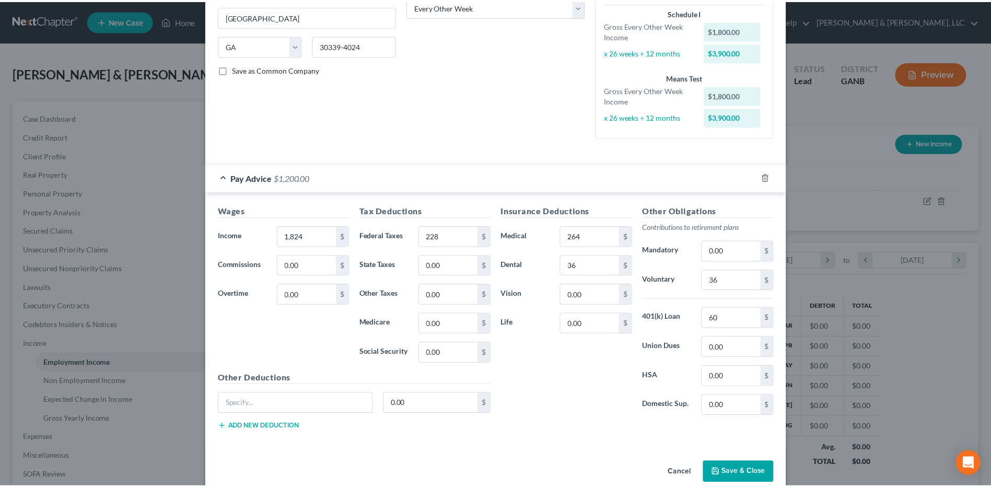
scroll to position [198, 0]
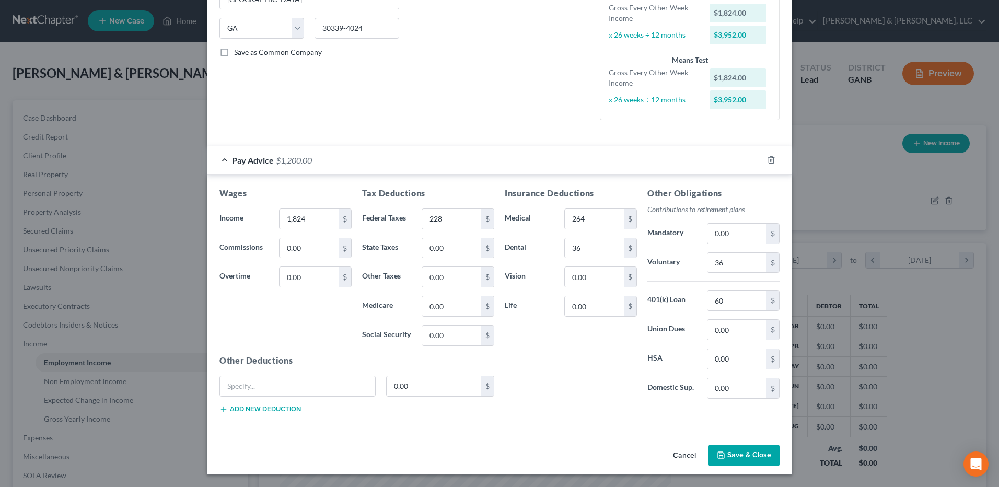
click at [763, 460] on button "Save & Close" at bounding box center [744, 456] width 71 height 22
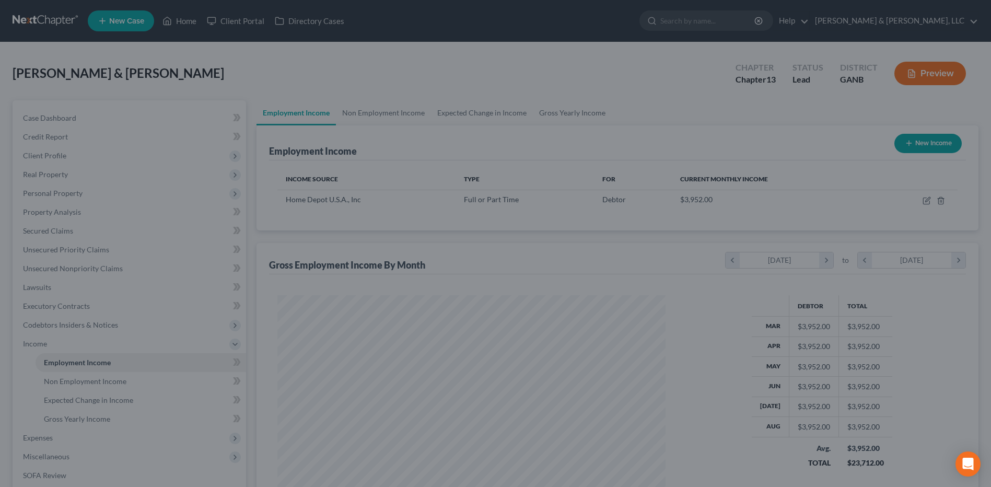
scroll to position [522427, 522212]
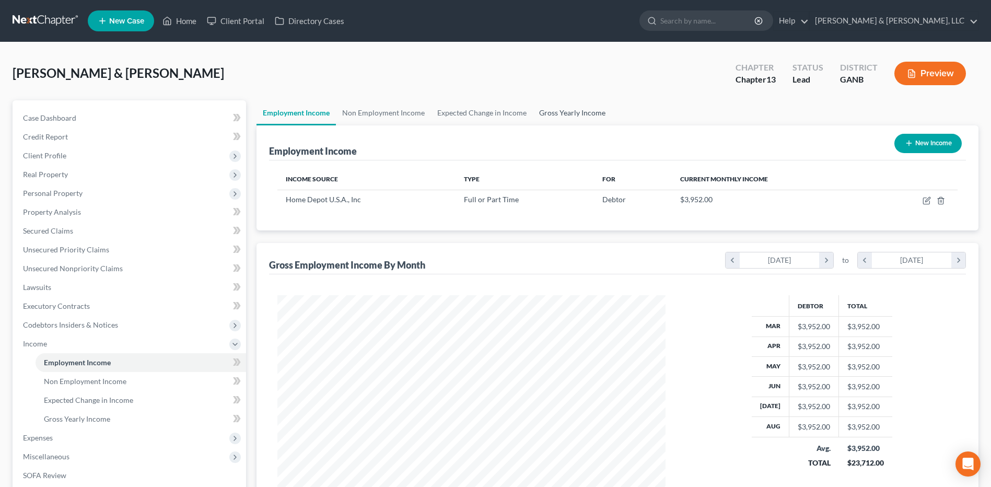
click at [547, 119] on link "Gross Yearly Income" at bounding box center [572, 112] width 79 height 25
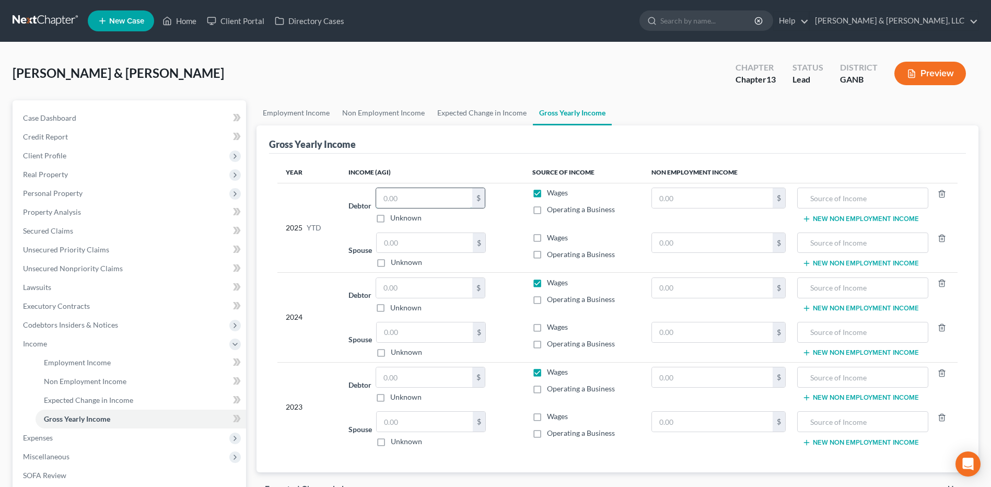
click at [437, 195] on input "text" at bounding box center [424, 198] width 96 height 20
type input "29,462"
click at [417, 279] on input "text" at bounding box center [424, 288] width 96 height 20
type input "39,209"
click at [396, 374] on input "text" at bounding box center [424, 377] width 96 height 20
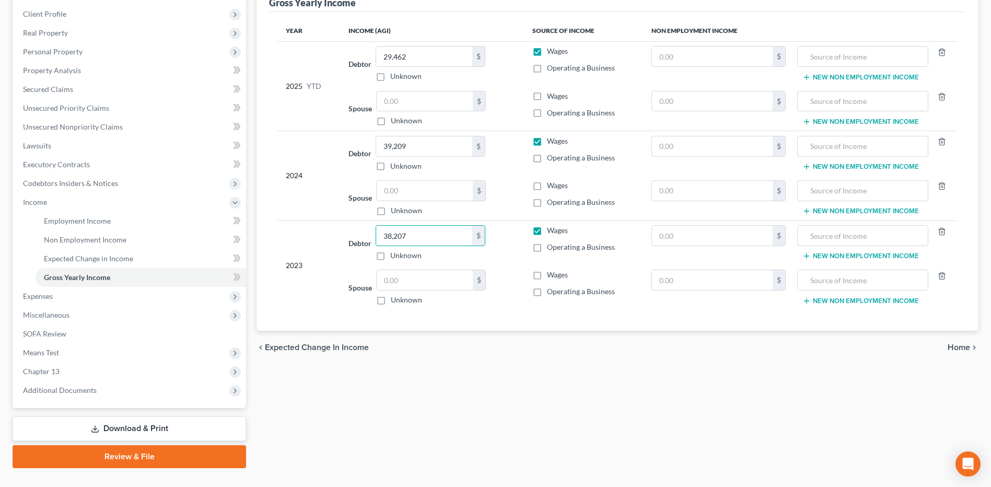
scroll to position [142, 0]
type input "38,207"
click at [956, 348] on span "Home" at bounding box center [959, 347] width 22 height 8
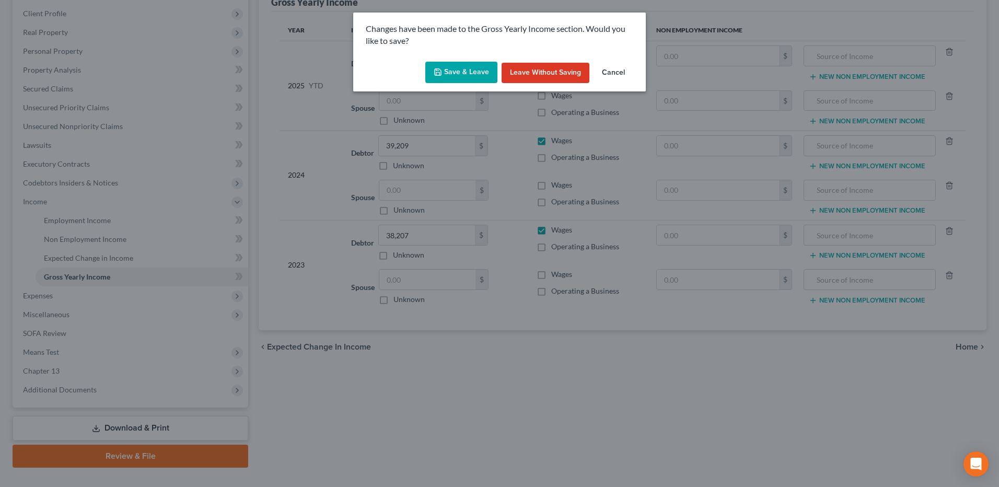
click at [464, 69] on button "Save & Leave" at bounding box center [461, 73] width 72 height 22
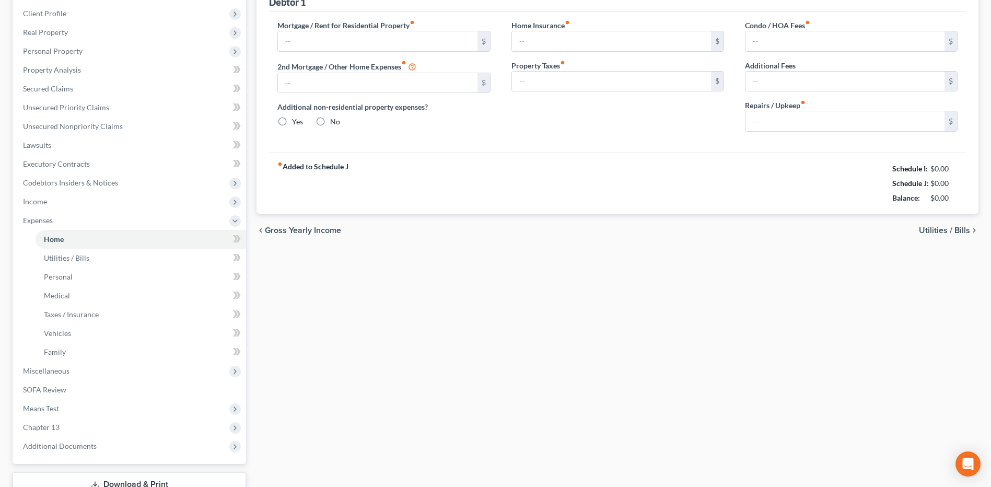
type input "0.00"
radio input "true"
type input "0.00"
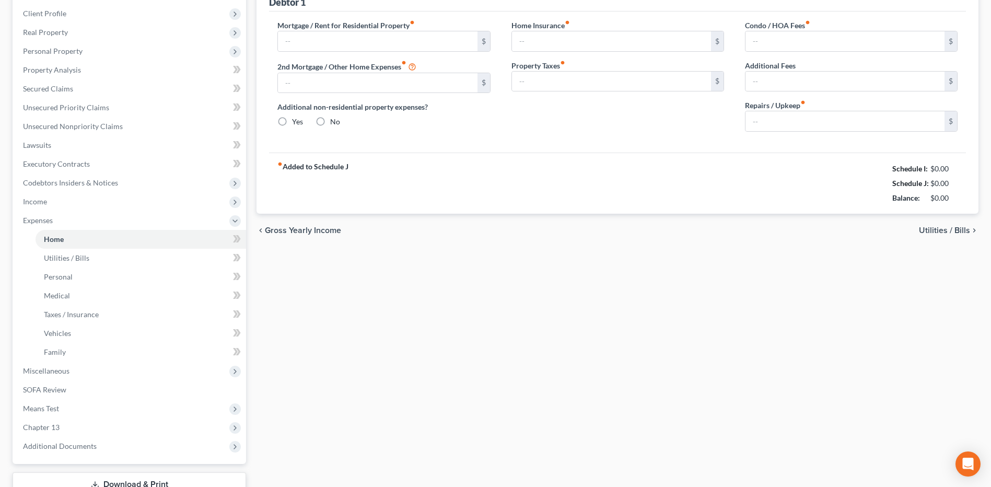
type input "0.00"
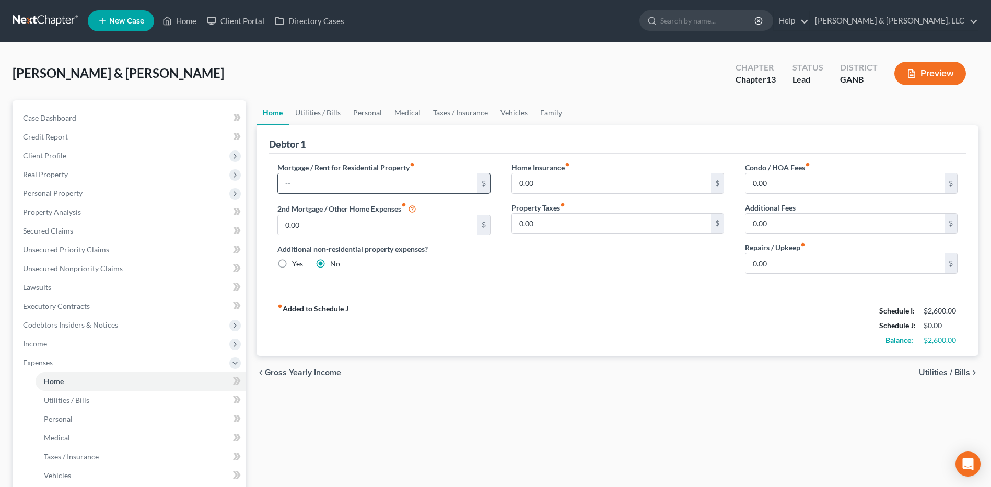
click at [397, 179] on input "text" at bounding box center [377, 184] width 199 height 20
click at [793, 262] on input "0.00" at bounding box center [845, 263] width 199 height 20
type input "100"
click at [930, 373] on span "Utilities / Bills" at bounding box center [944, 372] width 51 height 8
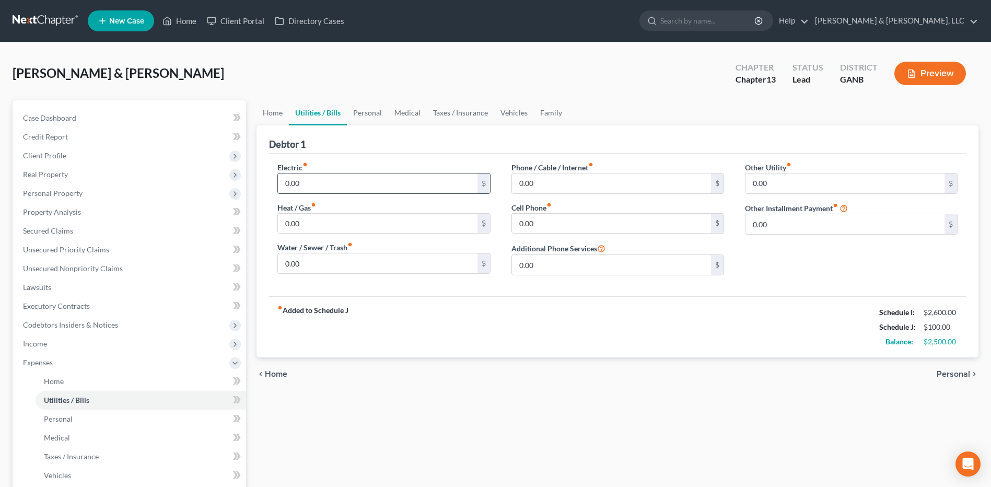
click at [422, 178] on input "0.00" at bounding box center [377, 184] width 199 height 20
type input "200"
type input "30"
type input "240"
click at [820, 252] on div "Other Utility fiber_manual_record 0.00 $ Other Installment Payment fiber_manual…" at bounding box center [852, 223] width 234 height 122
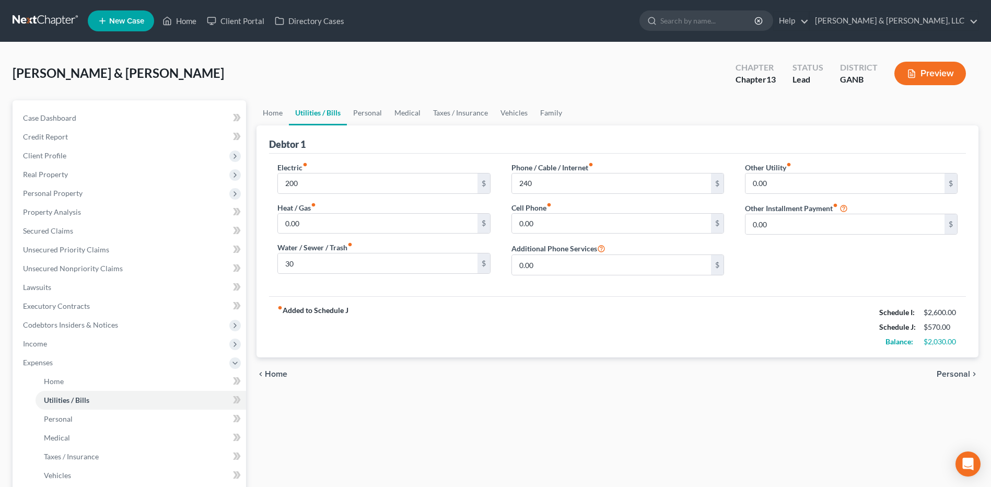
click at [952, 373] on span "Personal" at bounding box center [953, 374] width 33 height 8
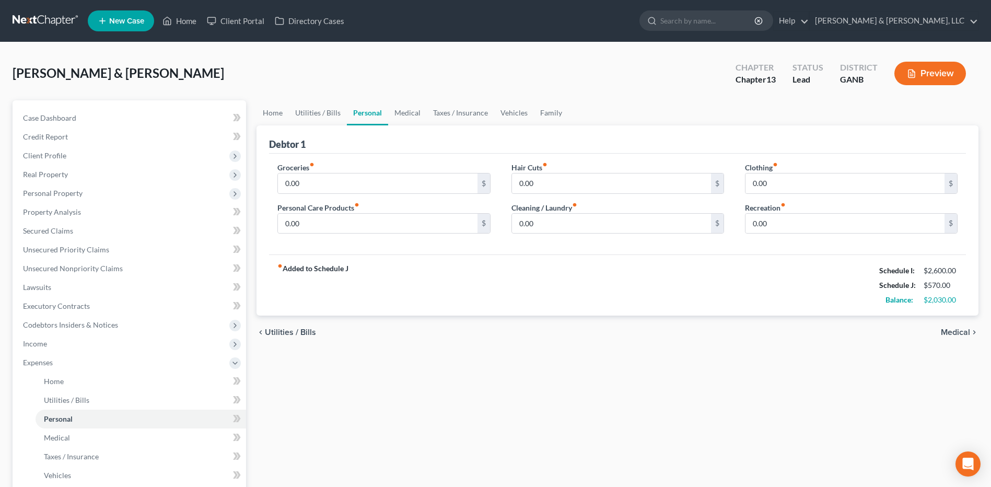
click at [402, 168] on div "Groceries fiber_manual_record 0.00 $" at bounding box center [384, 178] width 213 height 32
click at [395, 176] on input "0.00" at bounding box center [377, 184] width 199 height 20
type input "600"
type input "100"
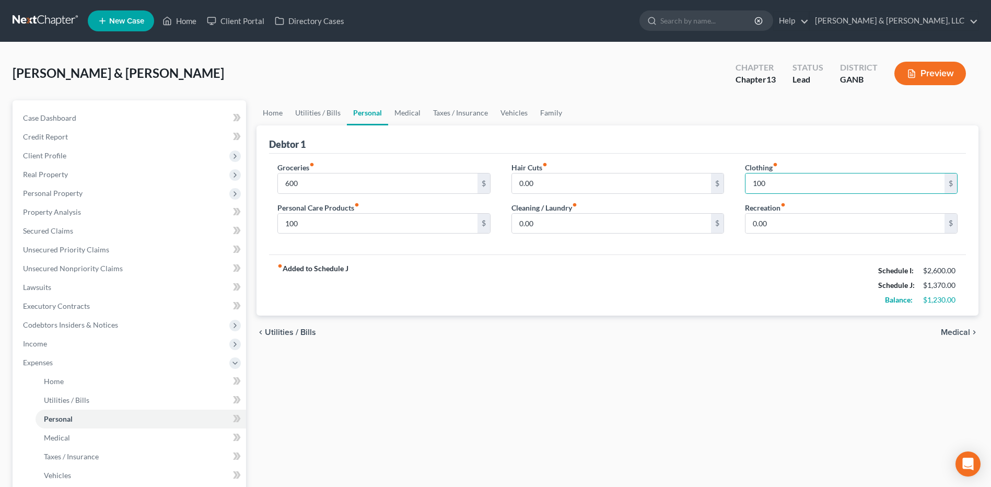
click at [972, 332] on icon "chevron_right" at bounding box center [975, 332] width 8 height 8
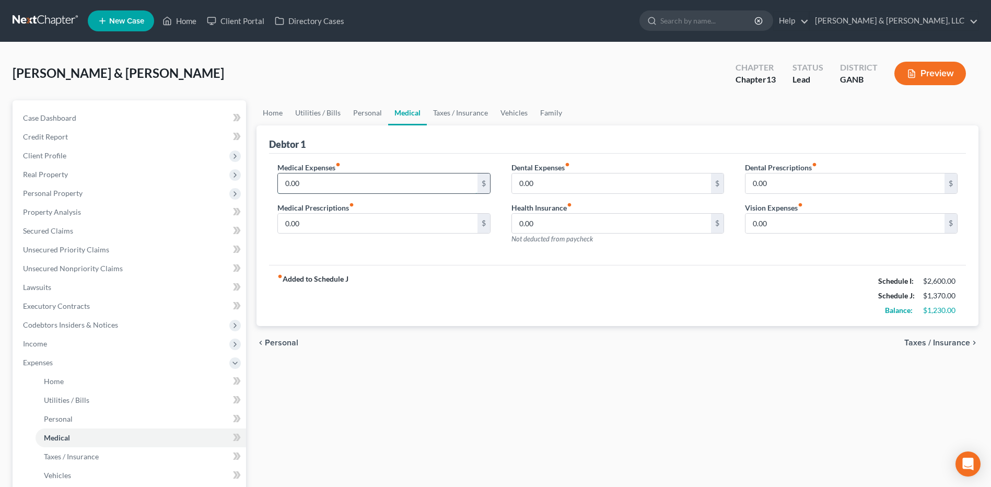
click at [443, 188] on input "0.00" at bounding box center [377, 184] width 199 height 20
type input "200"
click at [459, 115] on link "Taxes / Insurance" at bounding box center [460, 112] width 67 height 25
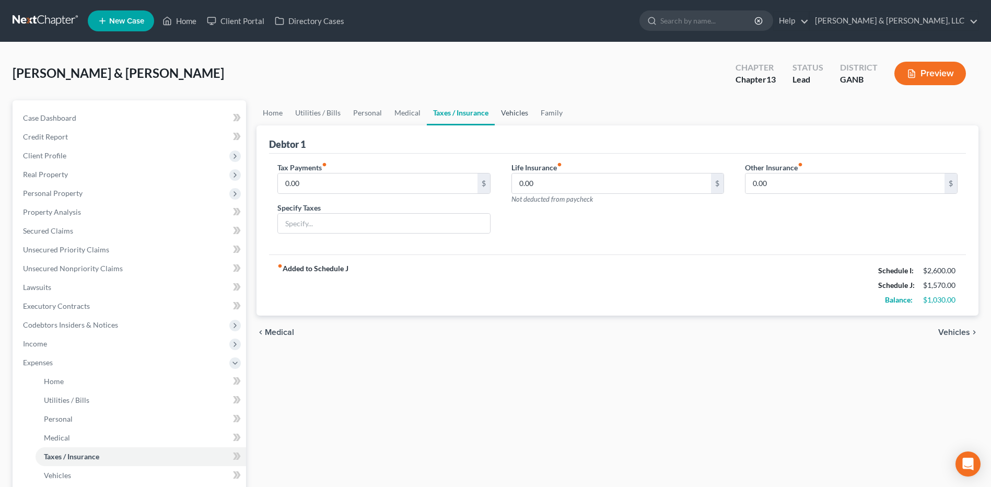
click at [519, 112] on link "Vehicles" at bounding box center [515, 112] width 40 height 25
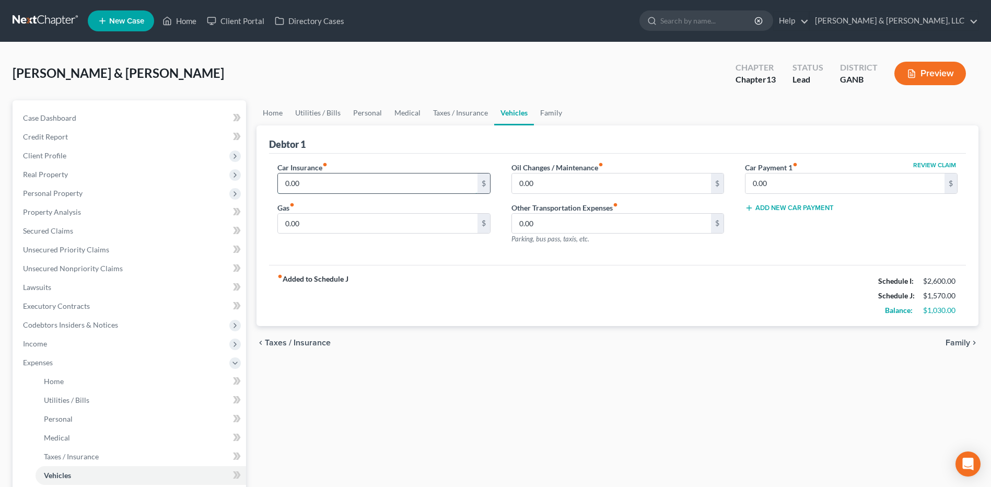
click at [322, 187] on input "0.00" at bounding box center [377, 184] width 199 height 20
type input "180"
click at [318, 223] on input "0.00" at bounding box center [377, 224] width 199 height 20
type input "400"
click at [461, 352] on div "chevron_left Taxes / Insurance Family chevron_right" at bounding box center [618, 342] width 722 height 33
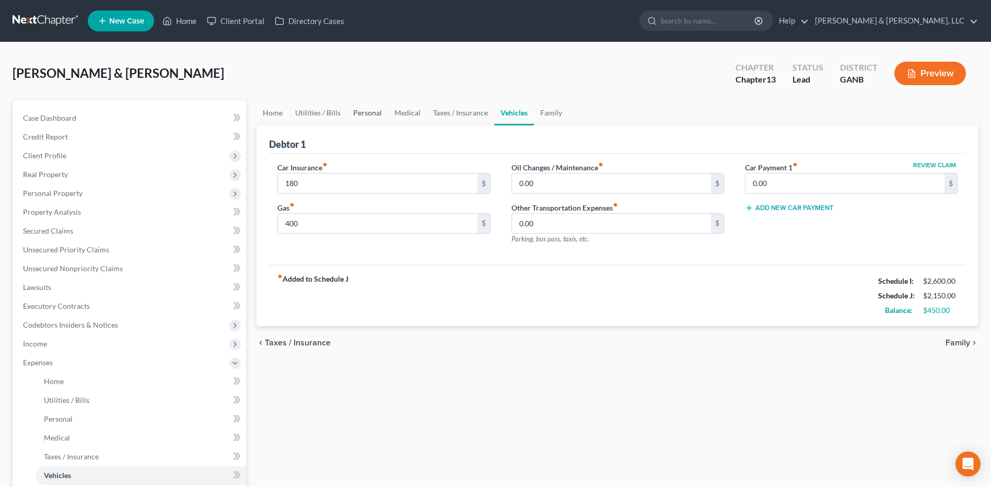
click at [368, 119] on link "Personal" at bounding box center [367, 112] width 41 height 25
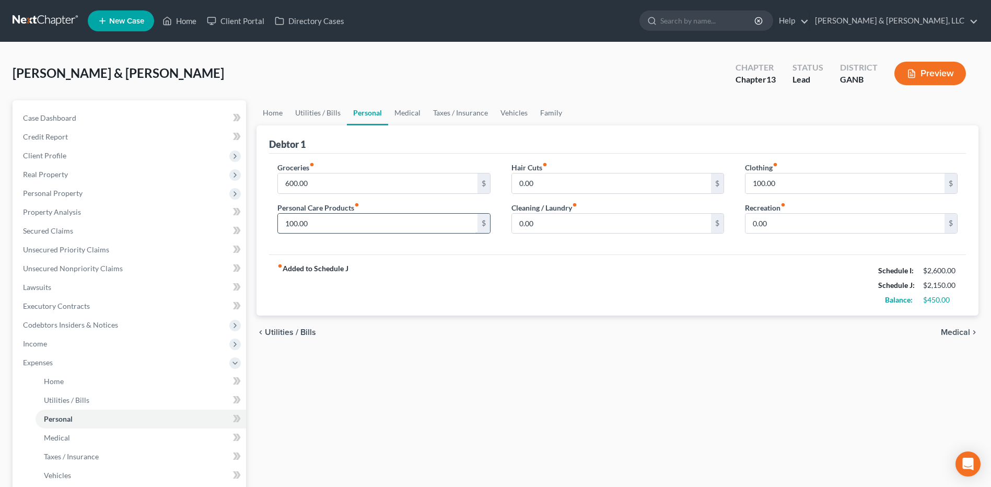
click at [331, 214] on input "100.00" at bounding box center [377, 224] width 199 height 20
type input "125"
click at [757, 184] on input "100.00" at bounding box center [845, 184] width 199 height 20
type input "125"
click at [635, 354] on div "Home Utilities / Bills Personal Medical Taxes / Insurance Vehicles Family Debto…" at bounding box center [617, 383] width 733 height 566
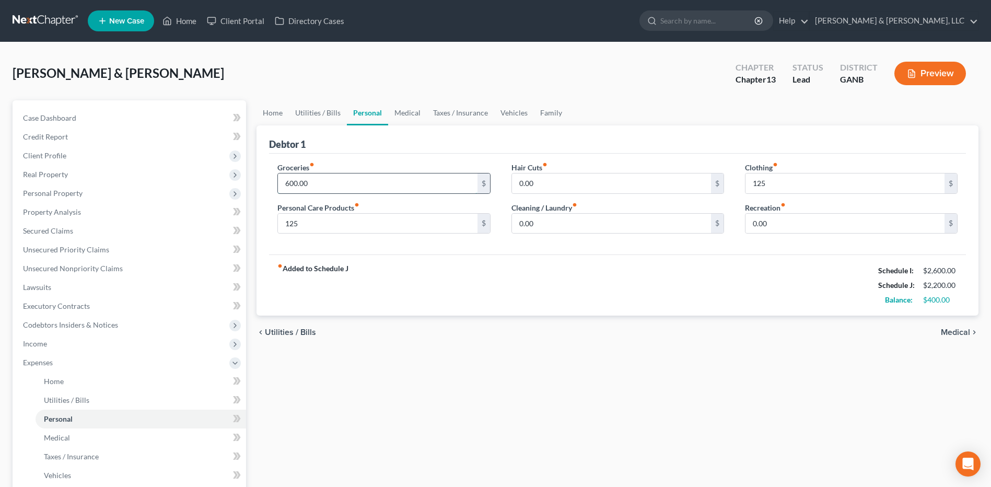
click at [448, 191] on input "600.00" at bounding box center [377, 184] width 199 height 20
type input "650"
click at [323, 114] on link "Utilities / Bills" at bounding box center [318, 112] width 58 height 25
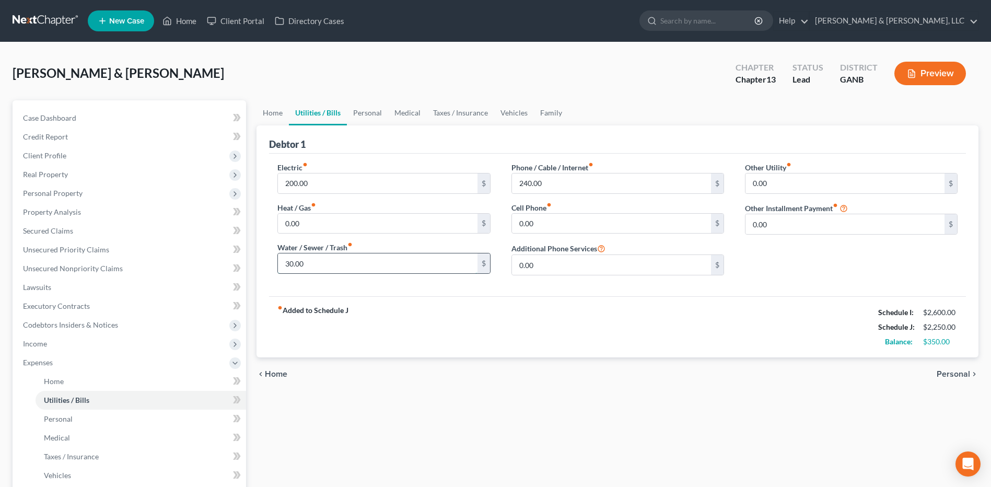
click at [314, 260] on input "30.00" at bounding box center [377, 263] width 199 height 20
type input "50"
click at [327, 187] on input "200.00" at bounding box center [377, 184] width 199 height 20
click at [548, 384] on div "chevron_left Home Personal chevron_right" at bounding box center [618, 373] width 722 height 33
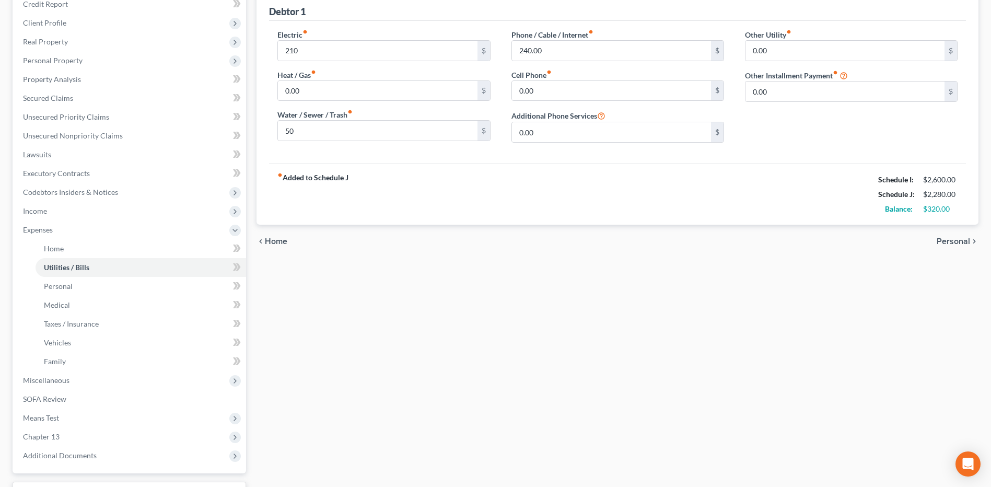
scroll to position [133, 0]
click at [107, 379] on span "Miscellaneous" at bounding box center [131, 380] width 232 height 19
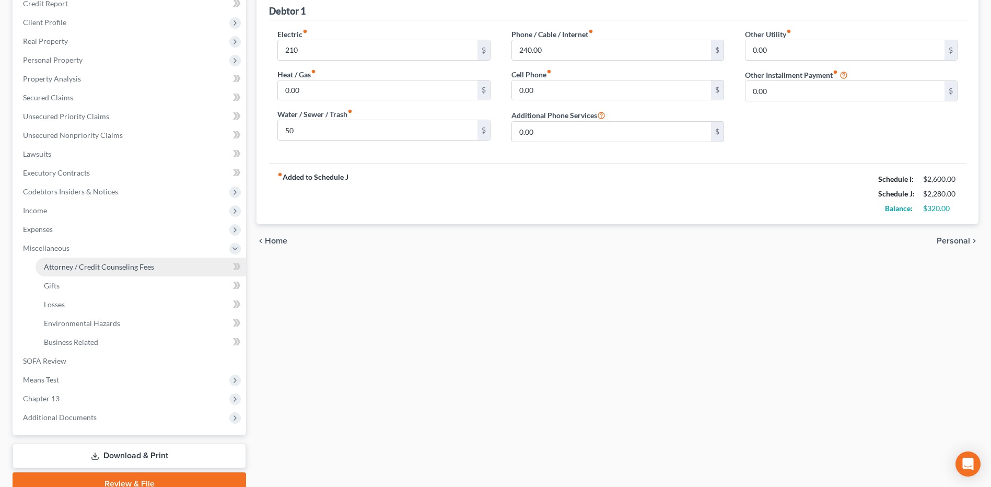
click at [117, 271] on span "Attorney / Credit Counseling Fees" at bounding box center [99, 266] width 110 height 9
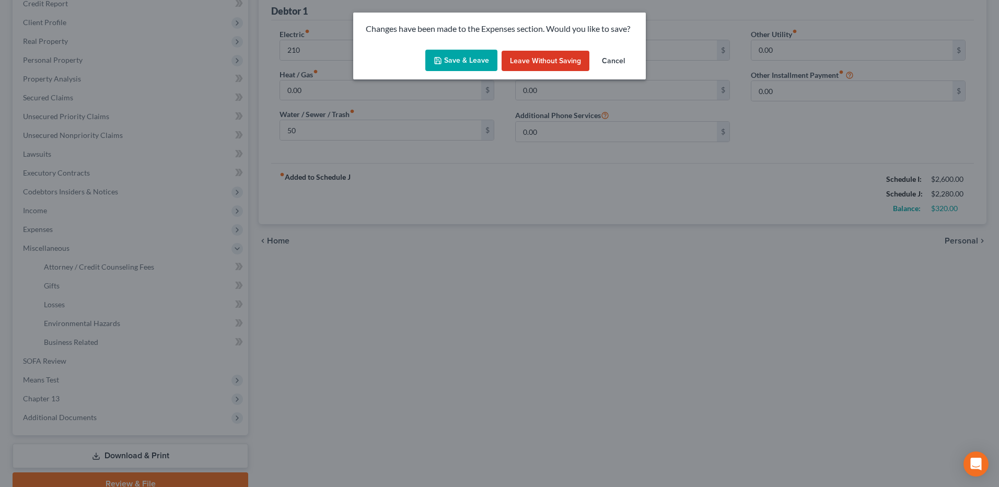
click at [454, 61] on button "Save & Leave" at bounding box center [461, 61] width 72 height 22
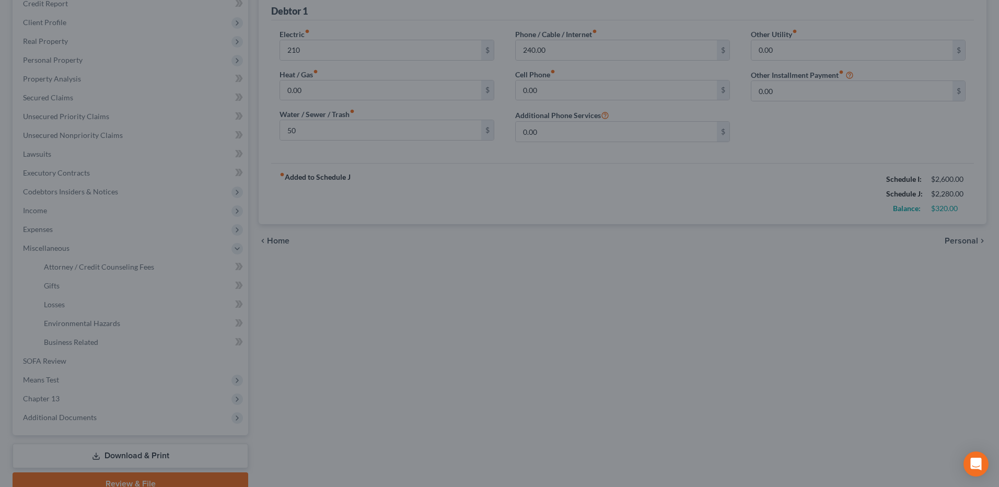
type input "210.00"
type input "50.00"
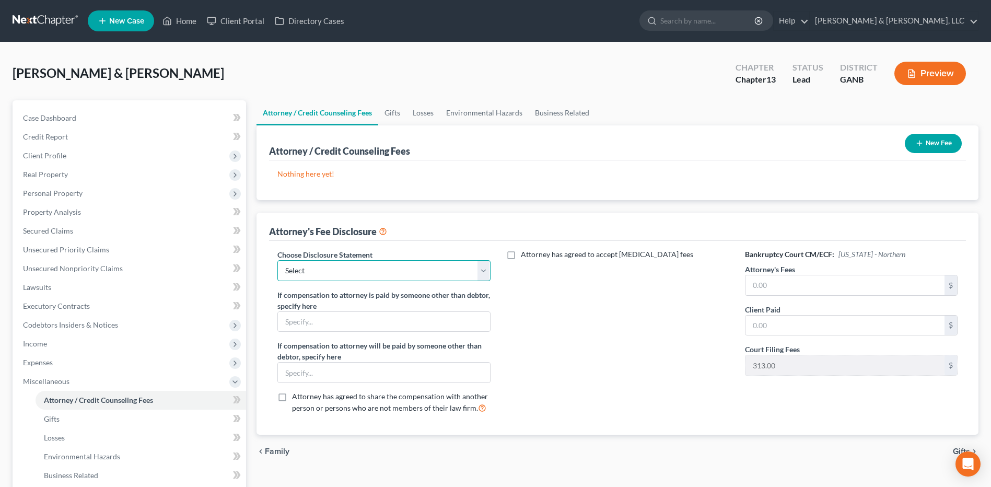
click at [437, 266] on select "Select CUSTOM 13 BUSINESS 13 7 Disclosure 13 Disclosure" at bounding box center [384, 270] width 213 height 21
select select "3"
click at [278, 260] on select "Select CUSTOM 13 BUSINESS 13 7 Disclosure 13 Disclosure" at bounding box center [384, 270] width 213 height 21
click at [757, 281] on input "text" at bounding box center [845, 285] width 199 height 20
type input "5,000"
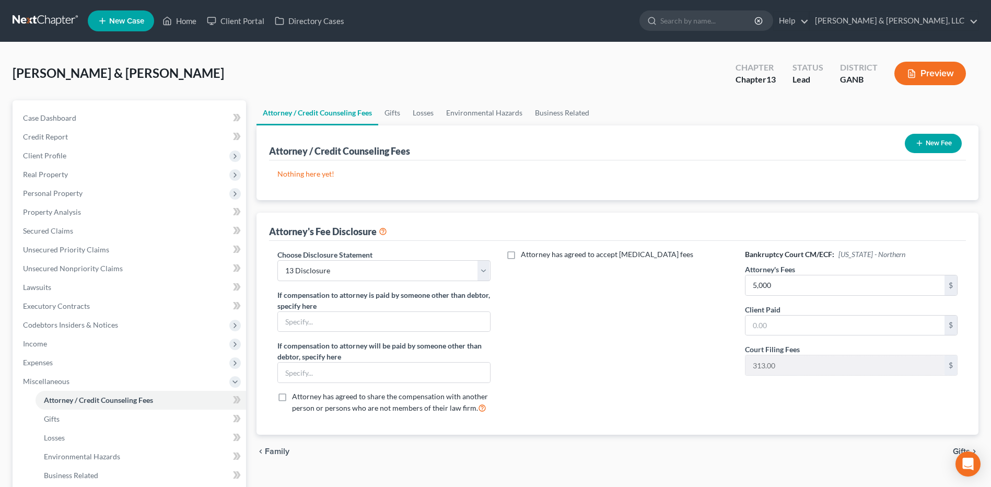
click at [927, 144] on button "New Fee" at bounding box center [933, 143] width 57 height 19
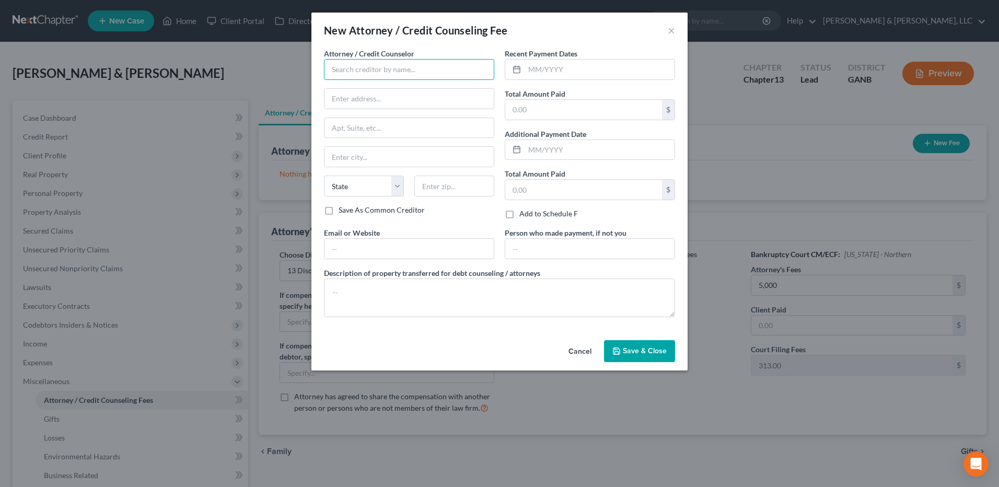
click at [472, 73] on input "text" at bounding box center [409, 69] width 170 height 21
type input "CC Advising"
click at [574, 75] on input "text" at bounding box center [600, 70] width 150 height 20
type input "08/2025"
type input "20"
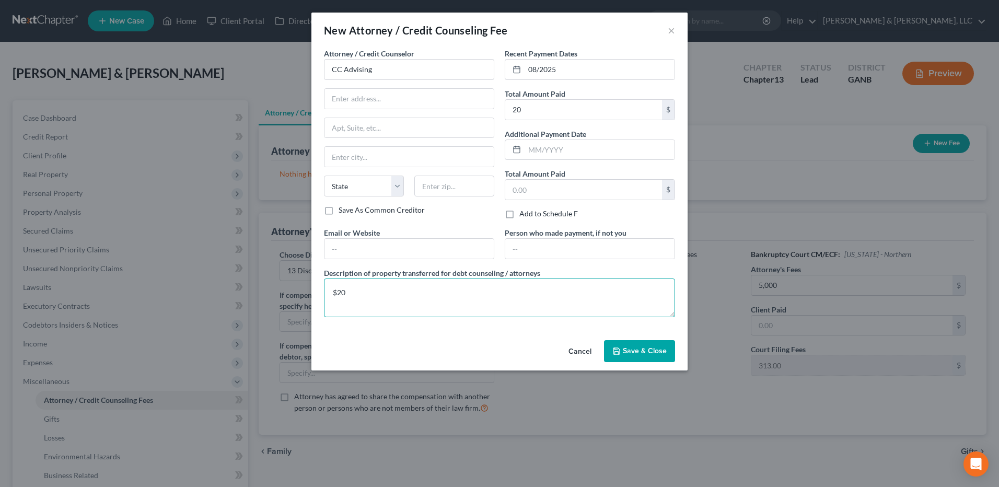
type textarea "$20"
click at [664, 351] on span "Save & Close" at bounding box center [645, 350] width 44 height 9
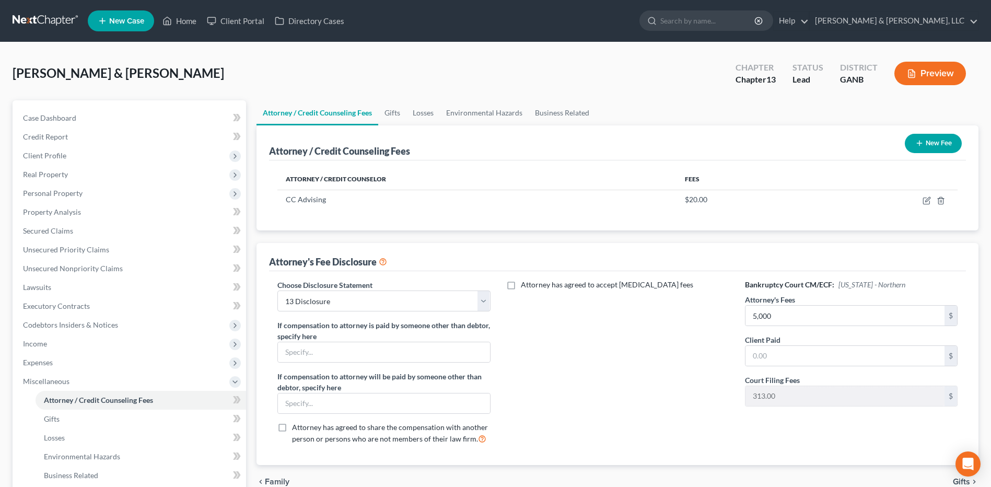
click at [918, 145] on icon "button" at bounding box center [920, 143] width 8 height 8
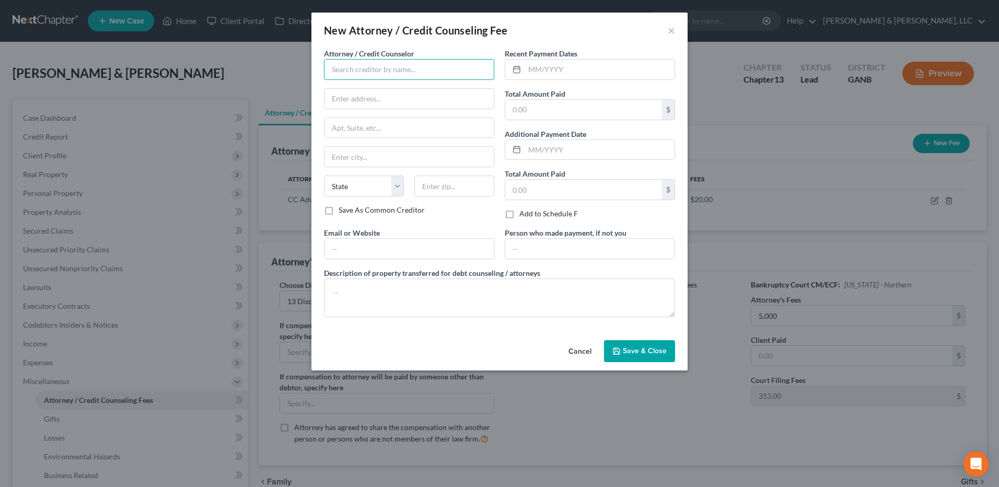
click at [449, 67] on input "text" at bounding box center [409, 69] width 170 height 21
type input "[PERSON_NAME] & [PERSON_NAME]"
click at [528, 70] on input "text" at bounding box center [600, 70] width 150 height 20
type input "08/2025"
type input "313"
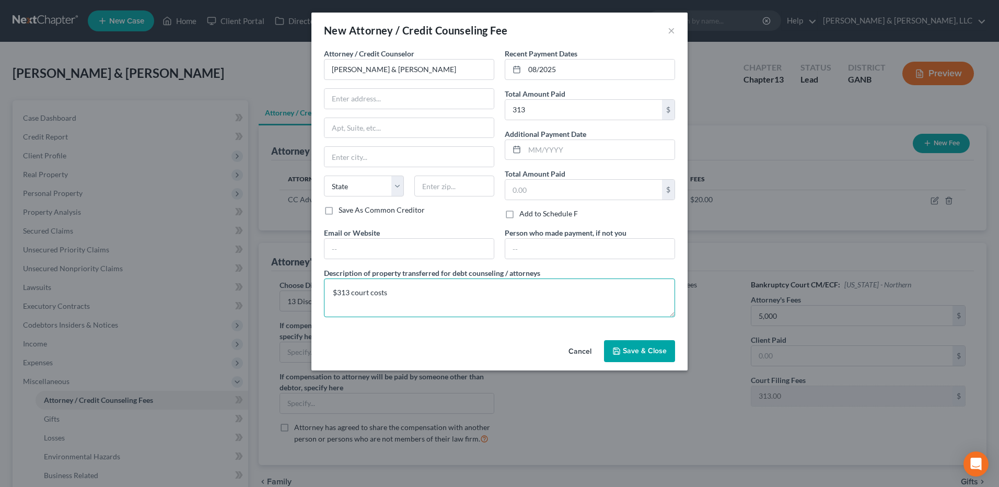
type textarea "$313 court costs"
click at [654, 352] on span "Save & Close" at bounding box center [645, 350] width 44 height 9
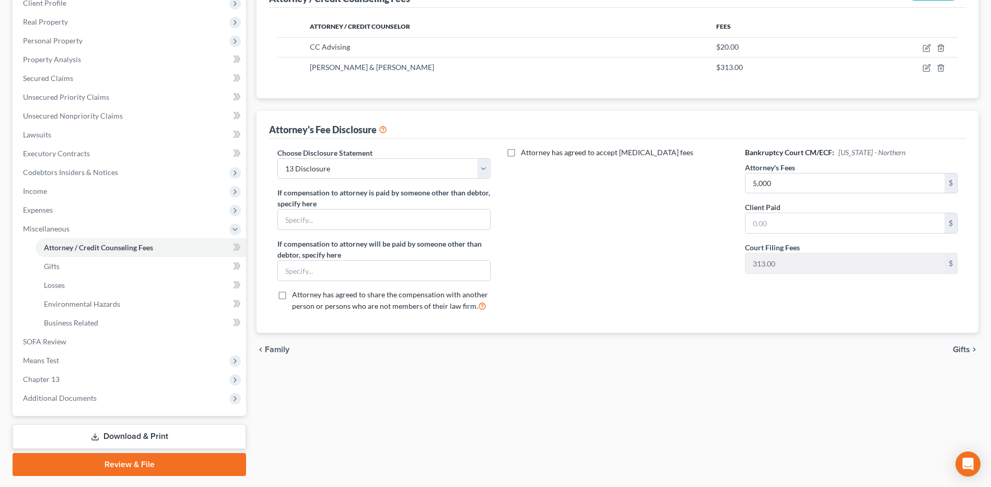
scroll to position [181, 0]
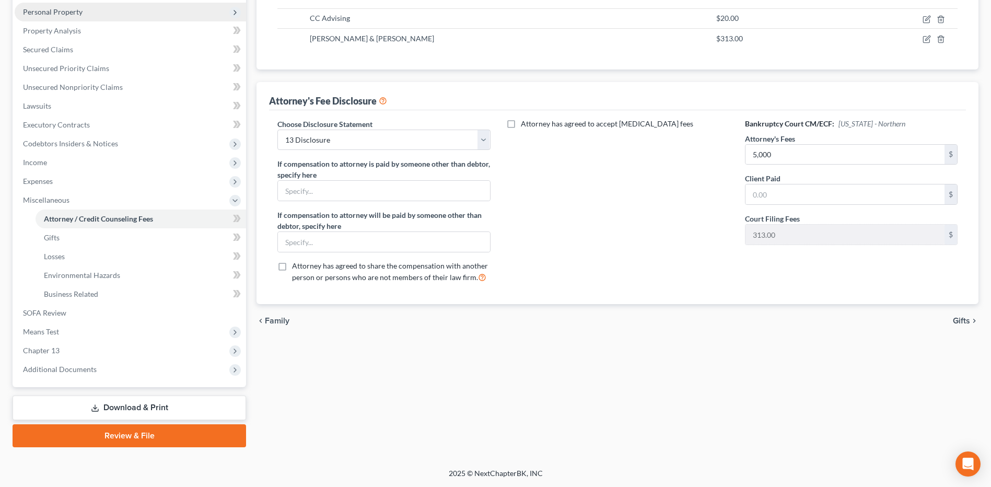
click at [127, 15] on span "Personal Property" at bounding box center [131, 12] width 232 height 19
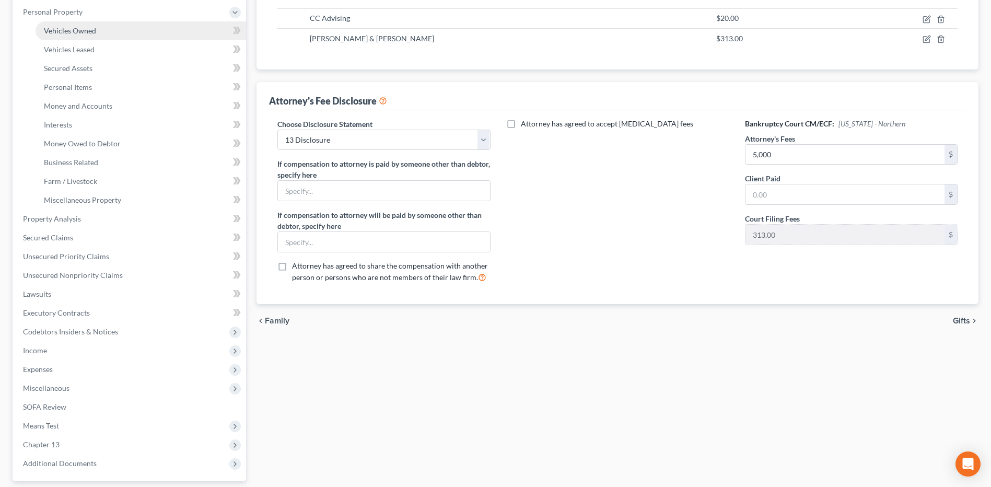
click at [142, 31] on link "Vehicles Owned" at bounding box center [141, 30] width 211 height 19
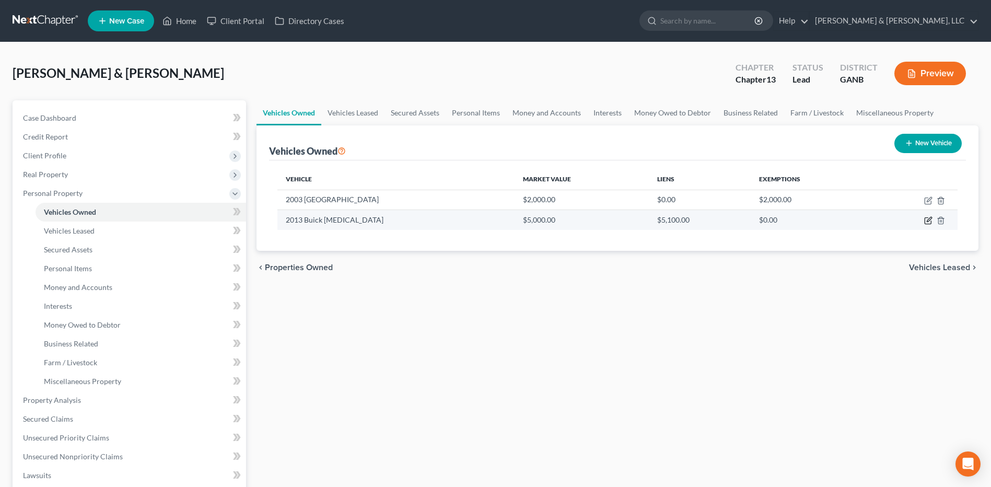
click at [928, 223] on icon "button" at bounding box center [929, 220] width 8 height 8
select select "0"
select select "13"
select select "0"
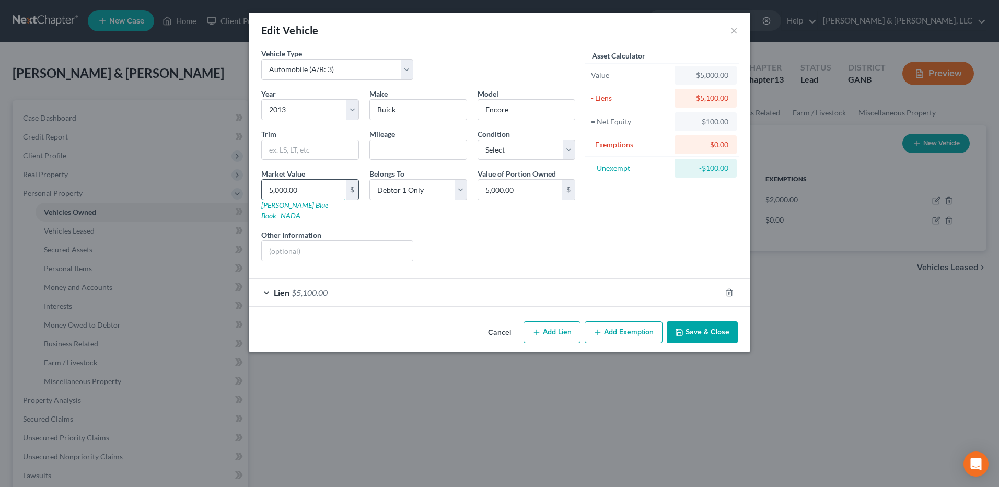
click at [338, 192] on input "5,000.00" at bounding box center [304, 190] width 84 height 20
type input "5"
type input "5.00"
type input "54"
type input "54.00"
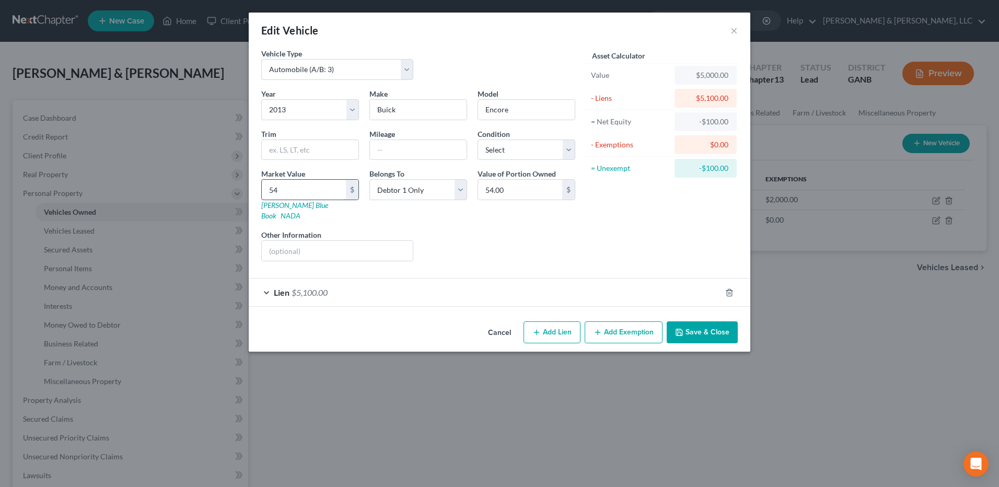
type input "540"
type input "540.00"
type input "5400"
type input "5,400.00"
type input "5,400"
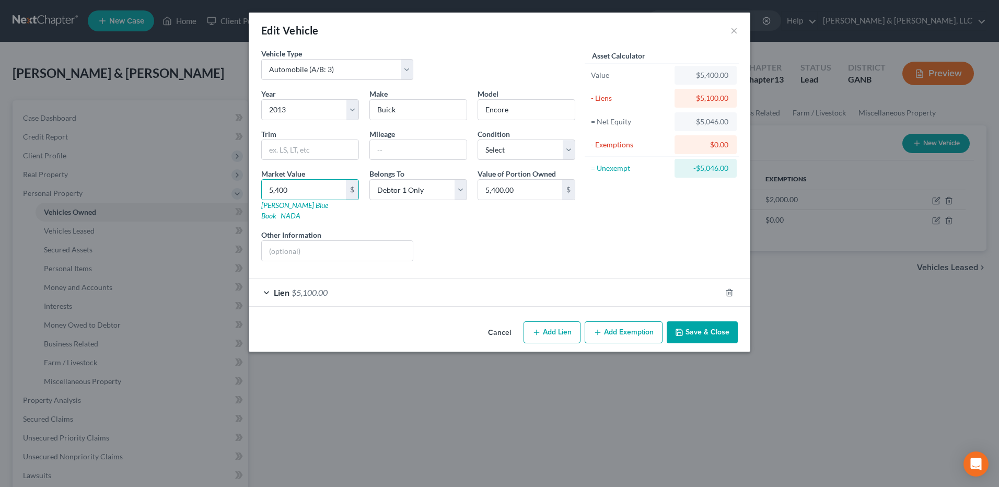
click at [458, 235] on div "Liens Select" at bounding box center [500, 245] width 163 height 32
click at [645, 328] on button "Add Exemption" at bounding box center [624, 332] width 78 height 22
select select "2"
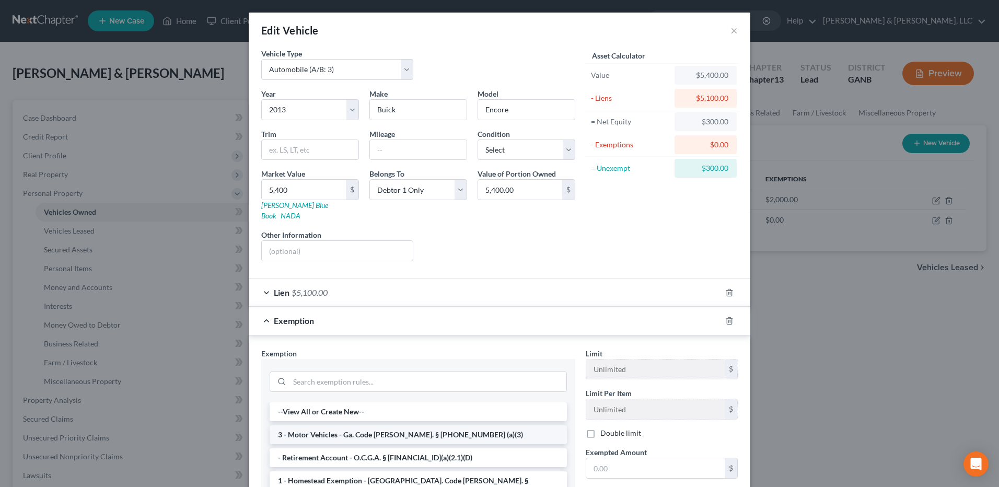
click at [403, 425] on li "3 - Motor Vehicles - Ga. Code [PERSON_NAME]. § [PHONE_NUMBER] (a)(3)" at bounding box center [418, 434] width 297 height 19
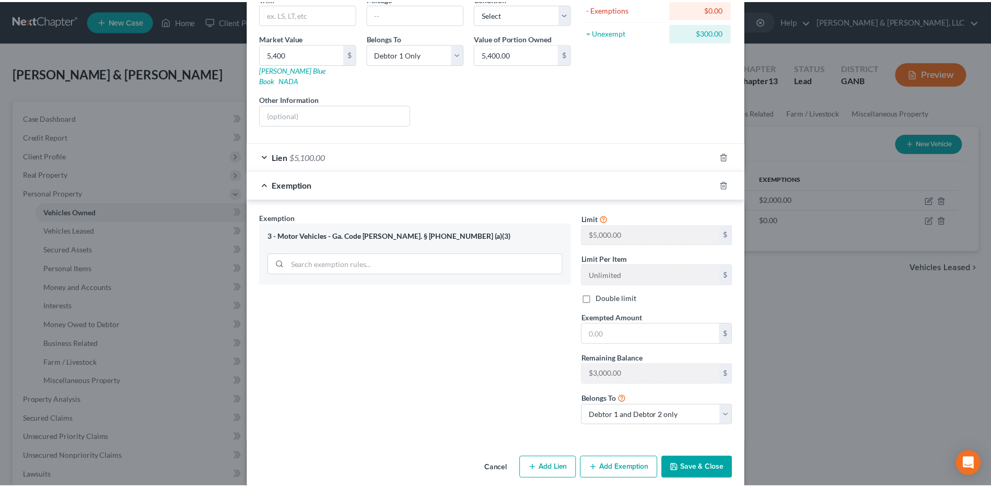
scroll to position [136, 0]
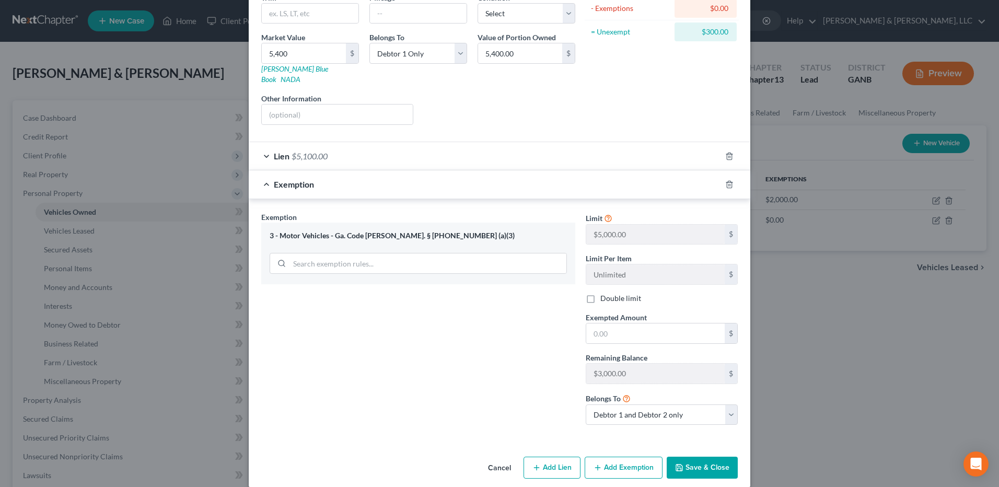
click at [629, 334] on div "Limit $5,000.00 $ Limit Per Item Unlimited $ Double limit Exempted Amount * $ R…" at bounding box center [662, 323] width 163 height 222
click at [630, 329] on input "text" at bounding box center [655, 334] width 138 height 20
type input "300"
click at [652, 405] on select "Debtor 1 only Debtor 2 only Debtor 1 and Debtor 2 only" at bounding box center [662, 415] width 152 height 21
select select "0"
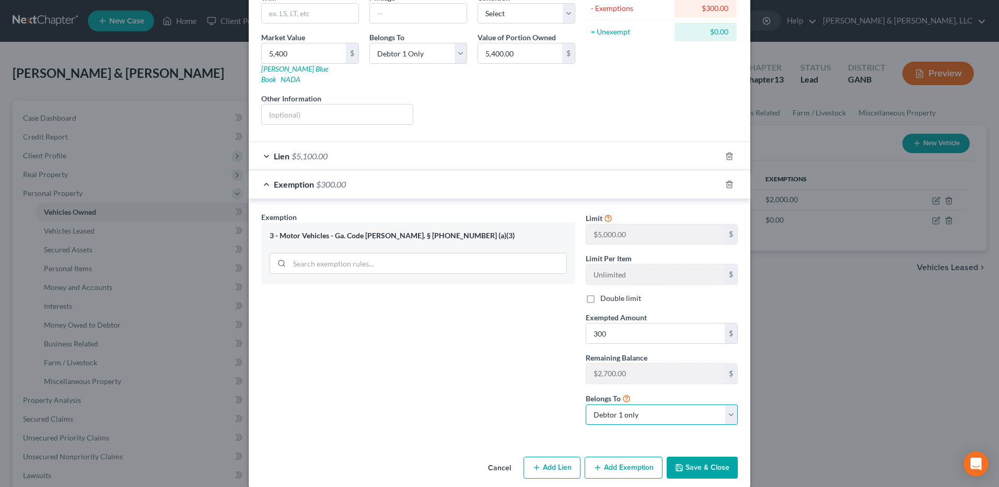
click at [586, 405] on select "Debtor 1 only Debtor 2 only Debtor 1 and Debtor 2 only" at bounding box center [662, 415] width 152 height 21
click at [701, 457] on button "Save & Close" at bounding box center [702, 468] width 71 height 22
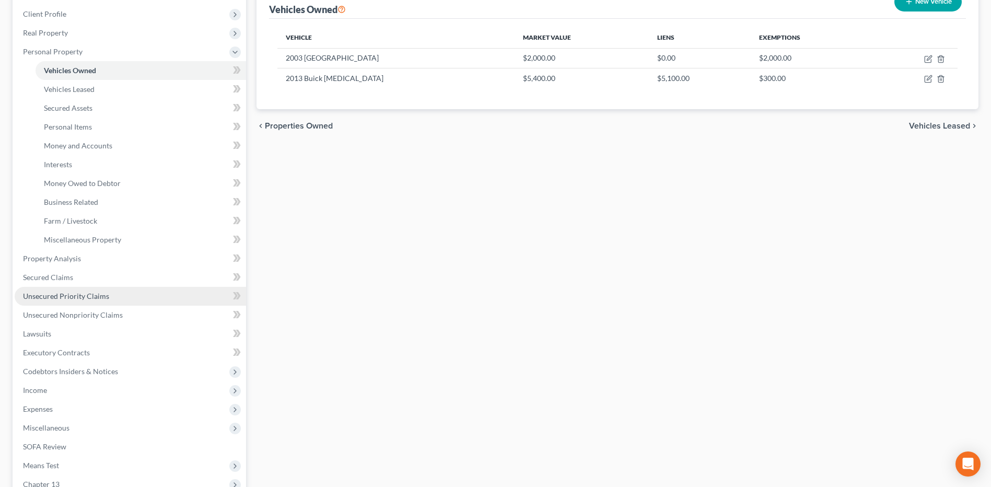
scroll to position [147, 0]
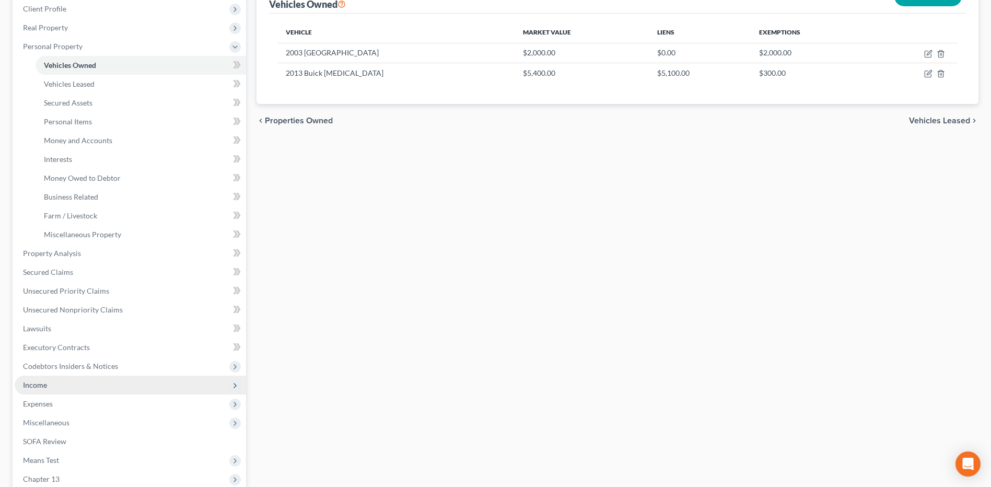
click at [123, 388] on span "Income" at bounding box center [131, 385] width 232 height 19
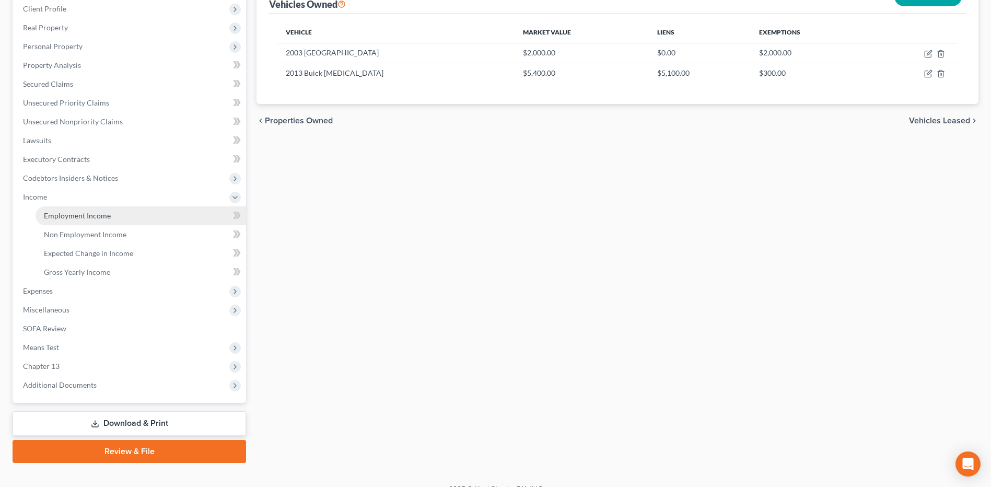
click at [151, 217] on link "Employment Income" at bounding box center [141, 215] width 211 height 19
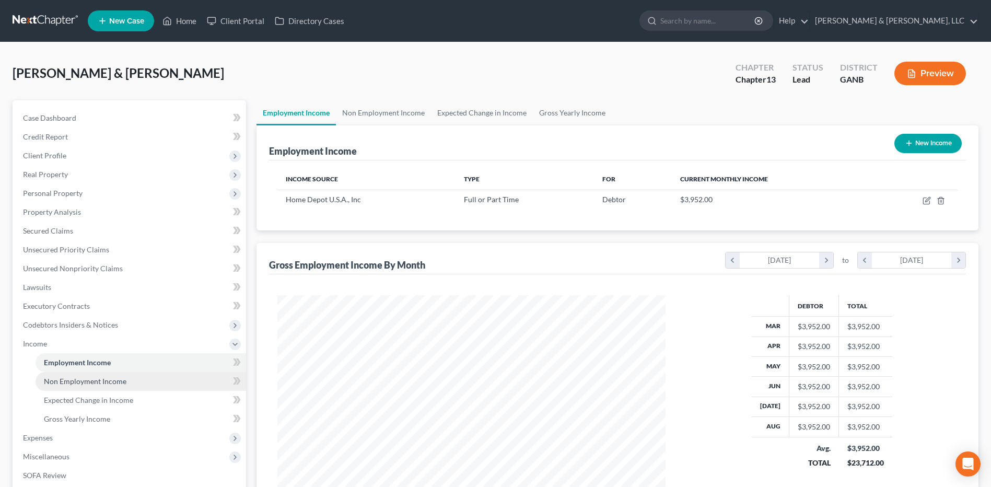
scroll to position [194, 409]
click at [114, 425] on link "Gross Yearly Income" at bounding box center [141, 419] width 211 height 19
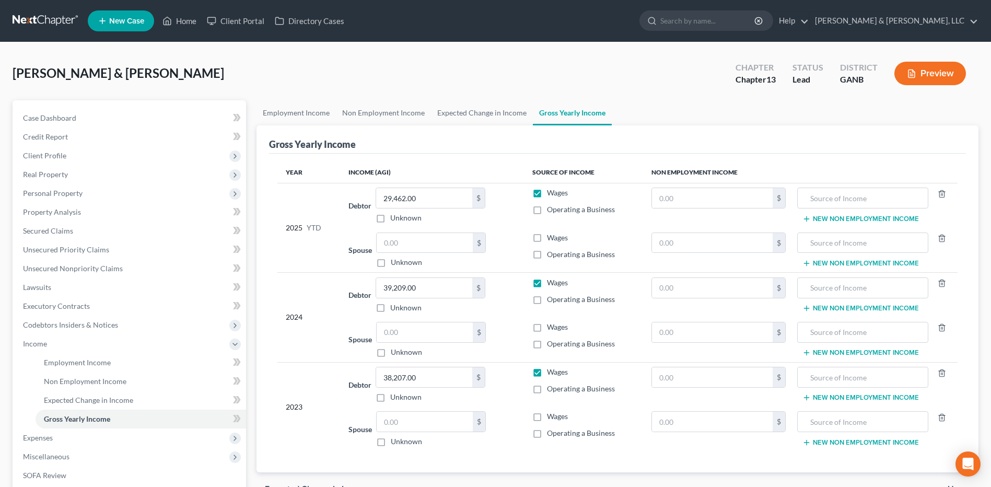
click at [547, 195] on label "Wages" at bounding box center [557, 193] width 21 height 10
click at [551, 194] on input "Wages" at bounding box center [554, 191] width 7 height 7
click at [547, 195] on label "Wages" at bounding box center [557, 193] width 21 height 10
click at [551, 194] on input "Wages" at bounding box center [554, 191] width 7 height 7
checkbox input "true"
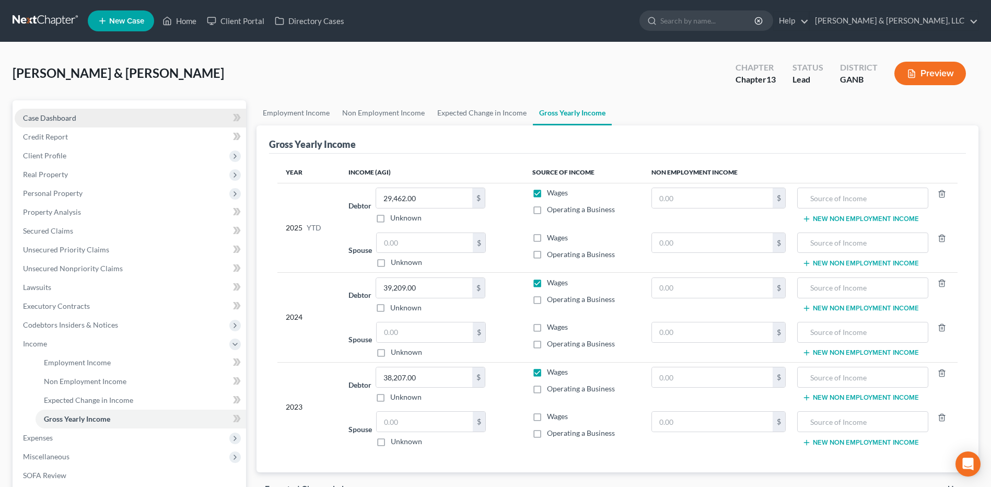
click at [146, 121] on link "Case Dashboard" at bounding box center [131, 118] width 232 height 19
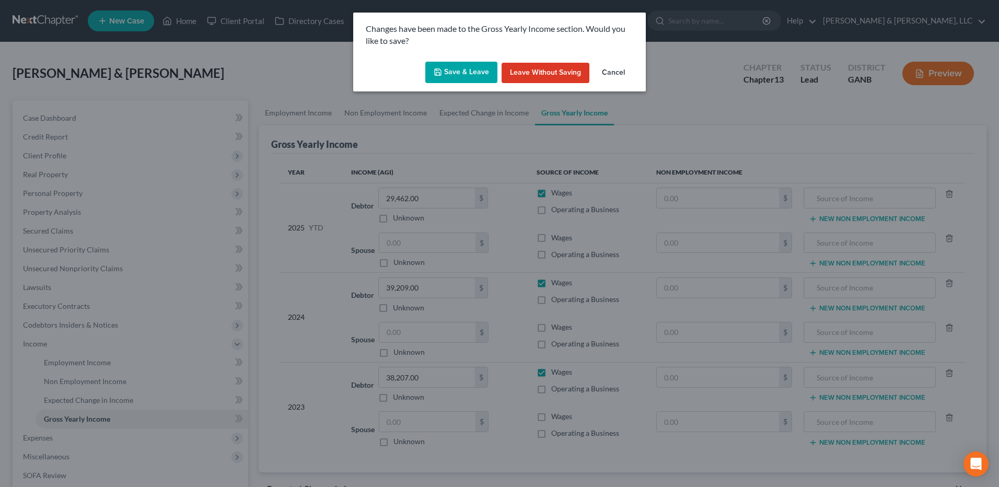
click at [454, 79] on button "Save & Leave" at bounding box center [461, 73] width 72 height 22
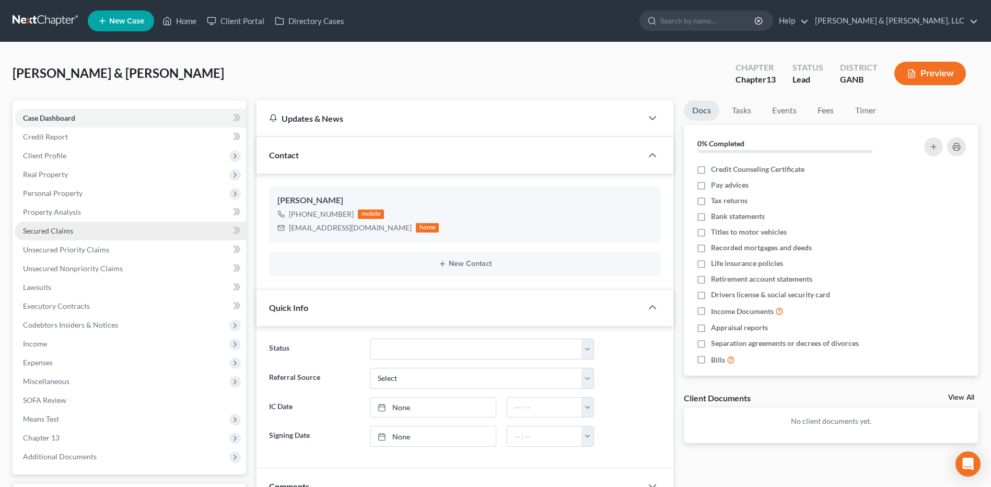
click at [96, 229] on link "Secured Claims" at bounding box center [131, 231] width 232 height 19
